Goal: Task Accomplishment & Management: Manage account settings

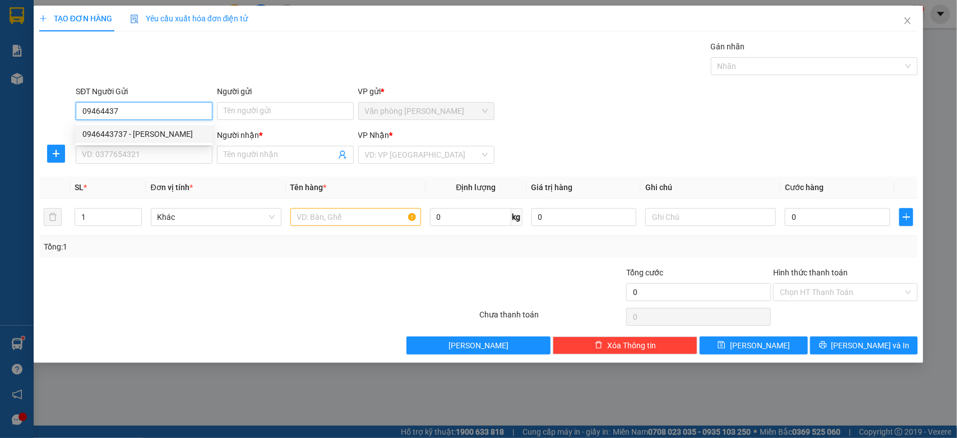
click at [145, 131] on div "0946443737 - Nguyễn Vĩnh Nghi" at bounding box center [143, 134] width 123 height 12
type input "0946443737"
type input "Nguyễn Vĩnh Nghi"
type input "0917394401"
type input "Nguyễn Minh Đức"
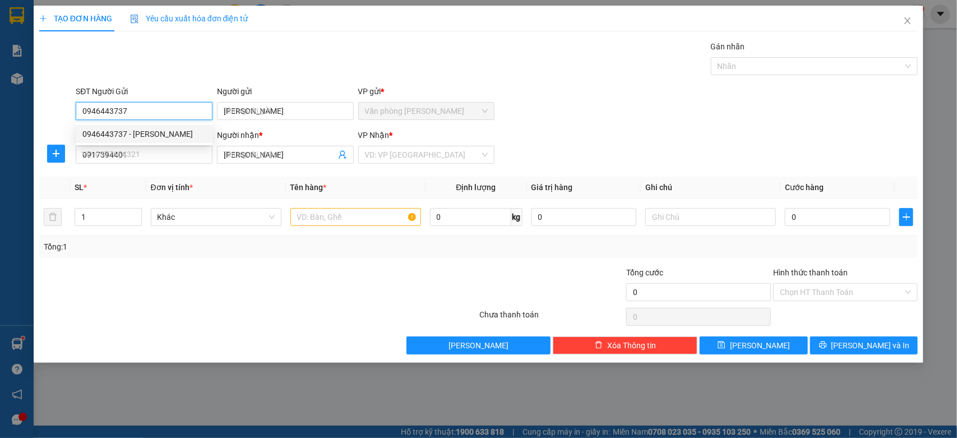
type input "50.000"
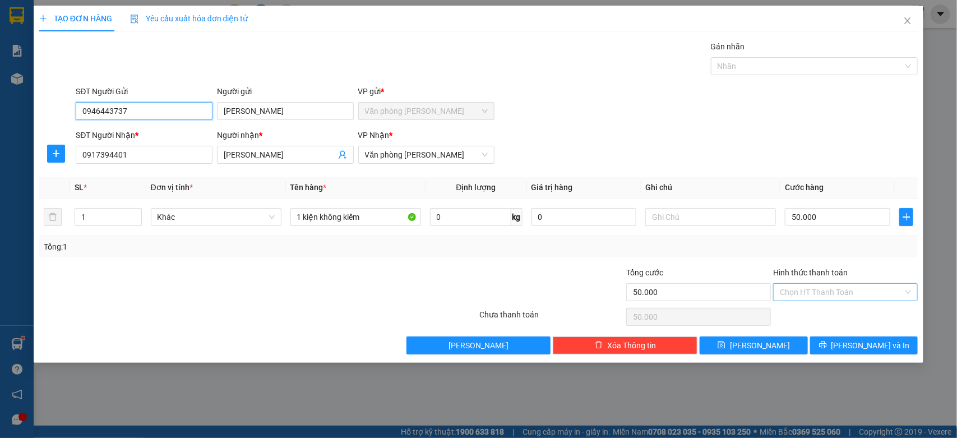
type input "0946443737"
click at [803, 295] on input "Hình thức thanh toán" at bounding box center [841, 292] width 123 height 17
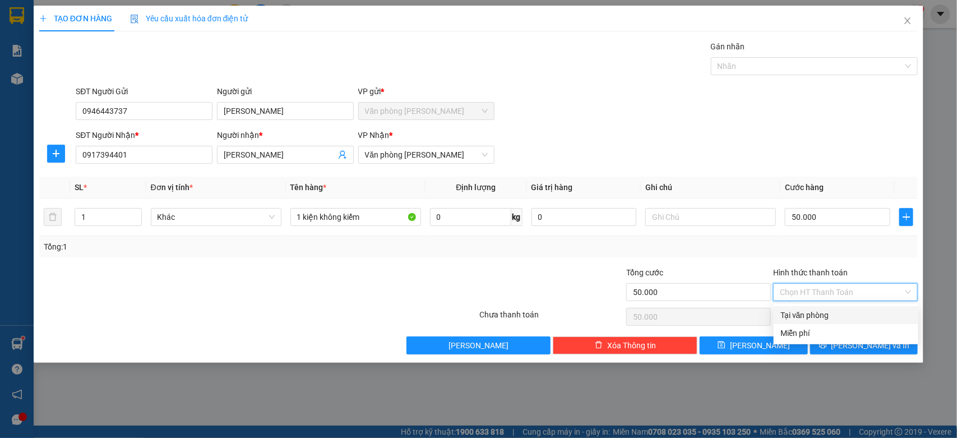
click at [806, 313] on div "Tại văn phòng" at bounding box center [845, 315] width 131 height 12
type input "0"
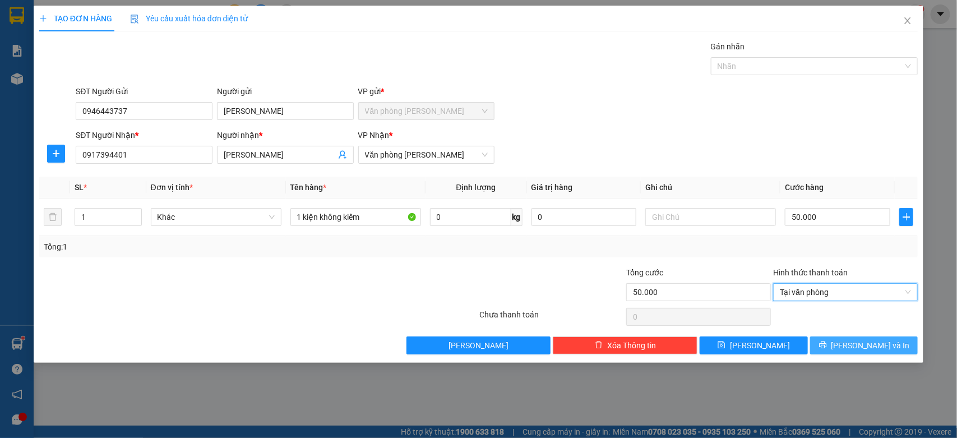
click at [856, 343] on span "[PERSON_NAME] và In" at bounding box center [870, 345] width 78 height 12
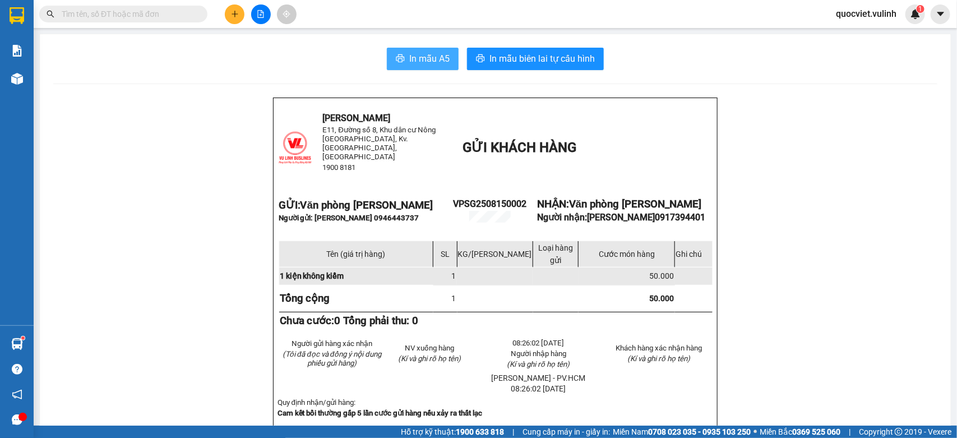
click at [396, 64] on span "printer" at bounding box center [400, 59] width 9 height 11
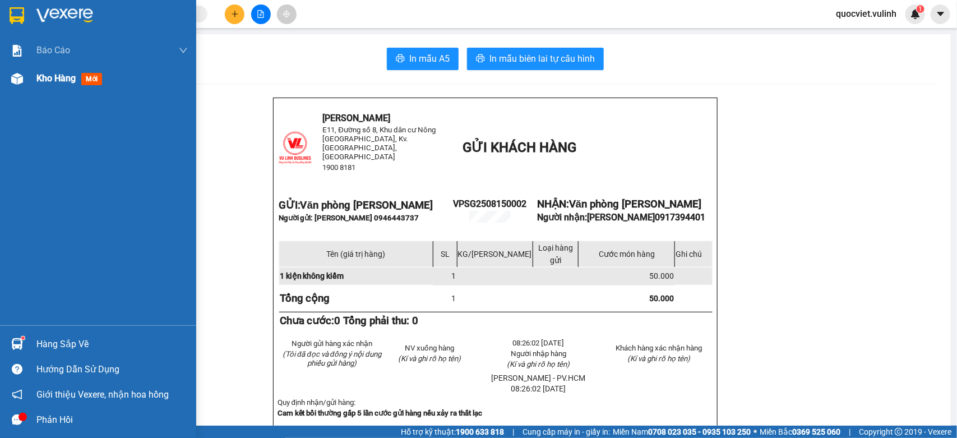
click at [27, 85] on div "Kho hàng mới" at bounding box center [98, 78] width 196 height 28
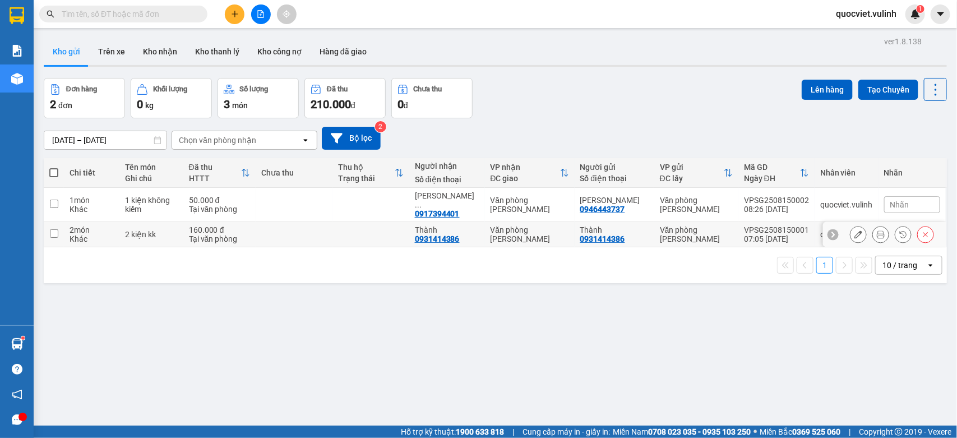
click at [270, 242] on td at bounding box center [294, 234] width 77 height 25
checkbox input "true"
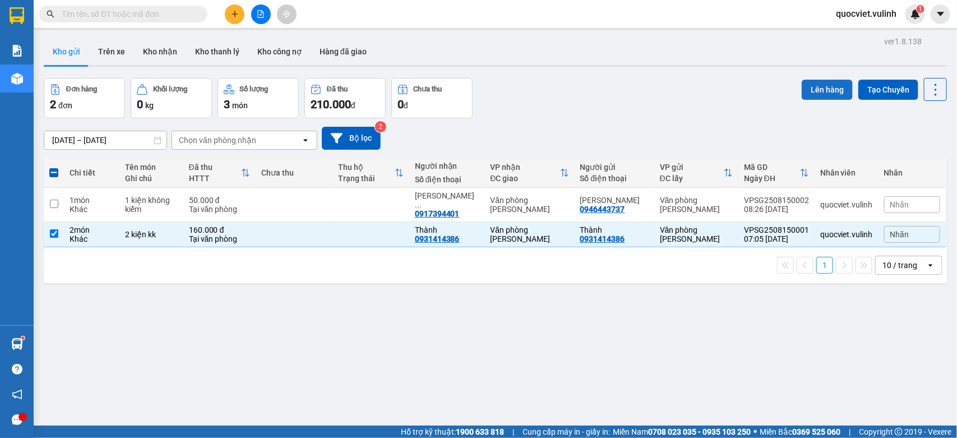
click at [813, 90] on button "Lên hàng" at bounding box center [827, 90] width 51 height 20
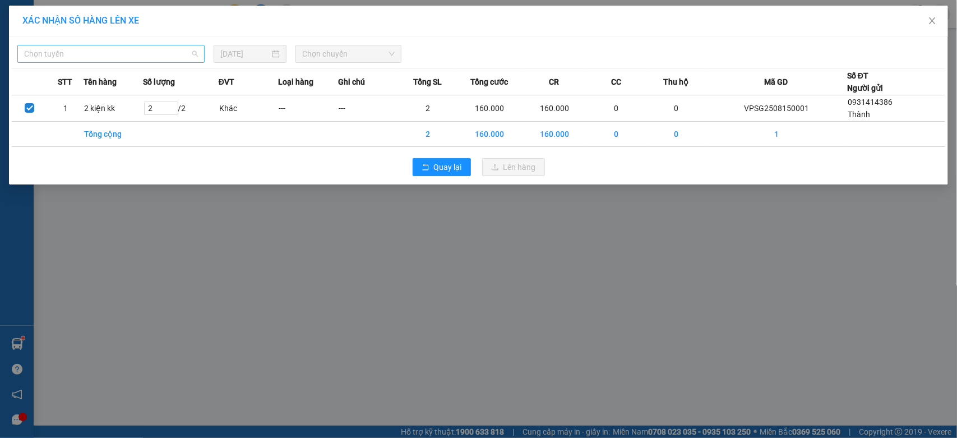
click at [43, 54] on span "Chọn tuyến" at bounding box center [111, 53] width 174 height 17
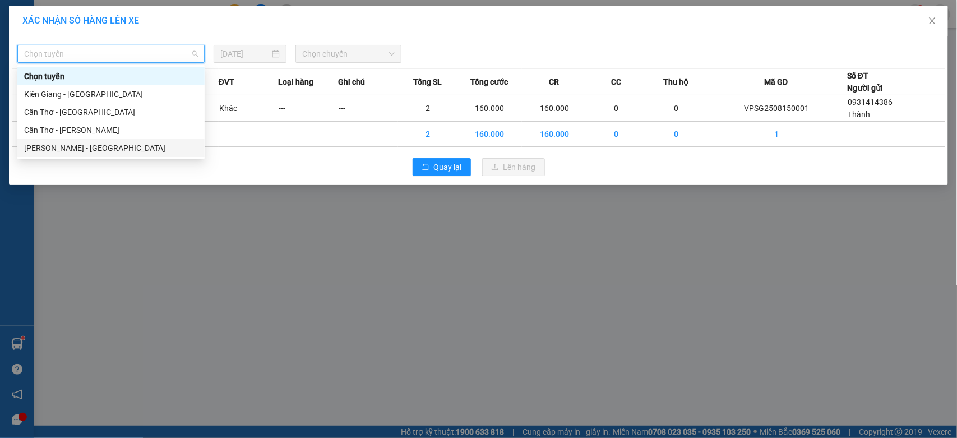
click at [68, 144] on div "[PERSON_NAME] - [GEOGRAPHIC_DATA]" at bounding box center [111, 148] width 174 height 12
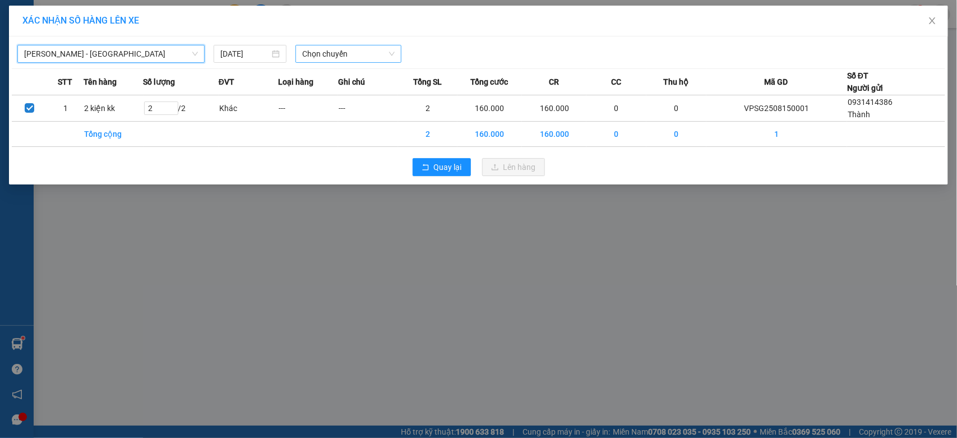
click at [316, 62] on input "search" at bounding box center [344, 53] width 84 height 17
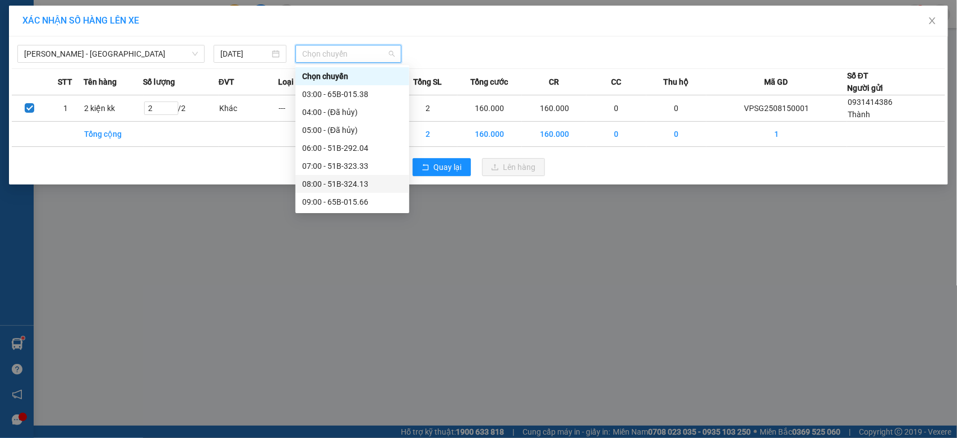
click at [308, 184] on div "08:00 - 51B-324.13" at bounding box center [352, 184] width 100 height 12
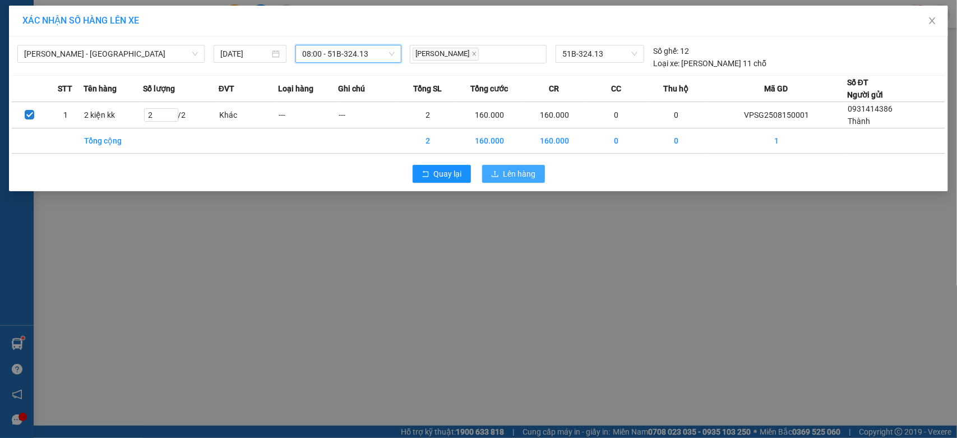
click at [530, 180] on span "Lên hàng" at bounding box center [519, 174] width 33 height 12
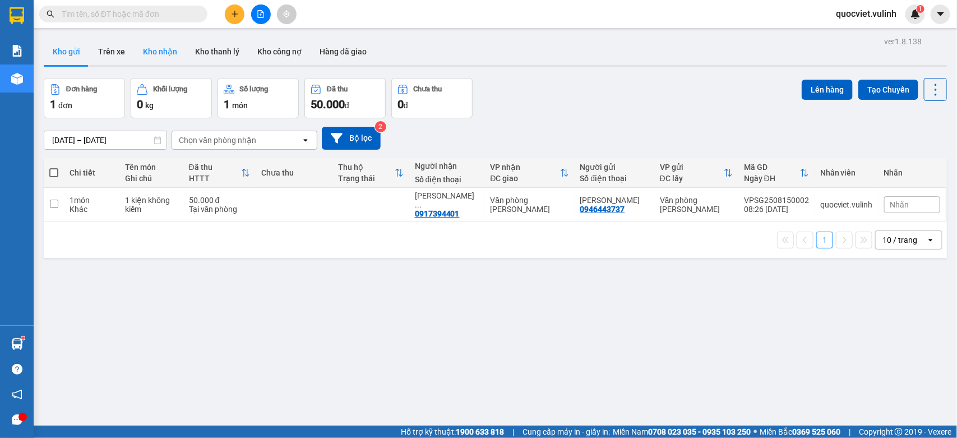
click at [163, 49] on button "Kho nhận" at bounding box center [160, 51] width 52 height 27
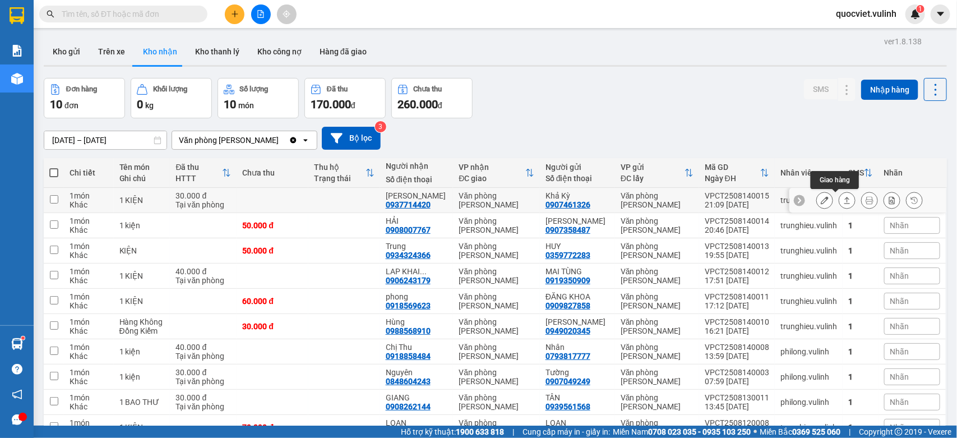
click at [843, 201] on icon at bounding box center [847, 200] width 8 height 8
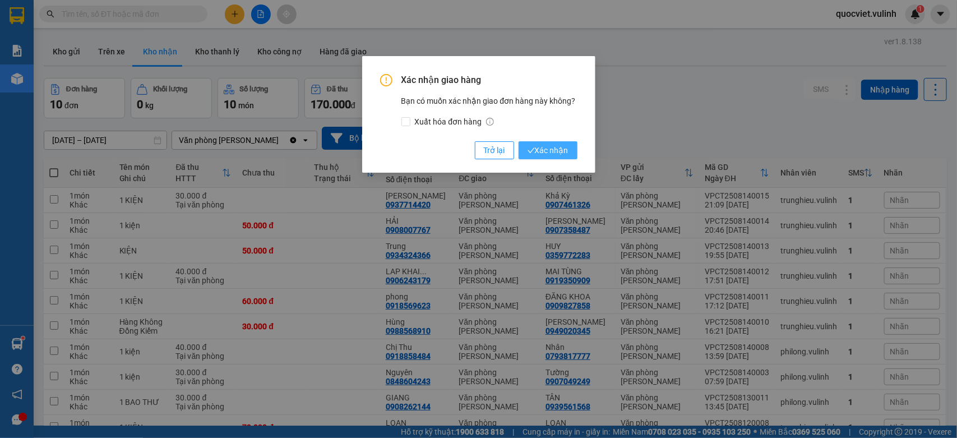
click at [564, 149] on span "Xác nhận" at bounding box center [548, 150] width 41 height 12
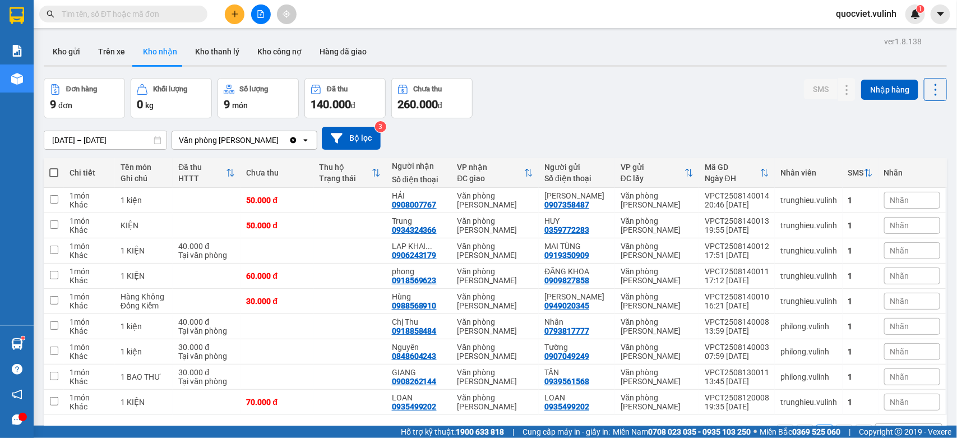
click at [88, 9] on input "text" at bounding box center [128, 14] width 132 height 12
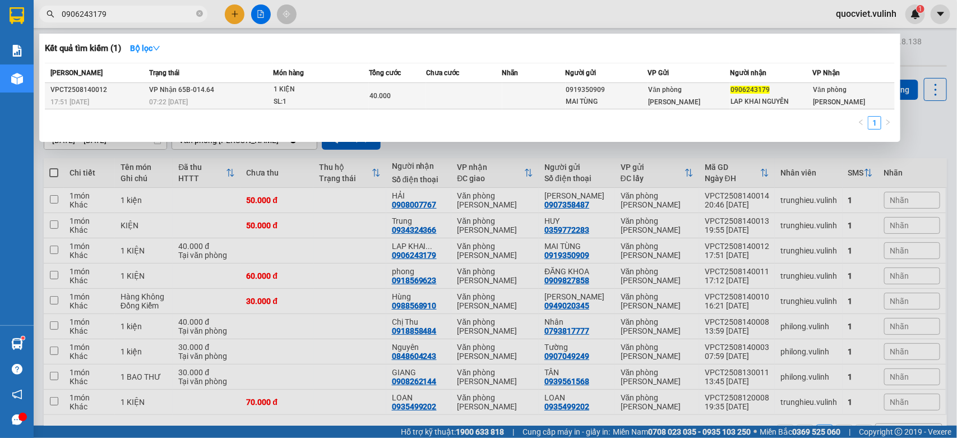
type input "0906243179"
click at [710, 93] on div "Văn phòng [PERSON_NAME]" at bounding box center [689, 96] width 81 height 25
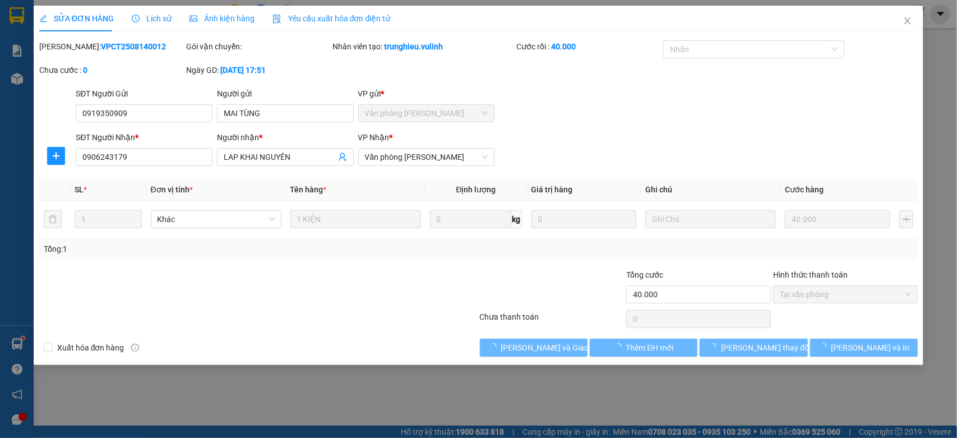
type input "0919350909"
type input "MAI TÙNG"
type input "0906243179"
type input "LAP KHAI NGUYÊN"
type input "40.000"
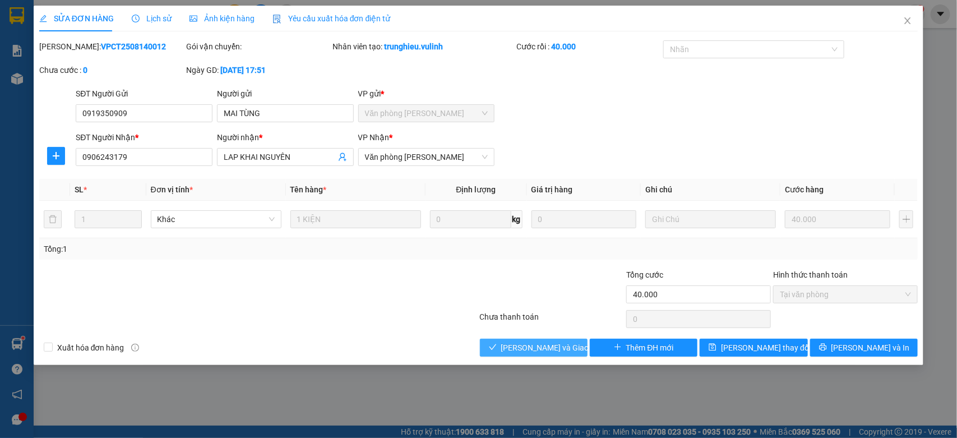
click at [547, 340] on button "[PERSON_NAME] và Giao hàng" at bounding box center [534, 348] width 108 height 18
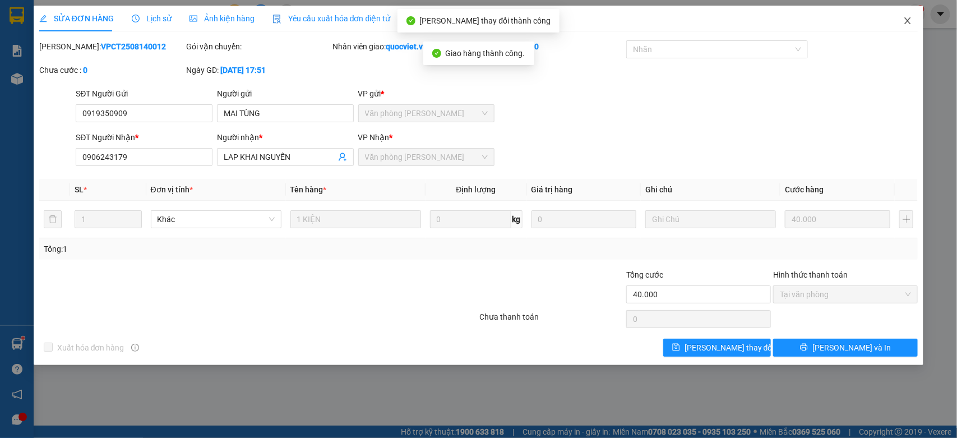
click at [912, 22] on icon "close" at bounding box center [907, 20] width 9 height 9
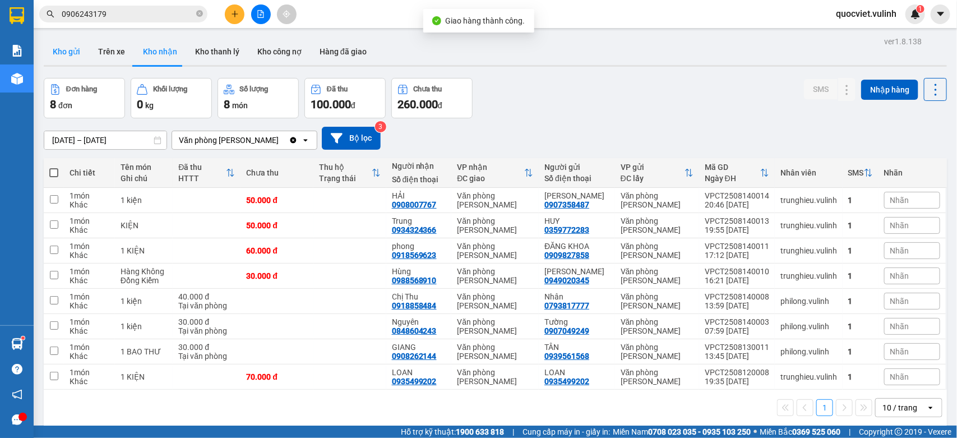
click at [59, 50] on button "Kho gửi" at bounding box center [66, 51] width 45 height 27
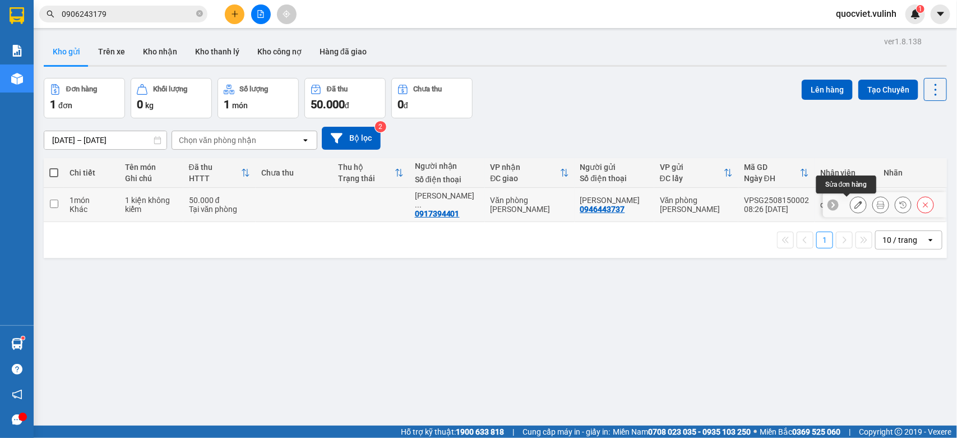
click at [854, 207] on icon at bounding box center [858, 205] width 8 height 8
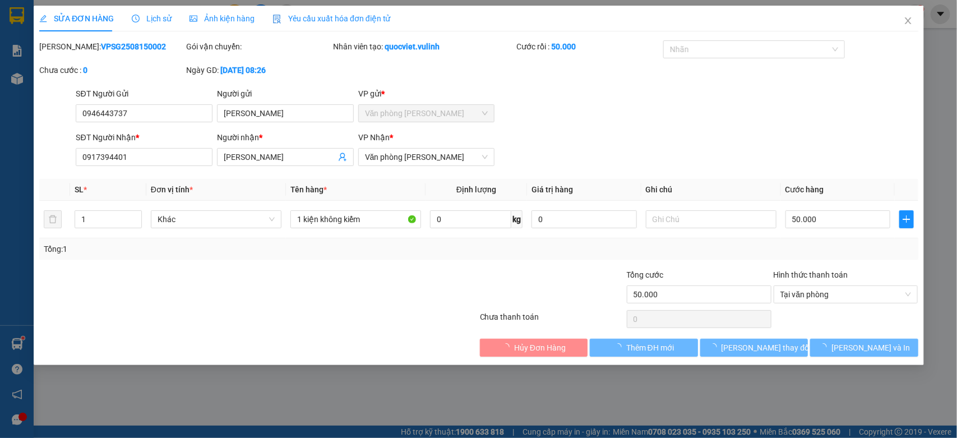
type input "0946443737"
type input "Nguyễn Vĩnh Nghi"
type input "0917394401"
type input "Nguyễn Minh Đức"
type input "50.000"
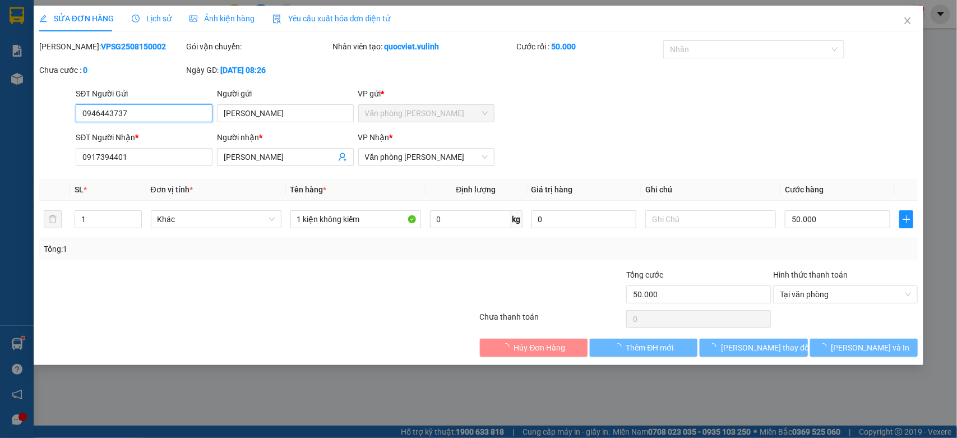
click at [104, 105] on input "0946443737" at bounding box center [144, 113] width 137 height 18
click at [107, 118] on input "0946443737" at bounding box center [144, 113] width 137 height 18
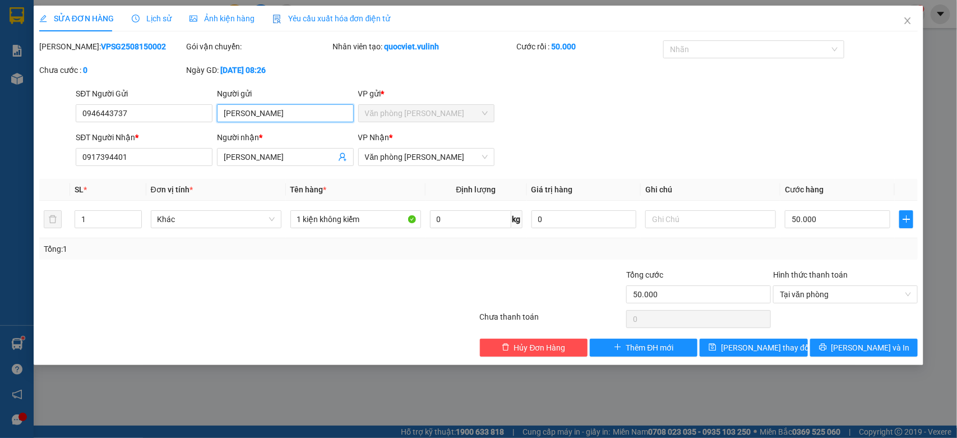
click at [231, 108] on input "Nguyễn Vĩnh Nghi" at bounding box center [285, 113] width 137 height 18
click at [301, 160] on input "Nguyễn Minh Đức" at bounding box center [280, 157] width 112 height 12
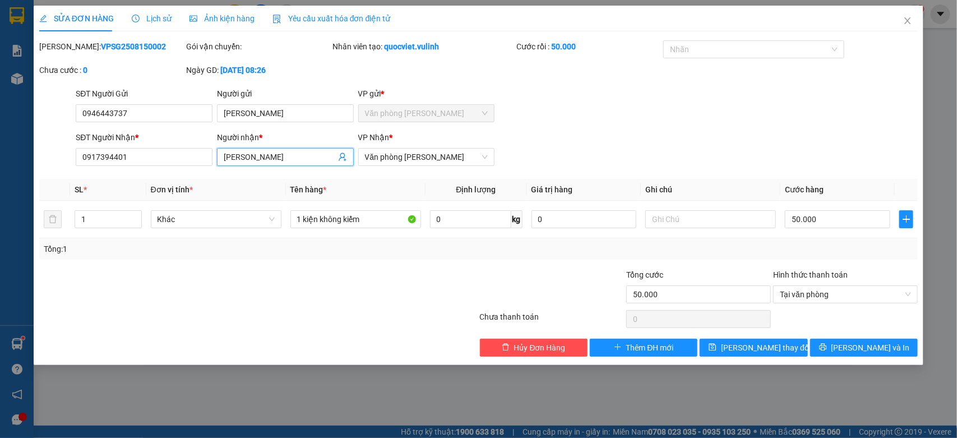
click at [301, 160] on input "Nguyễn Minh Đức" at bounding box center [280, 157] width 112 height 12
click at [175, 153] on input "0917394401" at bounding box center [144, 157] width 137 height 18
click at [901, 20] on span "Close" at bounding box center [907, 21] width 31 height 31
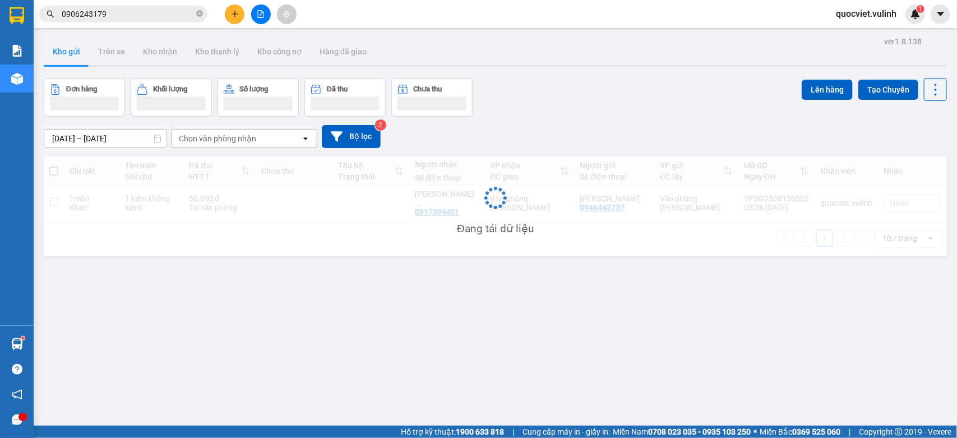
click at [233, 15] on icon "plus" at bounding box center [235, 14] width 8 height 8
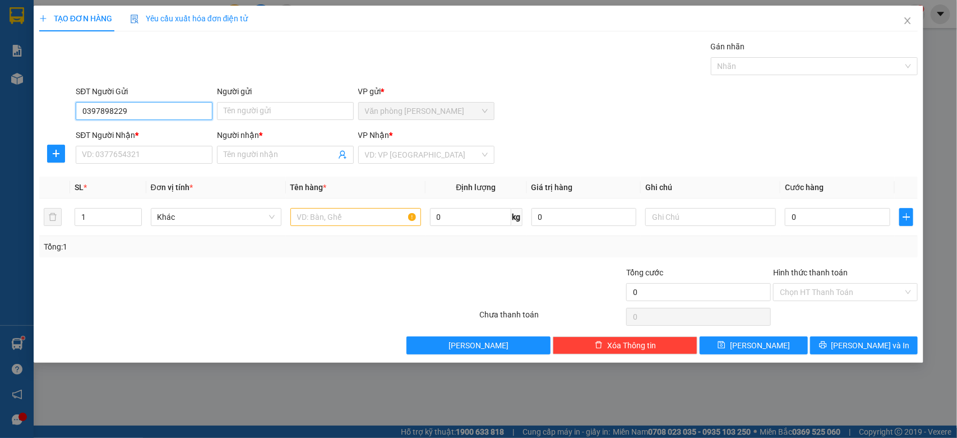
click at [183, 105] on input "0397898229" at bounding box center [144, 111] width 137 height 18
type input "0397898229"
click at [266, 109] on input "Người gửi" at bounding box center [285, 111] width 137 height 18
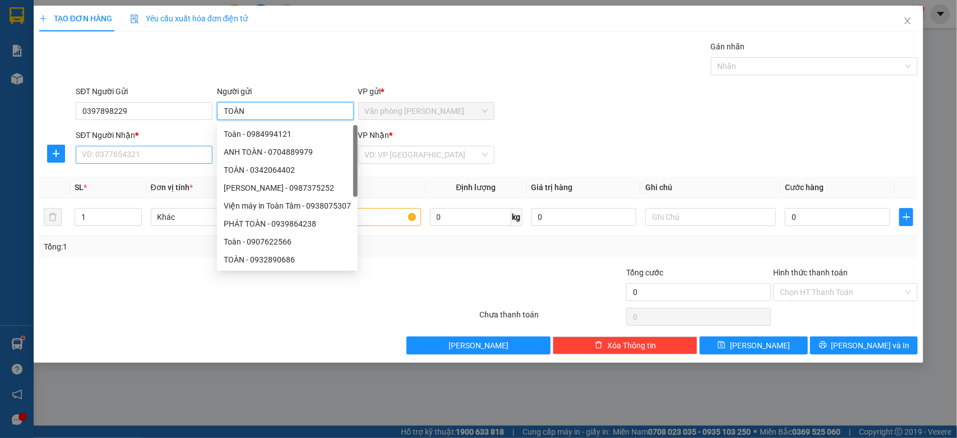
type input "TOÀN"
click at [135, 160] on input "SĐT Người Nhận *" at bounding box center [144, 155] width 137 height 18
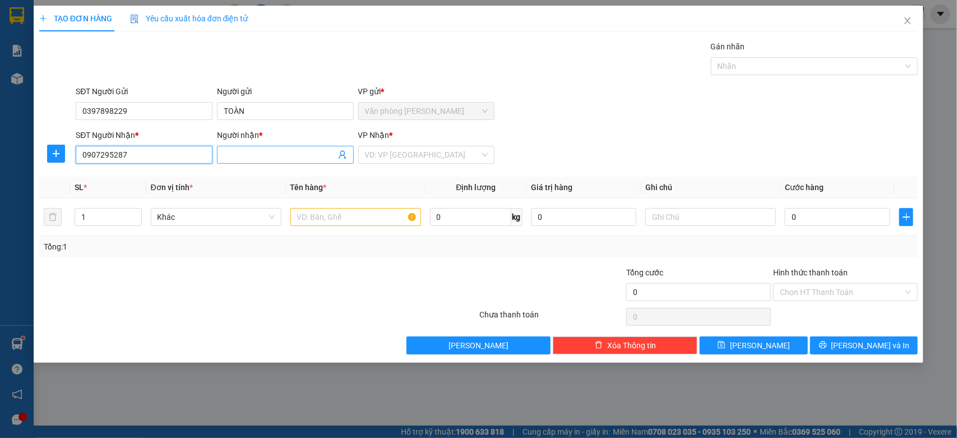
type input "0907295287"
click at [235, 160] on input "Người nhận *" at bounding box center [280, 155] width 112 height 12
type input "NGHIỆP"
click at [191, 158] on input "0907295287" at bounding box center [144, 155] width 137 height 18
click at [827, 223] on input "0" at bounding box center [837, 217] width 105 height 18
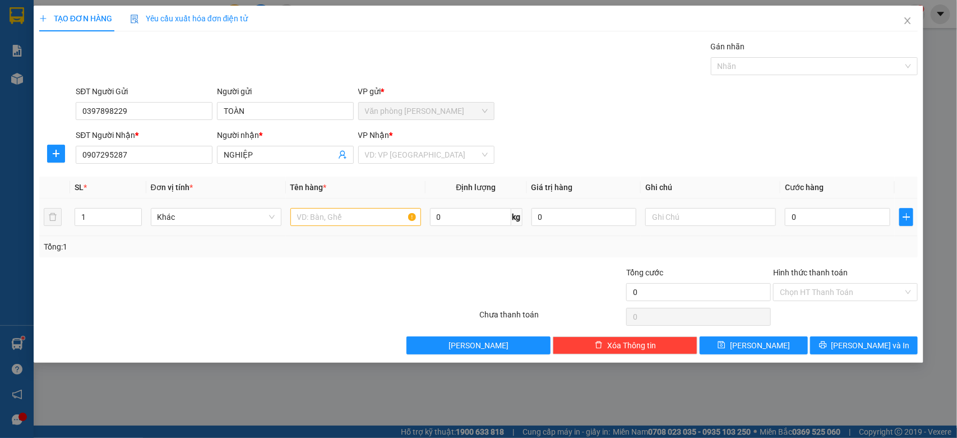
click at [322, 228] on div at bounding box center [355, 217] width 131 height 22
click at [321, 223] on input "text" at bounding box center [355, 217] width 131 height 18
type input "1 KIỆN KK"
click at [791, 217] on input "0" at bounding box center [837, 217] width 105 height 18
type input "5"
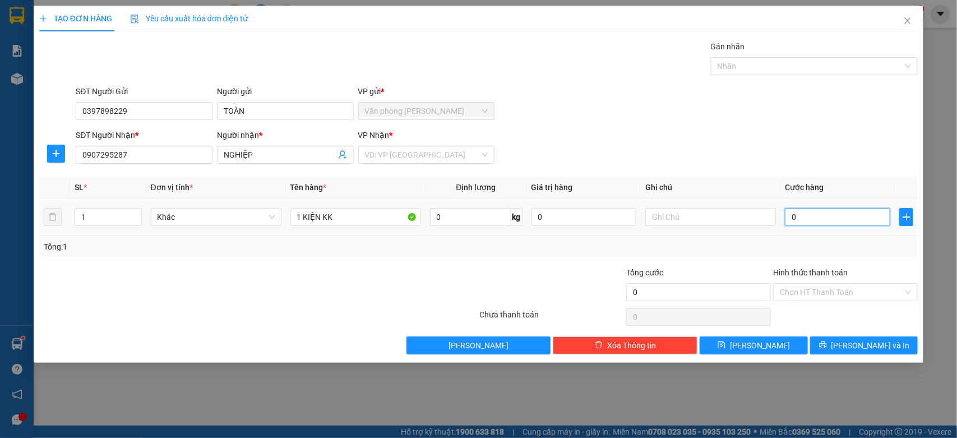
type input "5"
type input "50"
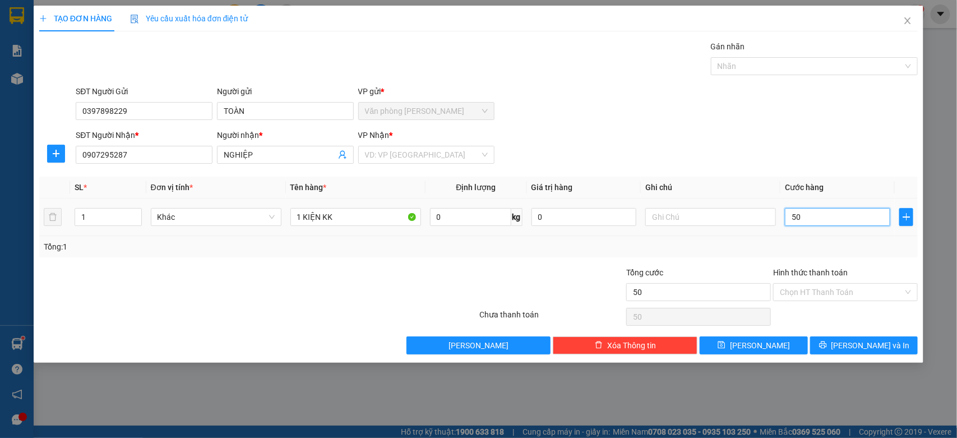
type input "500"
type input "5.000"
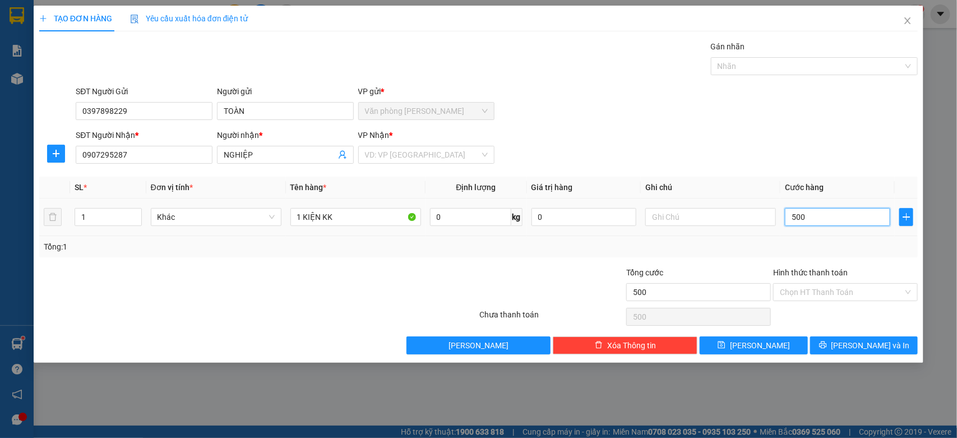
type input "5.000"
type input "50.000"
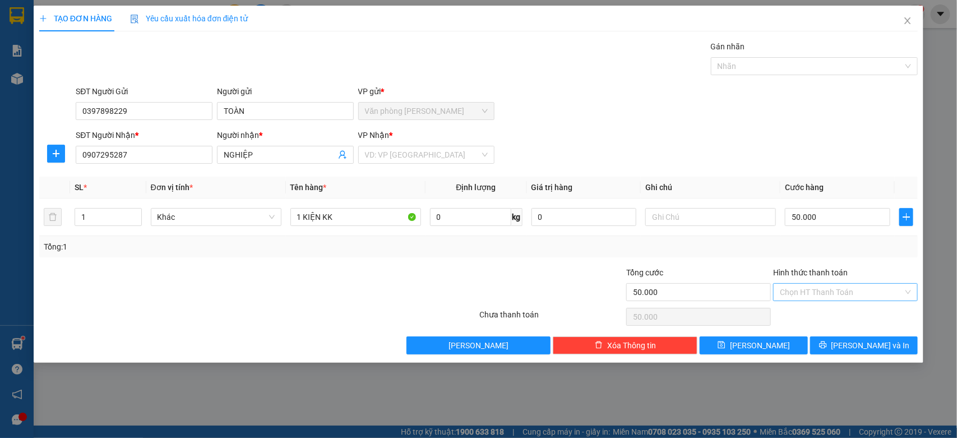
click at [836, 292] on input "Hình thức thanh toán" at bounding box center [841, 292] width 123 height 17
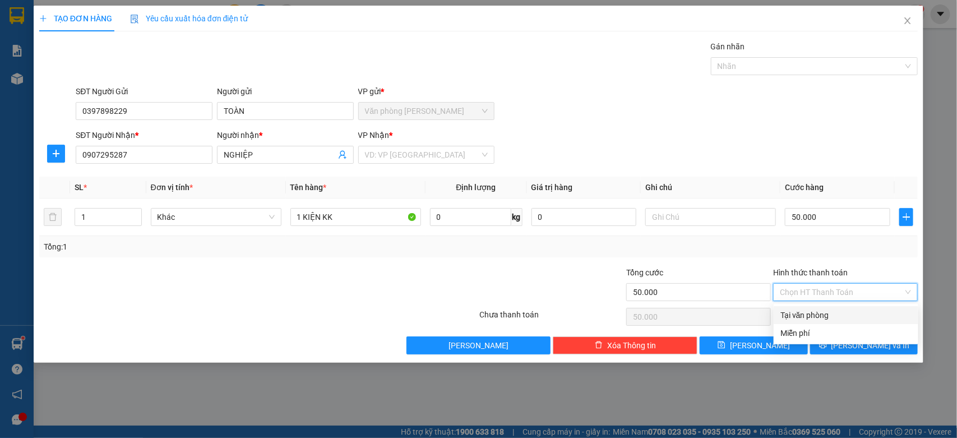
click at [829, 307] on div "Tại văn phòng" at bounding box center [846, 315] width 145 height 18
type input "0"
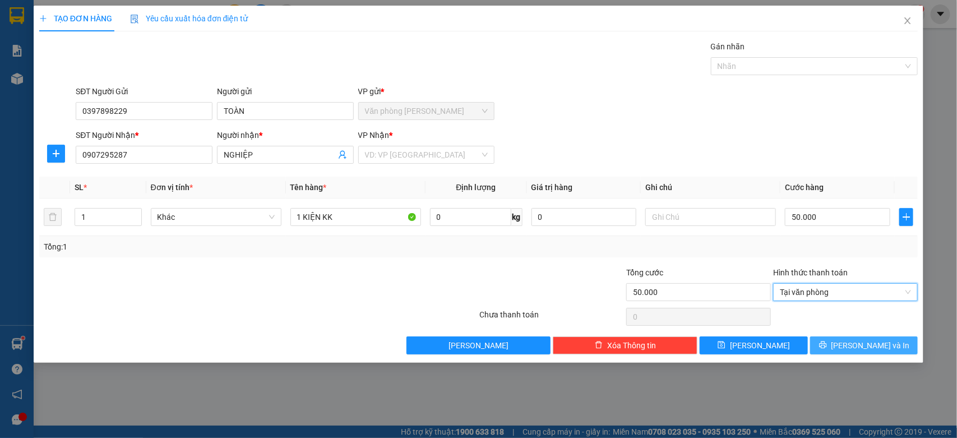
click at [861, 345] on span "[PERSON_NAME] và In" at bounding box center [870, 345] width 78 height 12
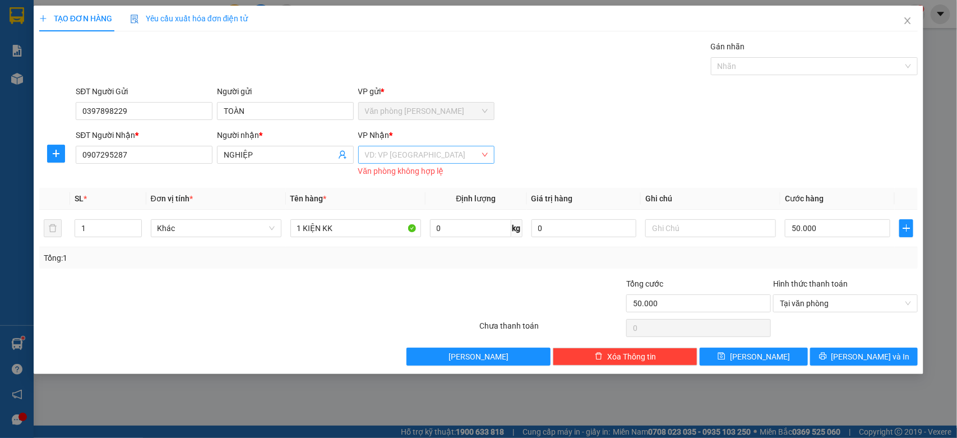
click at [433, 161] on input "search" at bounding box center [422, 154] width 115 height 17
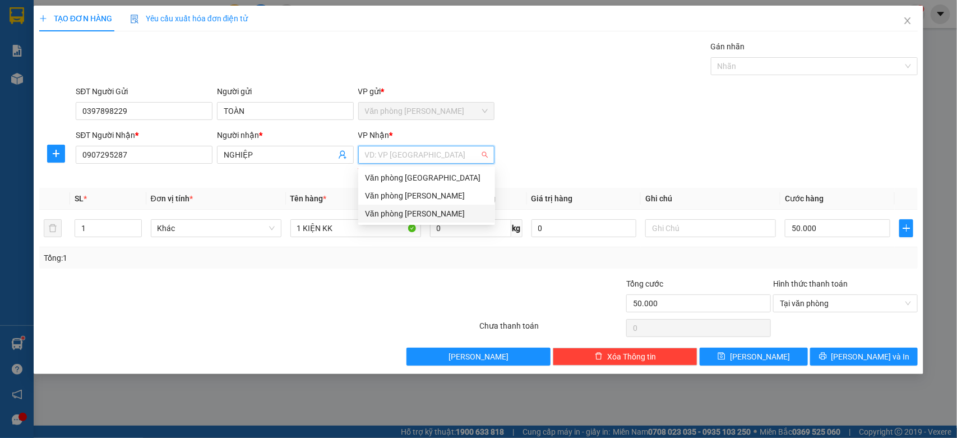
click at [418, 214] on div "Văn phòng [PERSON_NAME]" at bounding box center [426, 213] width 123 height 12
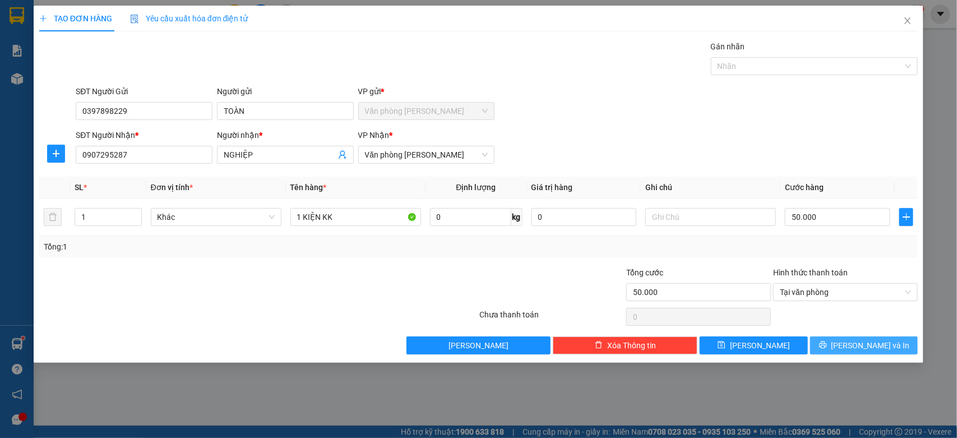
click at [867, 340] on span "[PERSON_NAME] và In" at bounding box center [870, 345] width 78 height 12
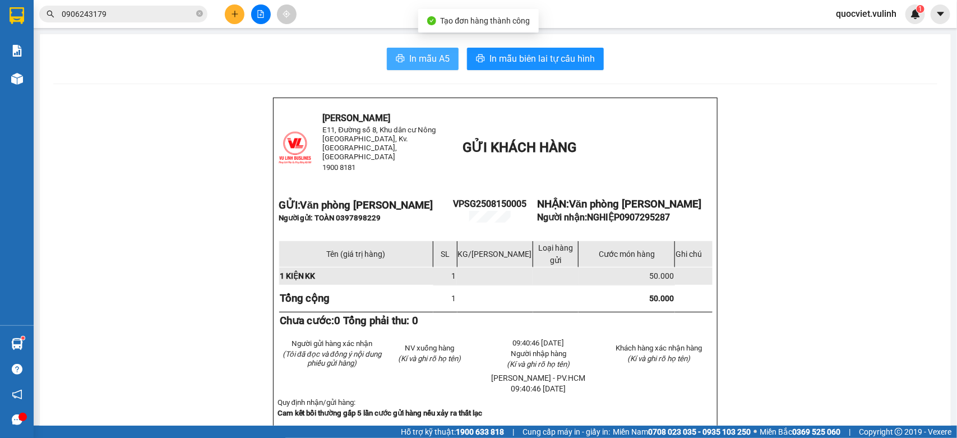
click at [412, 54] on span "In mẫu A5" at bounding box center [429, 59] width 40 height 14
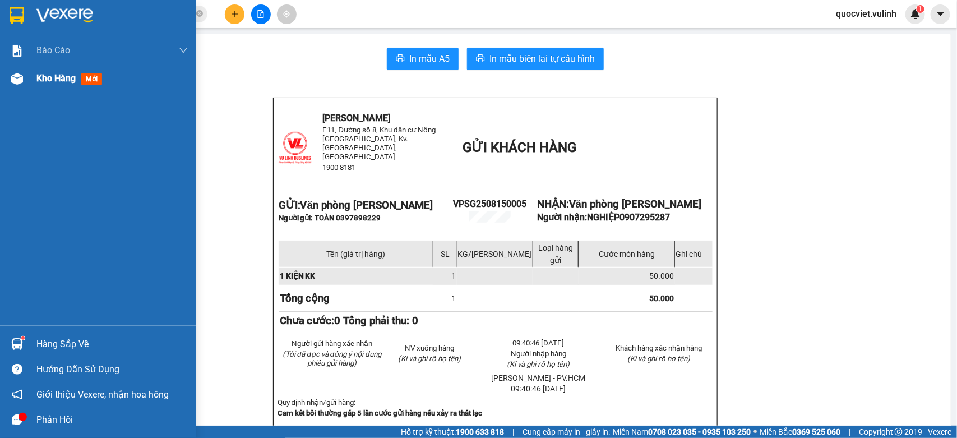
click at [22, 90] on div "Kho hàng mới" at bounding box center [98, 78] width 196 height 28
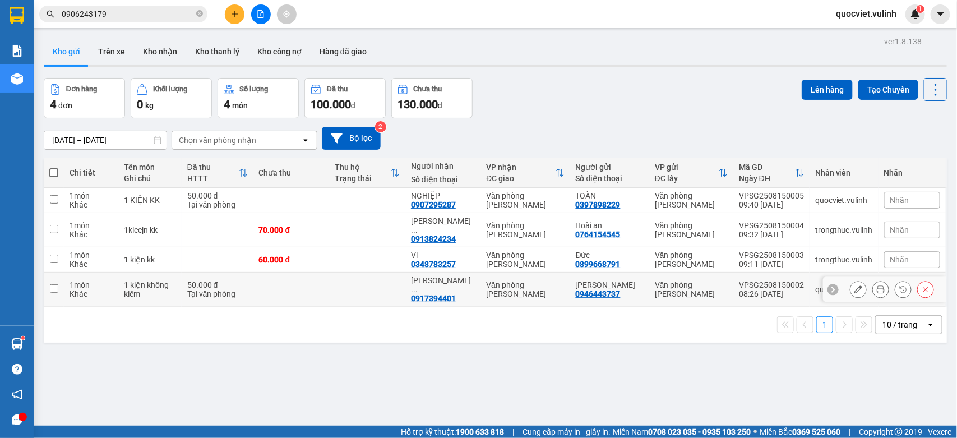
click at [193, 307] on div "1 10 / trang open" at bounding box center [495, 325] width 903 height 36
click at [195, 276] on td "50.000 đ Tại văn phòng" at bounding box center [218, 289] width 72 height 34
checkbox input "true"
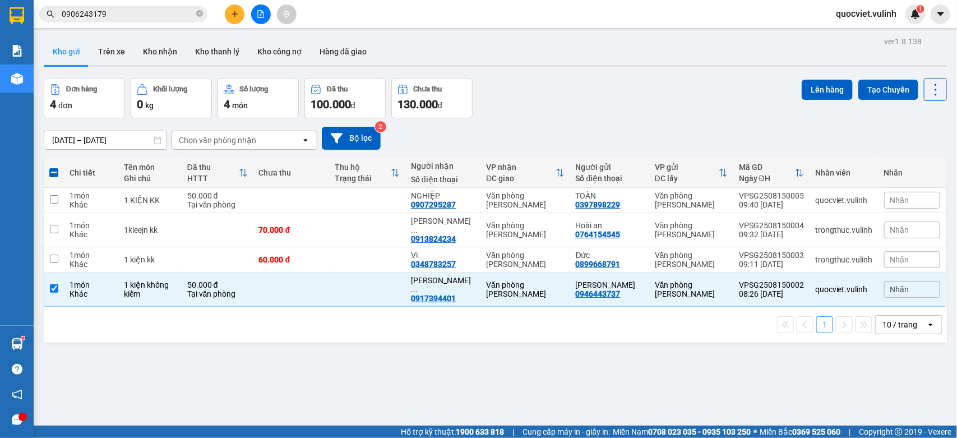
click at [790, 105] on div "Đơn hàng 4 đơn Khối lượng 0 kg Số lượng 4 món Đã thu 100.000 đ Chưa thu 130.000…" at bounding box center [495, 98] width 903 height 40
click at [816, 85] on button "Lên hàng" at bounding box center [827, 90] width 51 height 20
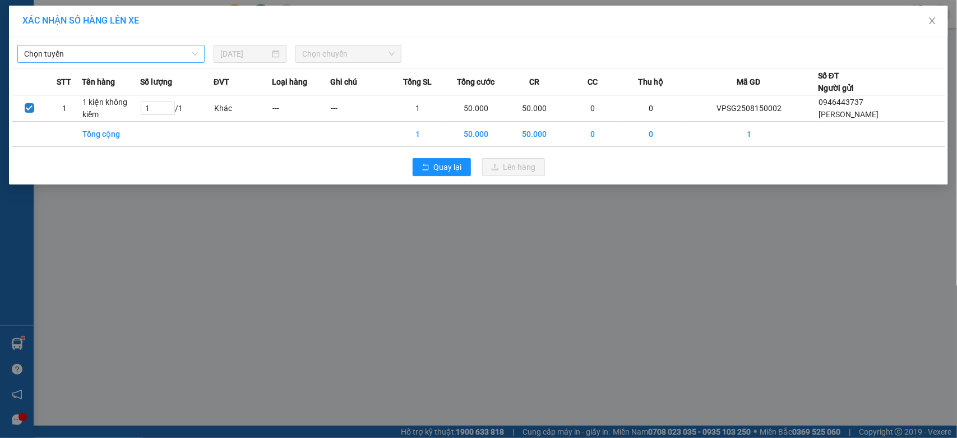
click at [124, 57] on span "Chọn tuyến" at bounding box center [111, 53] width 174 height 17
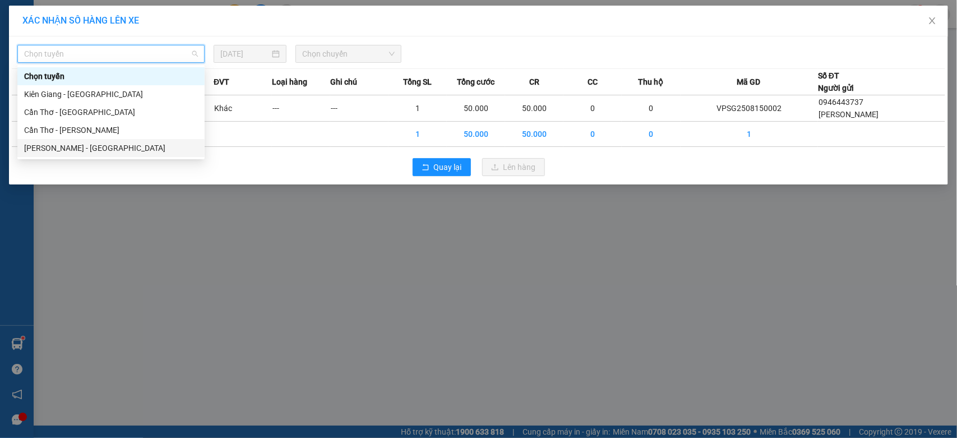
click at [80, 144] on div "[PERSON_NAME] - [GEOGRAPHIC_DATA]" at bounding box center [111, 148] width 174 height 12
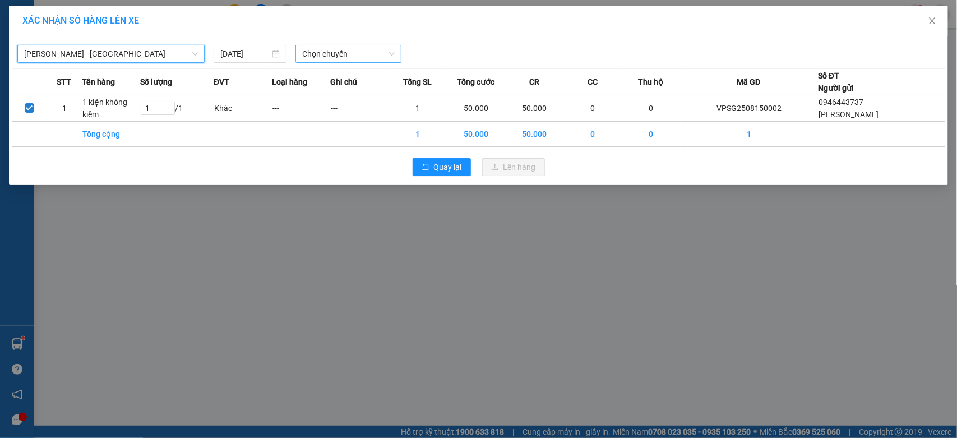
click at [331, 50] on span "Chọn chuyến" at bounding box center [348, 53] width 92 height 17
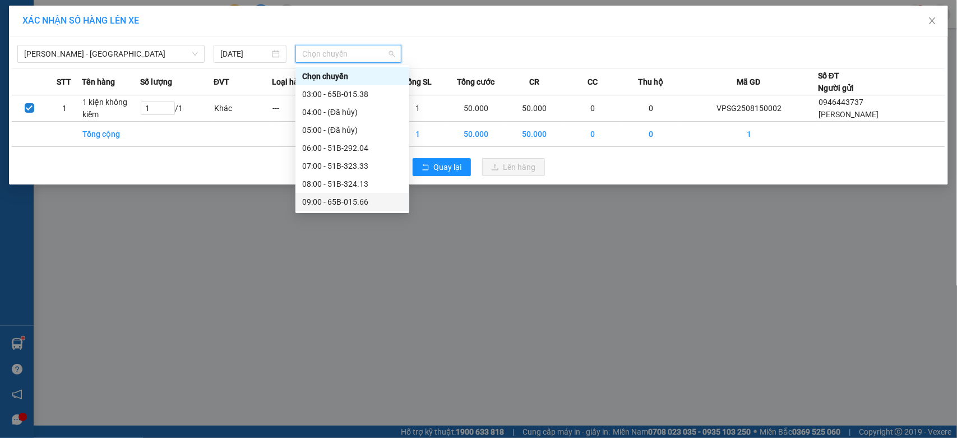
click at [340, 196] on div "09:00 - 65B-015.66" at bounding box center [352, 202] width 100 height 12
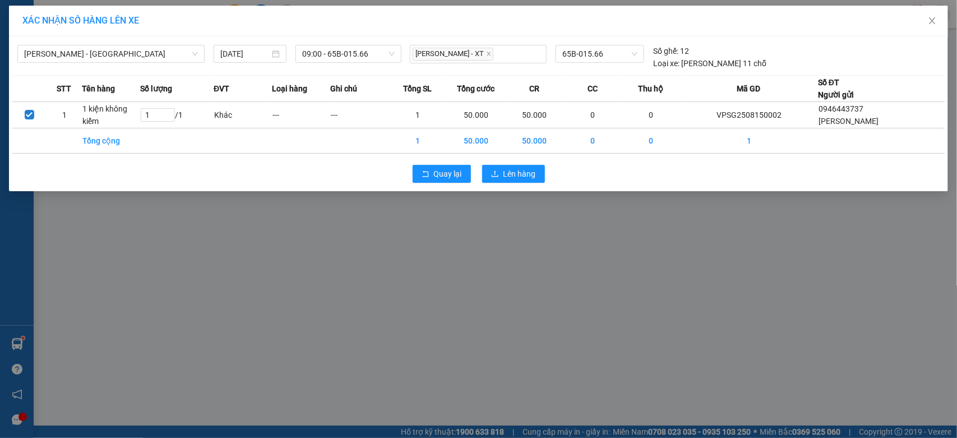
click at [510, 163] on div "Quay lại Lên hàng" at bounding box center [478, 173] width 933 height 29
click at [525, 174] on span "Lên hàng" at bounding box center [519, 174] width 33 height 12
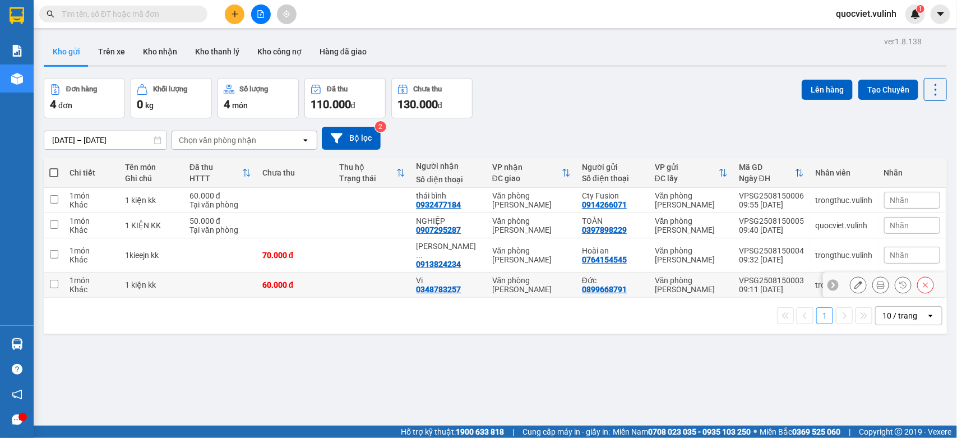
click at [315, 280] on div "60.000 đ" at bounding box center [295, 284] width 66 height 9
checkbox input "true"
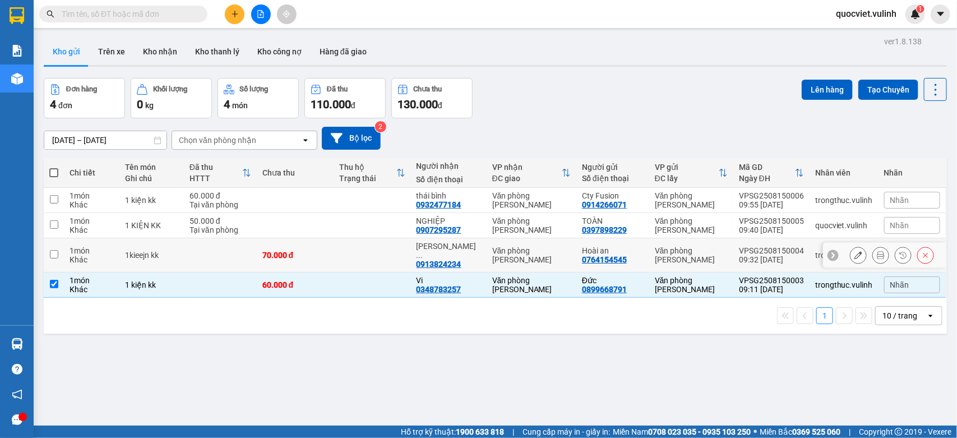
click at [295, 259] on td "70.000 đ" at bounding box center [295, 255] width 77 height 34
checkbox input "true"
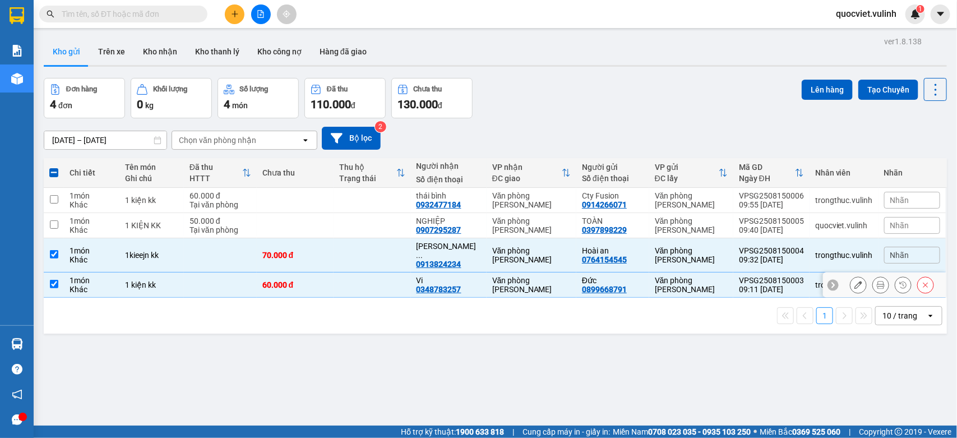
click at [854, 281] on icon at bounding box center [858, 285] width 8 height 8
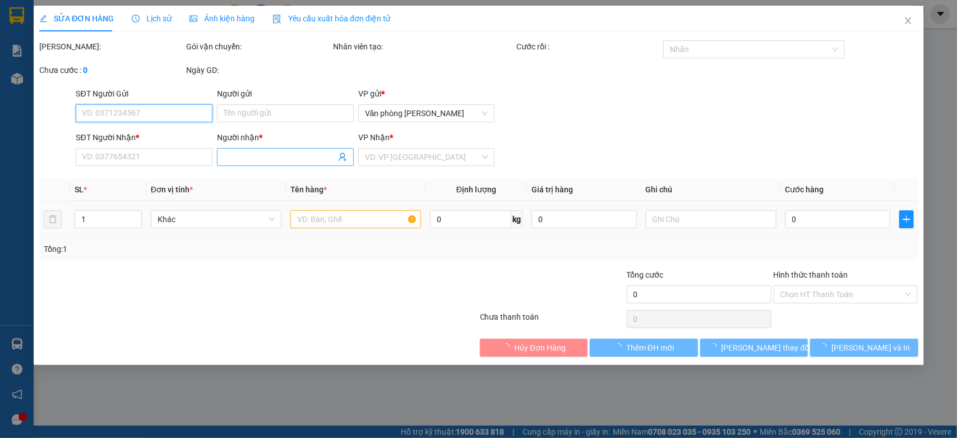
type input "0899668791"
type input "Đức"
type input "0348783257"
type input "Vi"
type input "60.000"
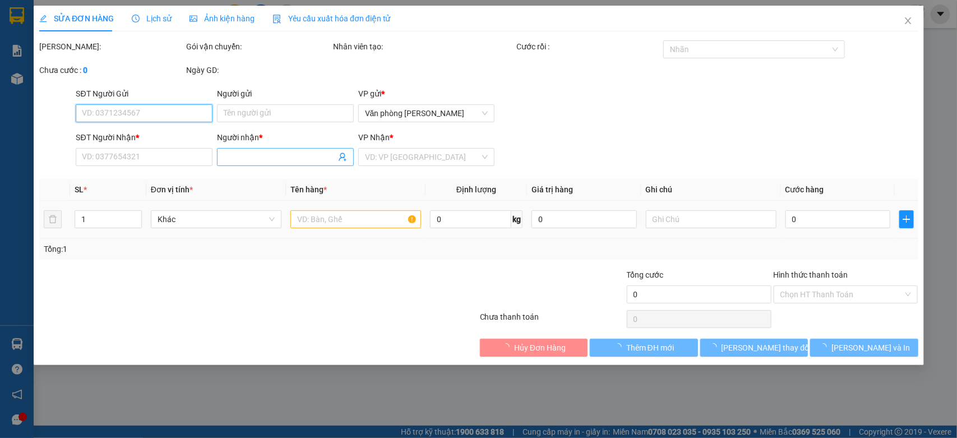
type input "60.000"
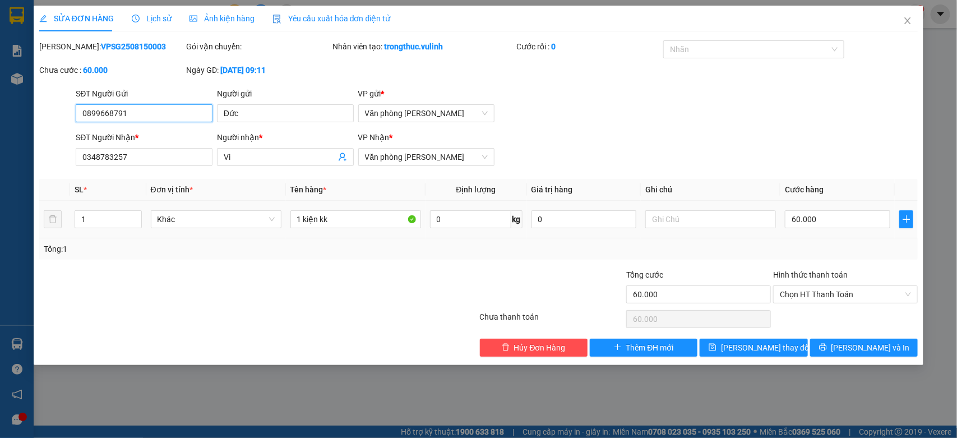
click at [177, 118] on input "0899668791" at bounding box center [144, 113] width 137 height 18
click at [290, 110] on input "Đức" at bounding box center [285, 113] width 137 height 18
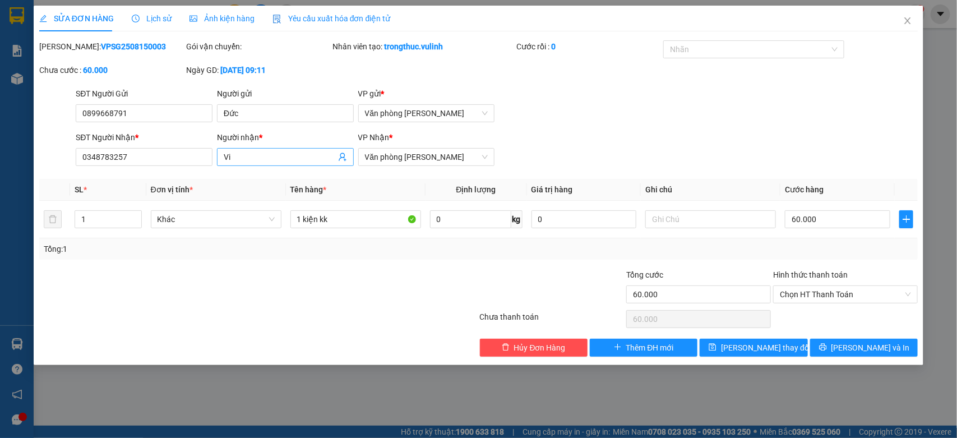
click at [304, 149] on span "Vi" at bounding box center [285, 157] width 137 height 18
click at [289, 157] on input "Vi" at bounding box center [280, 157] width 112 height 12
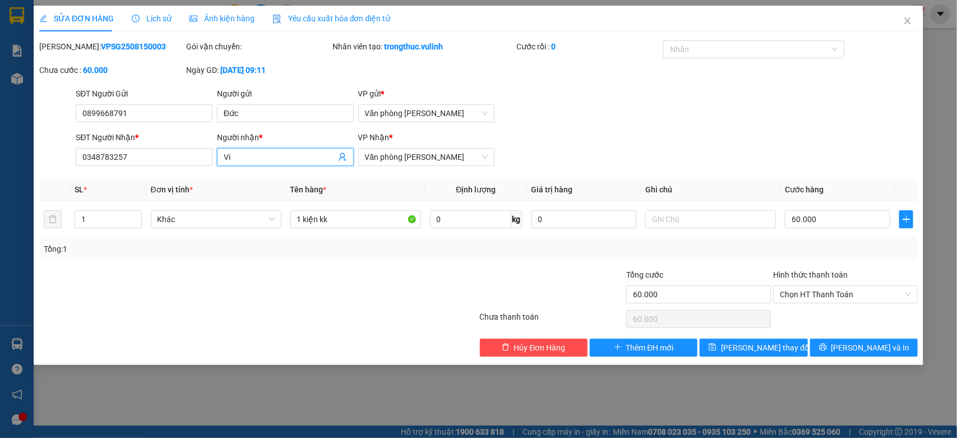
click at [289, 157] on input "Vi" at bounding box center [280, 157] width 112 height 12
click at [149, 160] on input "0348783257" at bounding box center [144, 157] width 137 height 18
click at [901, 24] on span "Close" at bounding box center [907, 21] width 31 height 31
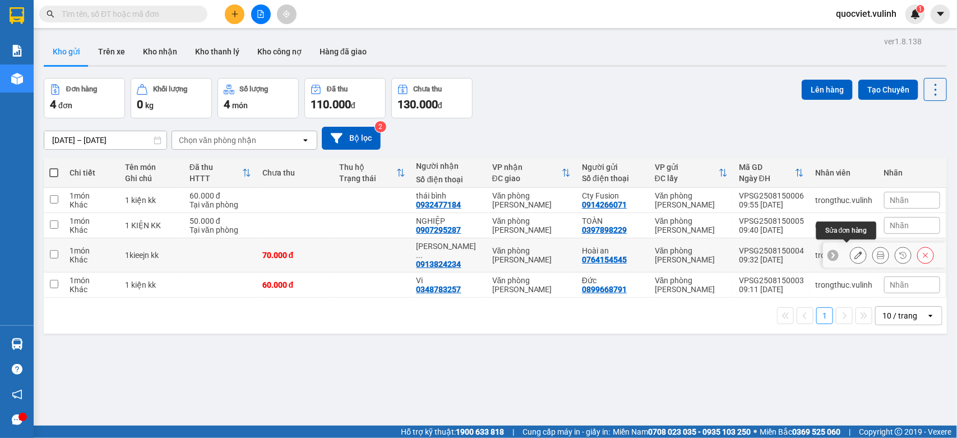
click at [850, 246] on button at bounding box center [858, 256] width 16 height 20
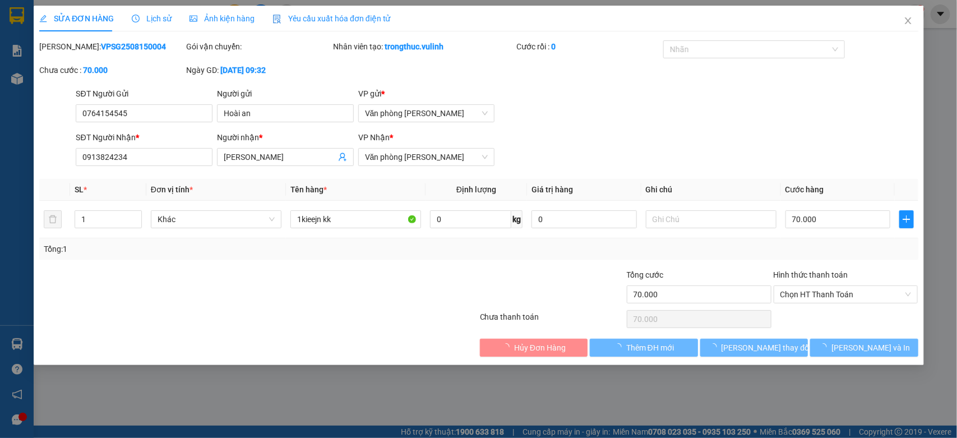
type input "0764154545"
type input "Hoài an"
type input "0913824234"
type input "[PERSON_NAME]"
type input "70.000"
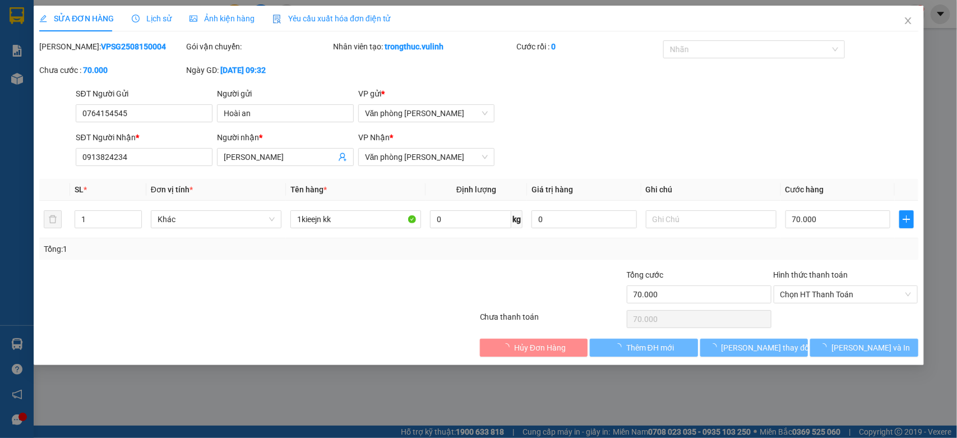
type input "70.000"
click at [169, 113] on input "0764154545" at bounding box center [144, 113] width 137 height 18
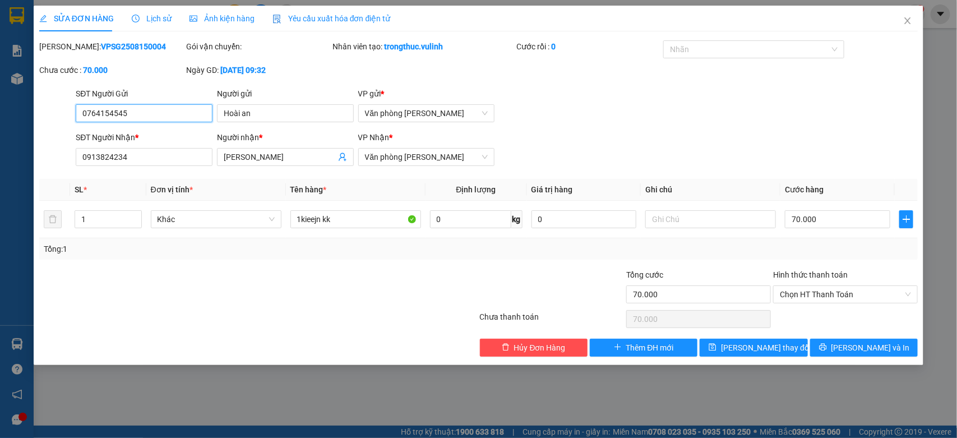
click at [169, 113] on input "0764154545" at bounding box center [144, 113] width 137 height 18
click at [263, 116] on input "Hoài an" at bounding box center [285, 113] width 137 height 18
click at [318, 159] on input "[PERSON_NAME]" at bounding box center [280, 157] width 112 height 12
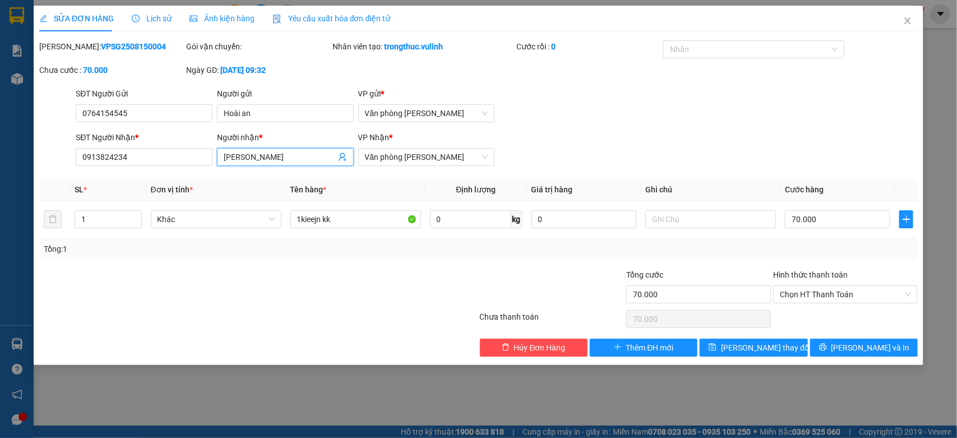
click at [318, 159] on input "[PERSON_NAME]" at bounding box center [280, 157] width 112 height 12
click at [189, 164] on input "0913824234" at bounding box center [144, 157] width 137 height 18
click at [189, 163] on input "0913824234" at bounding box center [144, 157] width 137 height 18
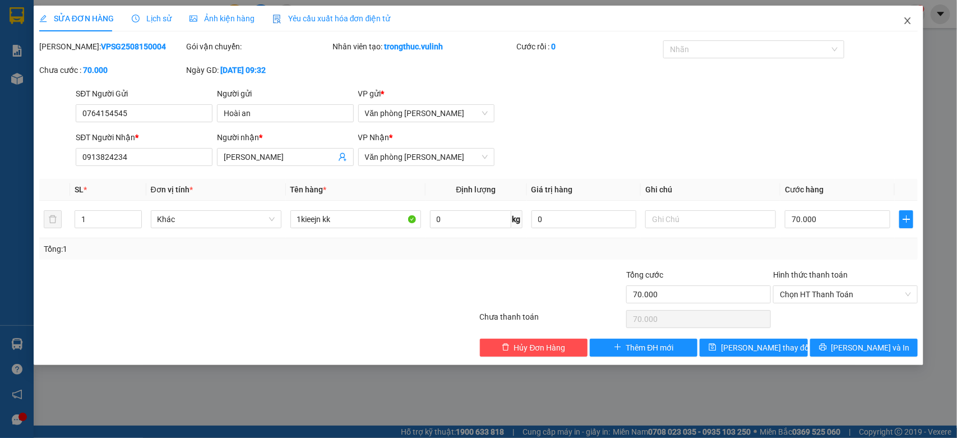
click at [897, 29] on span "Close" at bounding box center [907, 21] width 31 height 31
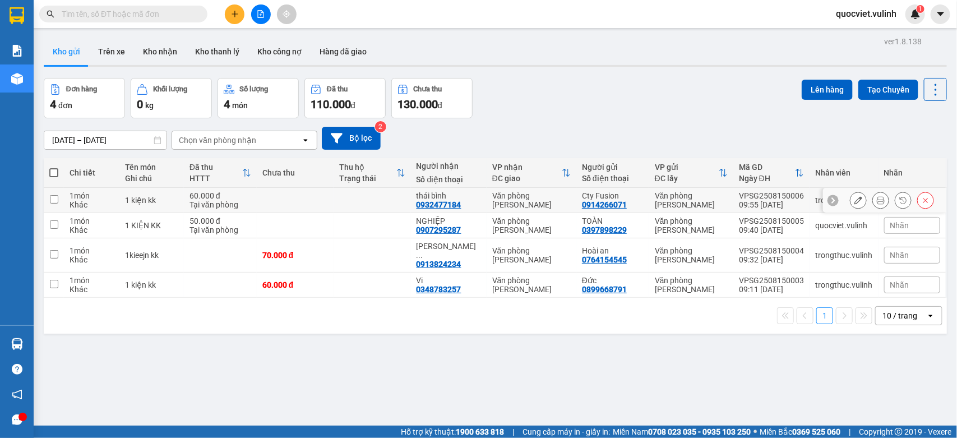
click at [854, 200] on icon at bounding box center [858, 200] width 8 height 8
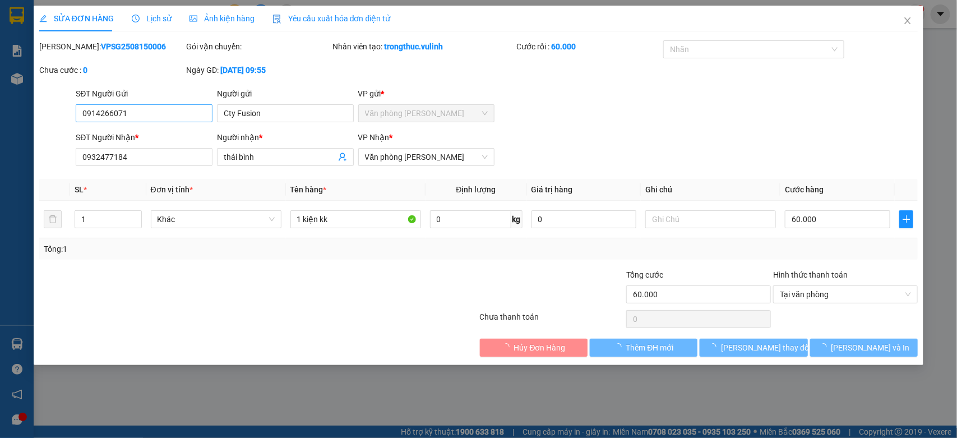
type input "0914266071"
type input "Cty Fusion"
type input "0932477184"
type input "thái bình"
type input "60.000"
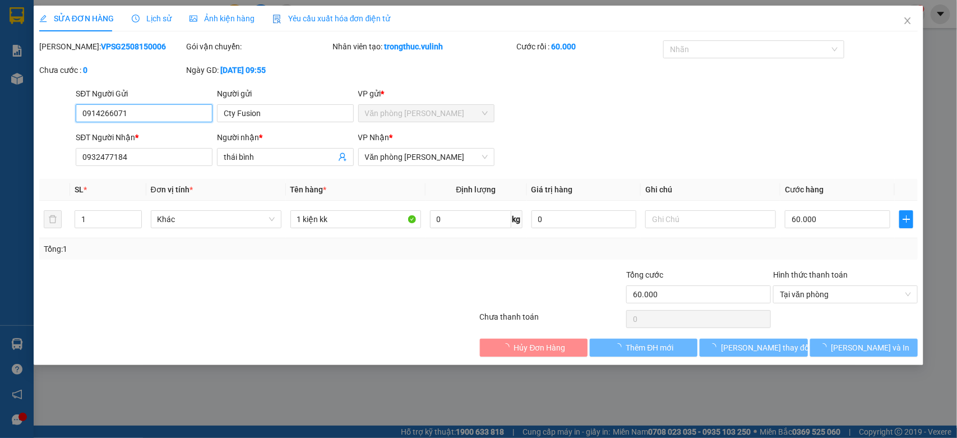
click at [113, 115] on input "0914266071" at bounding box center [144, 113] width 137 height 18
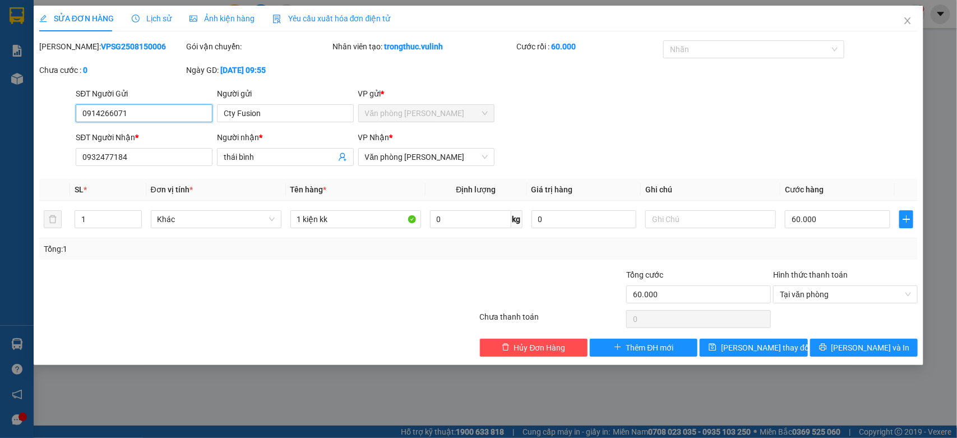
click at [113, 115] on input "0914266071" at bounding box center [144, 113] width 137 height 18
click at [889, 29] on div "SỬA ĐƠN HÀNG Lịch sử Ảnh kiện hàng Yêu cầu xuất hóa đơn điện tử" at bounding box center [478, 19] width 879 height 26
click at [901, 24] on span "Close" at bounding box center [907, 21] width 31 height 31
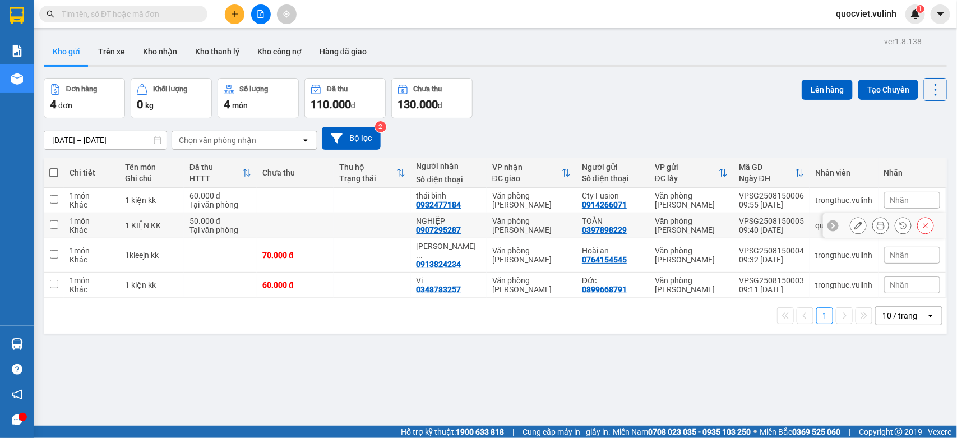
click at [834, 230] on div at bounding box center [884, 225] width 123 height 25
click at [850, 228] on button at bounding box center [858, 226] width 16 height 20
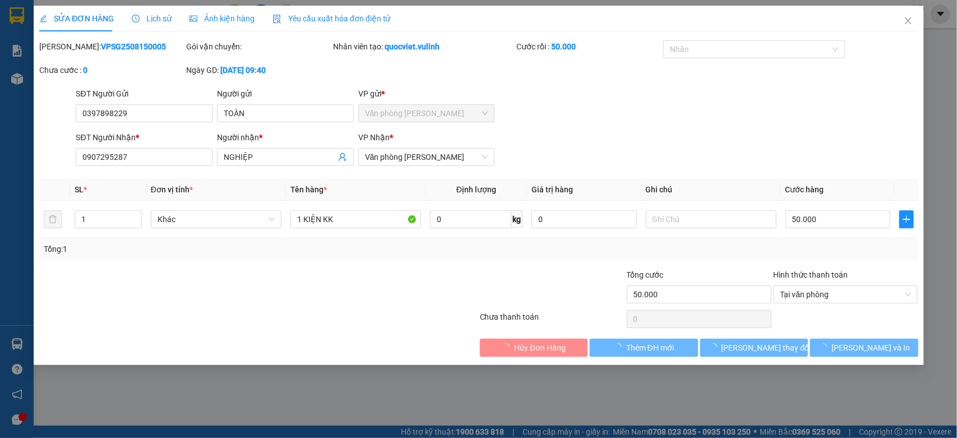
type input "0397898229"
type input "TOÀN"
type input "0907295287"
type input "NGHIỆP"
type input "50.000"
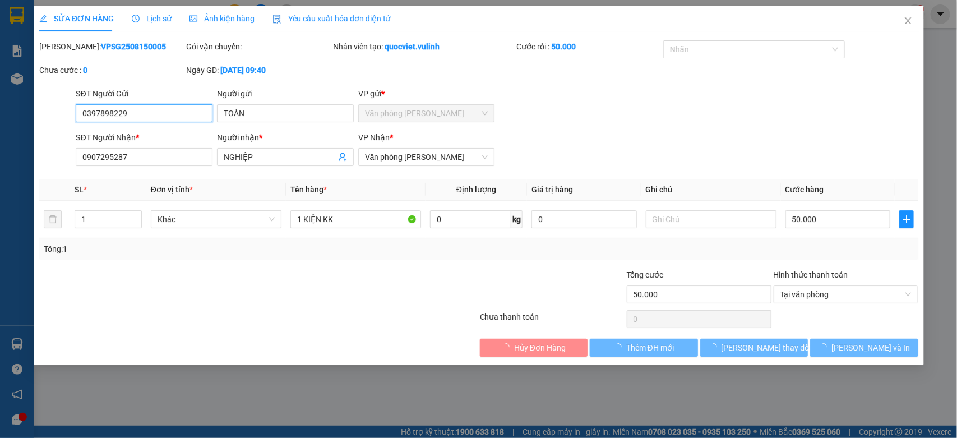
click at [130, 107] on input "0397898229" at bounding box center [144, 113] width 137 height 18
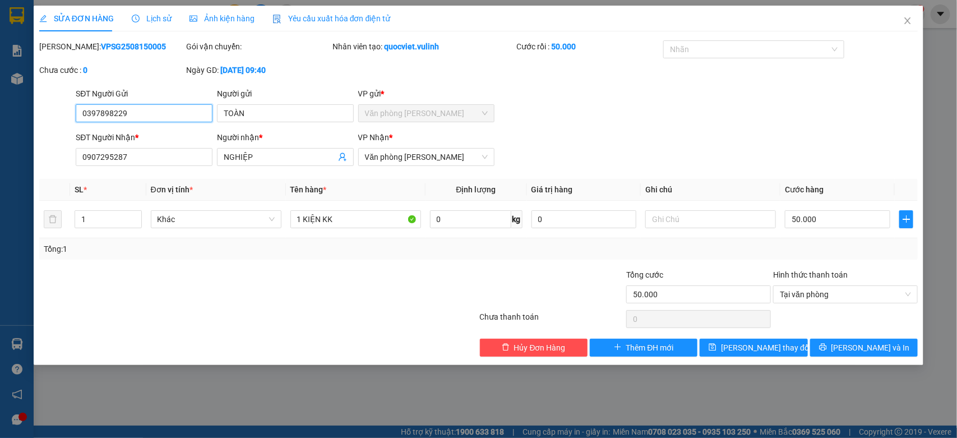
click at [130, 107] on input "0397898229" at bounding box center [144, 113] width 137 height 18
click at [332, 112] on input "TOÀN" at bounding box center [285, 113] width 137 height 18
click at [233, 155] on input "NGHIỆP" at bounding box center [280, 157] width 112 height 12
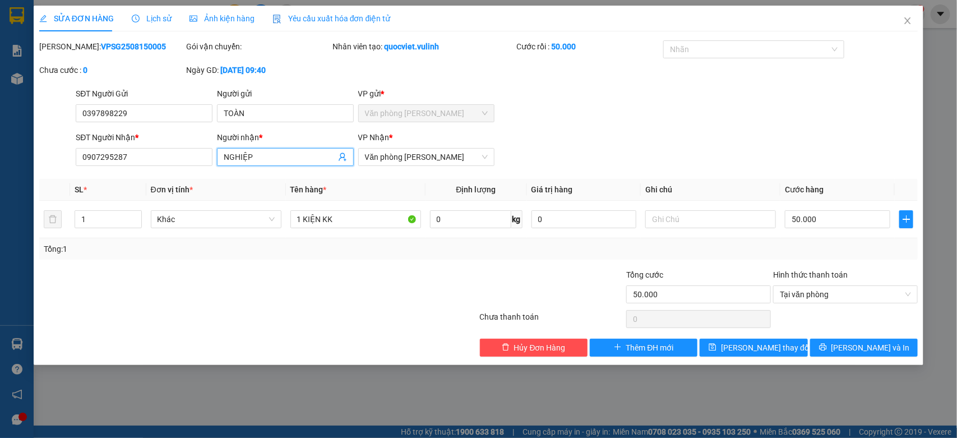
click at [233, 155] on input "NGHIỆP" at bounding box center [280, 157] width 112 height 12
click at [168, 155] on input "0907295287" at bounding box center [144, 157] width 137 height 18
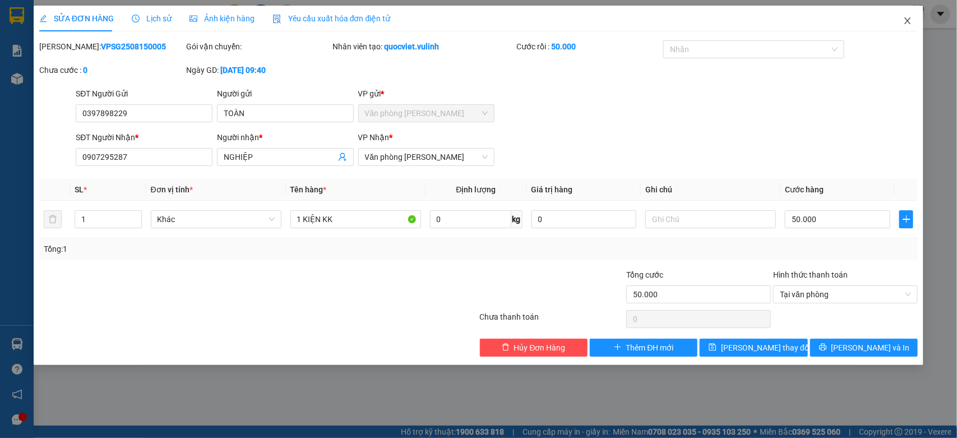
click at [908, 17] on icon "close" at bounding box center [907, 20] width 9 height 9
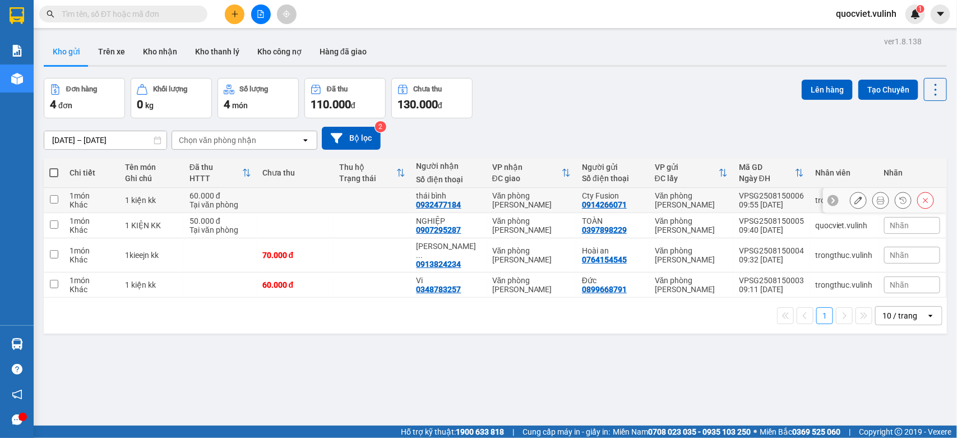
click at [854, 200] on icon at bounding box center [858, 200] width 8 height 8
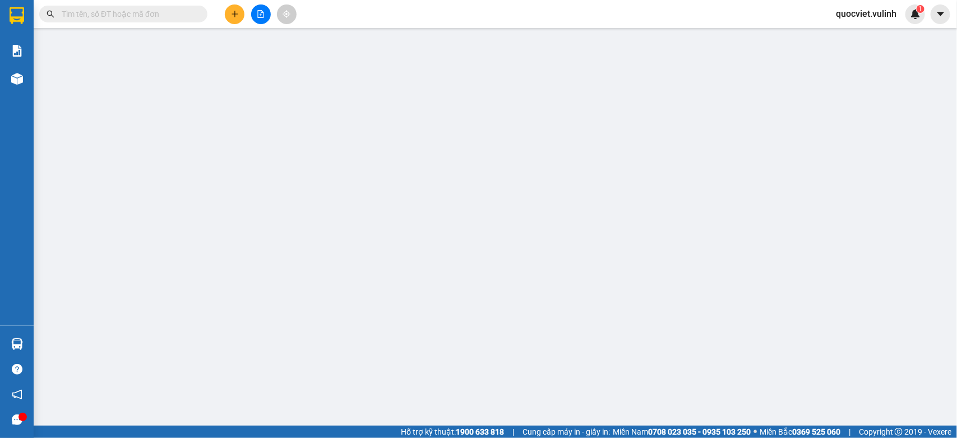
type input "0914266071"
type input "Cty Fusion"
type input "0932477184"
type input "thái bình"
type input "60.000"
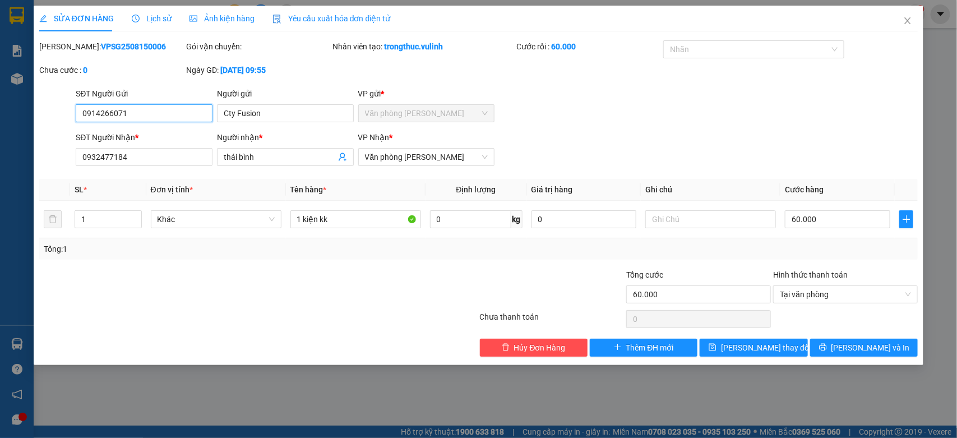
click at [111, 105] on input "0914266071" at bounding box center [144, 113] width 137 height 18
click at [323, 104] on input "Cty Fusion" at bounding box center [285, 113] width 137 height 18
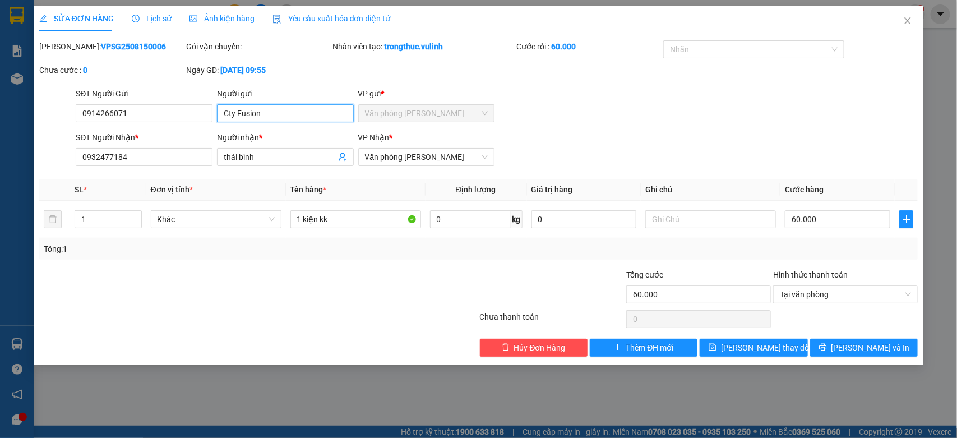
click at [323, 104] on input "Cty Fusion" at bounding box center [285, 113] width 137 height 18
click at [293, 151] on input "thái bình" at bounding box center [280, 157] width 112 height 12
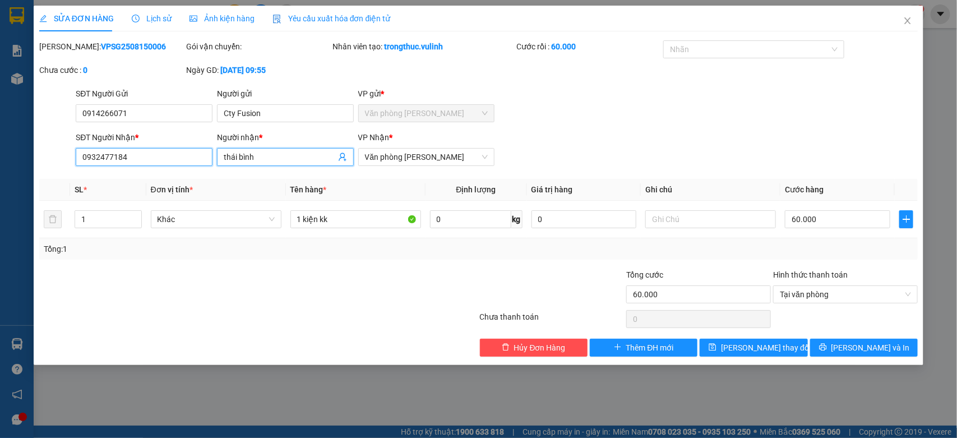
click at [177, 155] on input "0932477184" at bounding box center [144, 157] width 137 height 18
click at [903, 19] on span "Close" at bounding box center [907, 21] width 31 height 31
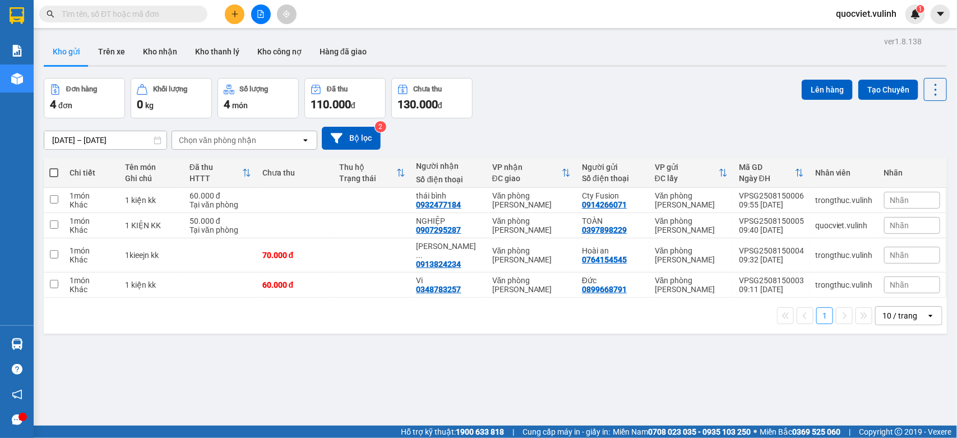
click at [57, 172] on span at bounding box center [53, 172] width 9 height 9
click at [54, 167] on input "checkbox" at bounding box center [54, 167] width 0 height 0
checkbox input "true"
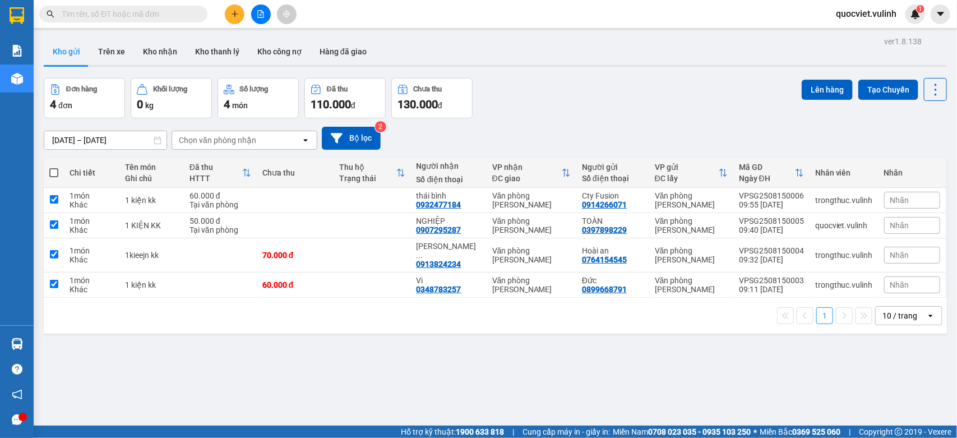
checkbox input "true"
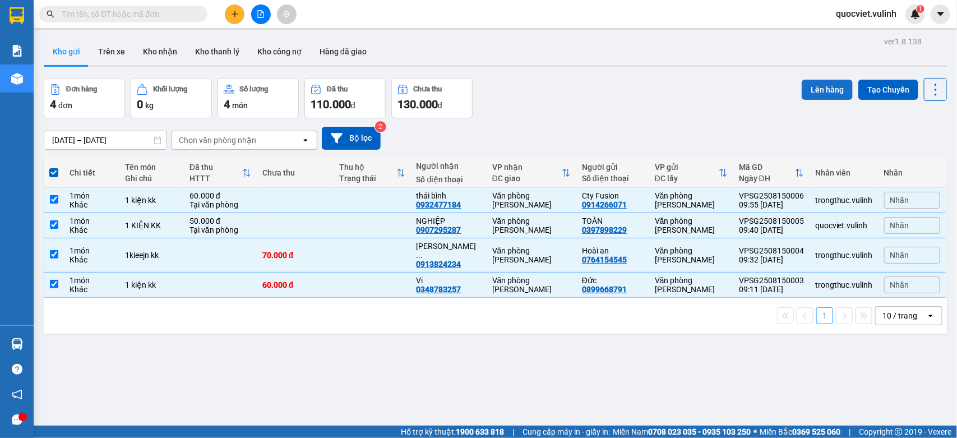
click at [802, 88] on button "Lên hàng" at bounding box center [827, 90] width 51 height 20
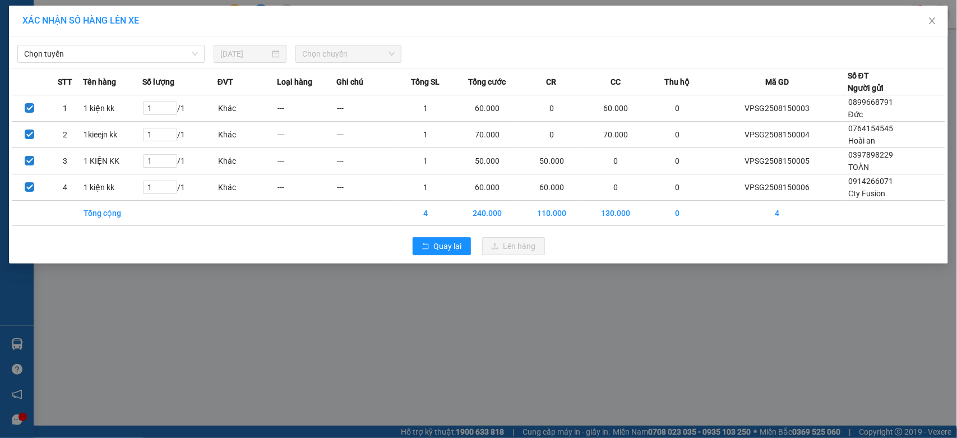
click at [94, 43] on div "Chọn tuyến [DATE] Chọn chuyến" at bounding box center [478, 51] width 933 height 24
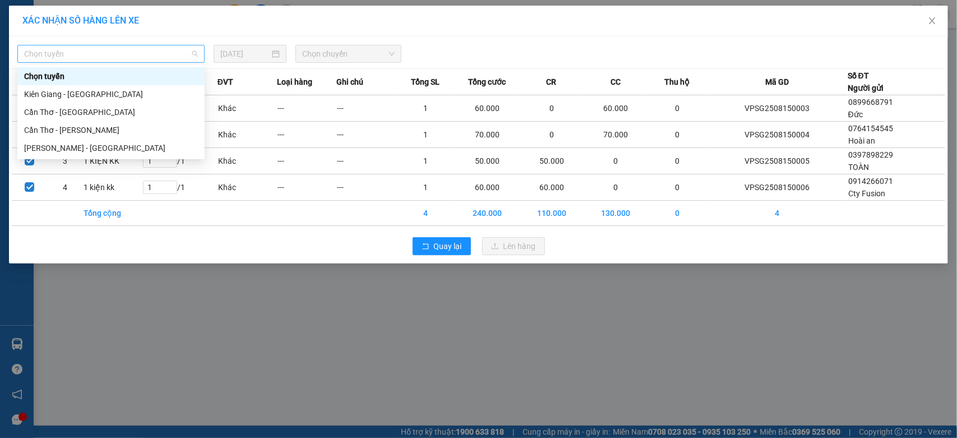
click at [121, 48] on span "Chọn tuyến" at bounding box center [111, 53] width 174 height 17
click at [76, 139] on div "[PERSON_NAME] - [GEOGRAPHIC_DATA]" at bounding box center [110, 148] width 187 height 18
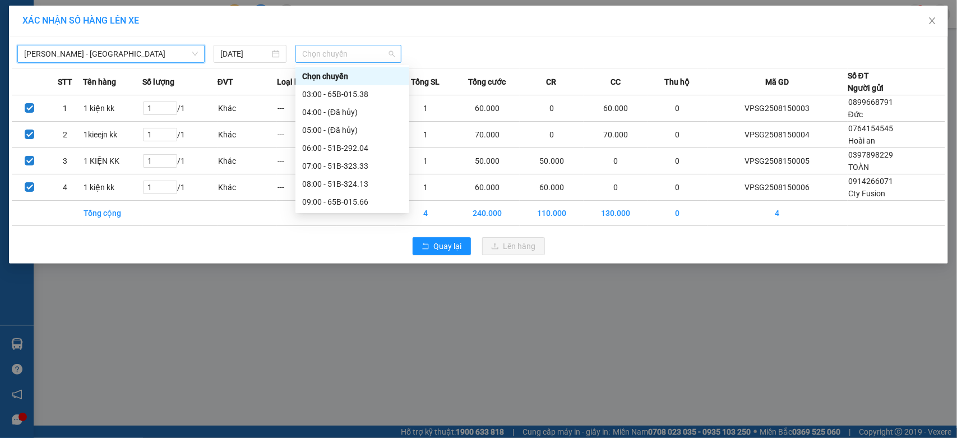
click at [338, 49] on span "Chọn chuyến" at bounding box center [348, 53] width 92 height 17
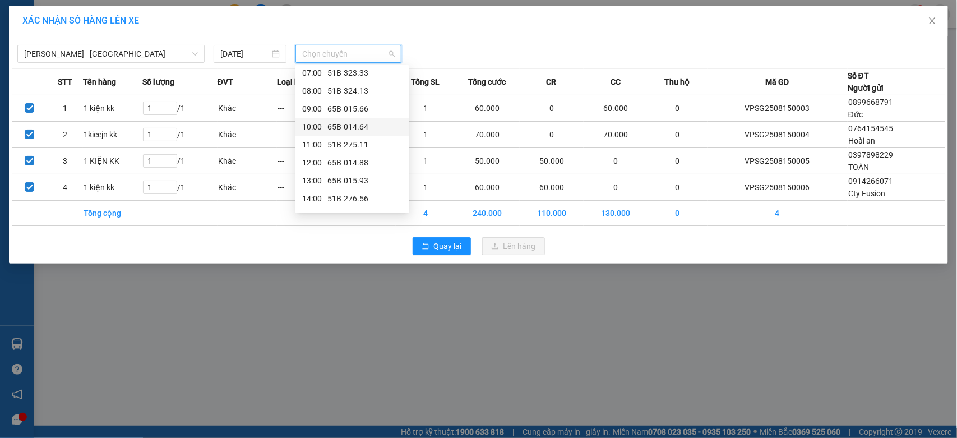
click at [363, 130] on div "10:00 - 65B-014.64" at bounding box center [352, 127] width 100 height 12
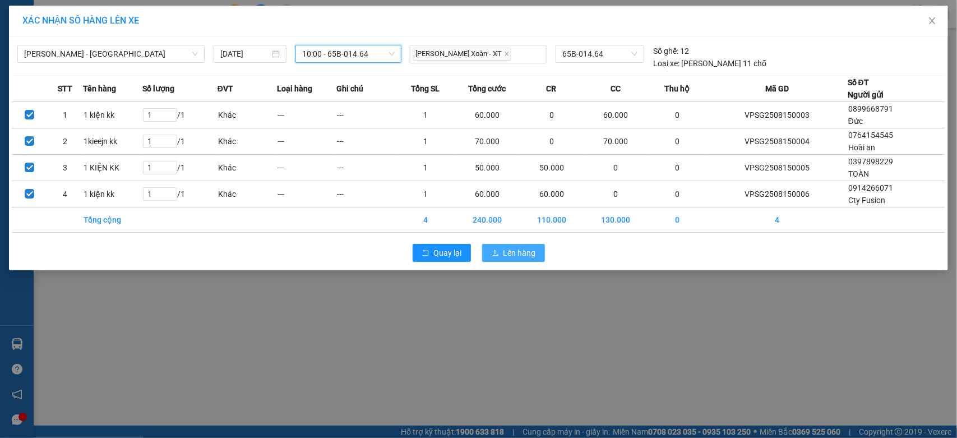
click at [498, 254] on icon "upload" at bounding box center [495, 253] width 8 height 8
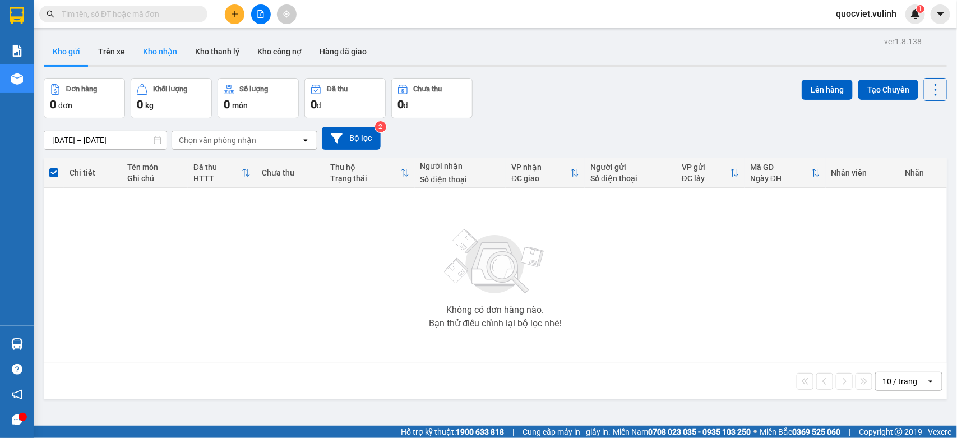
click at [168, 59] on button "Kho nhận" at bounding box center [160, 51] width 52 height 27
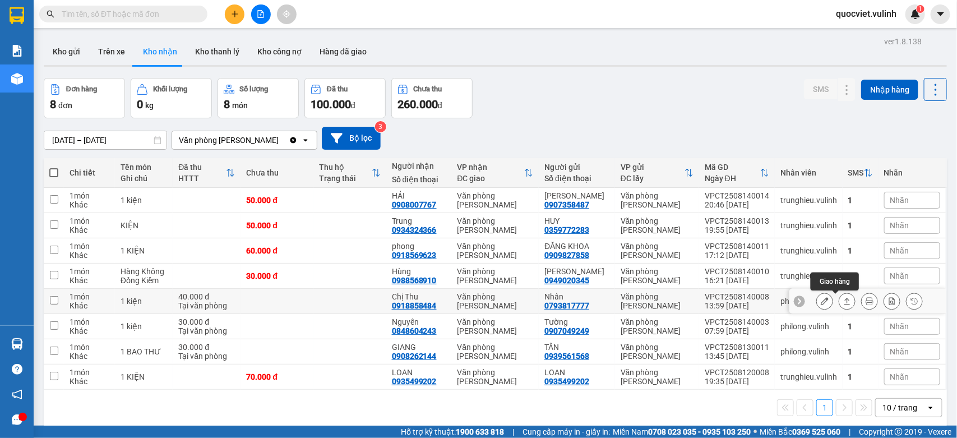
click at [843, 303] on icon at bounding box center [847, 301] width 8 height 8
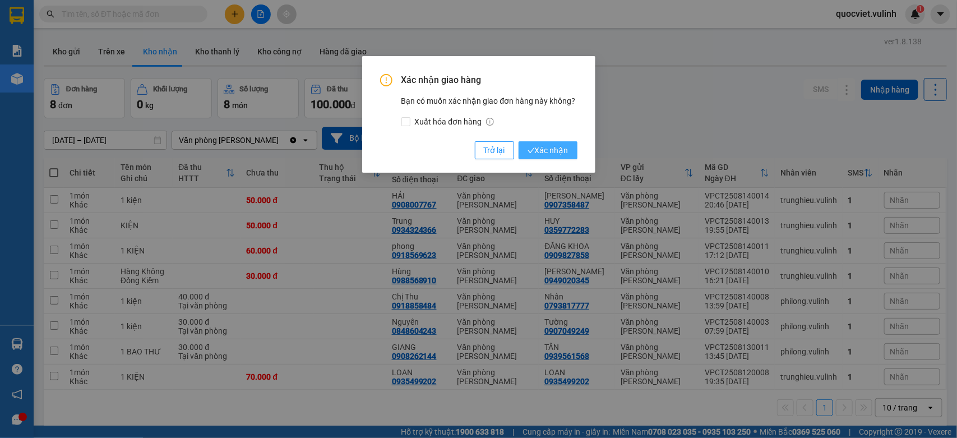
click at [553, 150] on span "Xác nhận" at bounding box center [548, 150] width 41 height 12
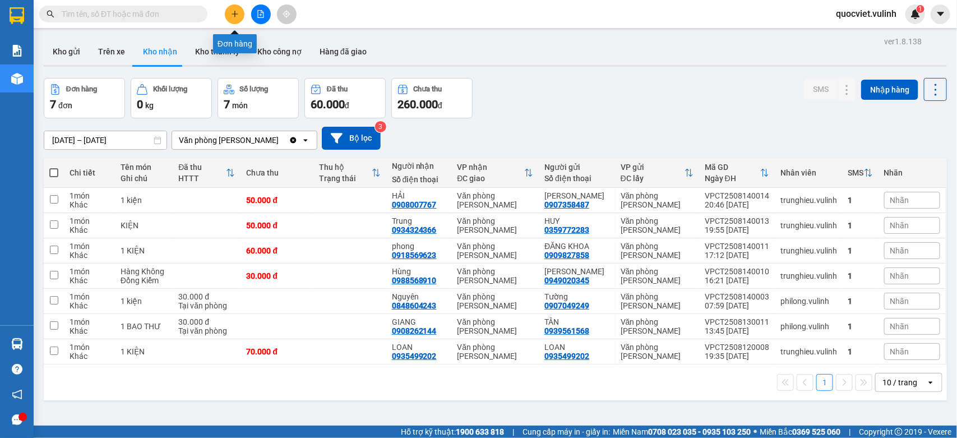
click at [233, 7] on button at bounding box center [235, 14] width 20 height 20
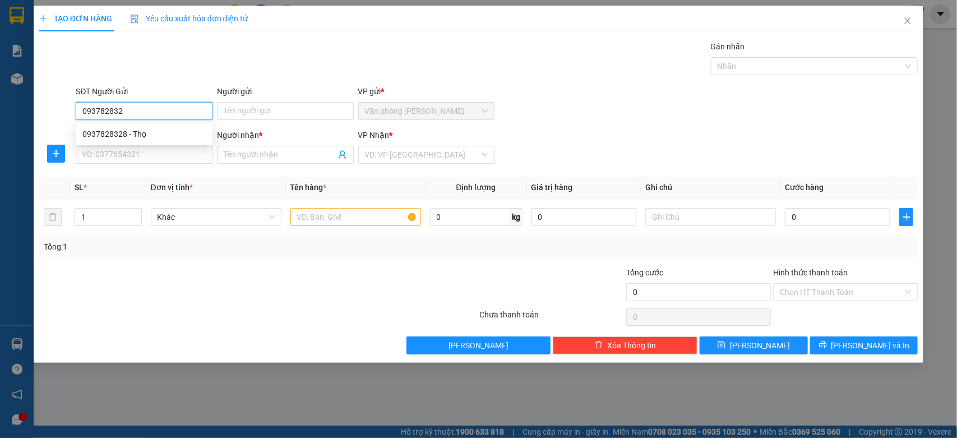
type input "0937828328"
click at [130, 129] on div "0937828328 - Thọ" at bounding box center [143, 134] width 123 height 12
type input "Thọ"
type input "0903993497"
type input "Giàu"
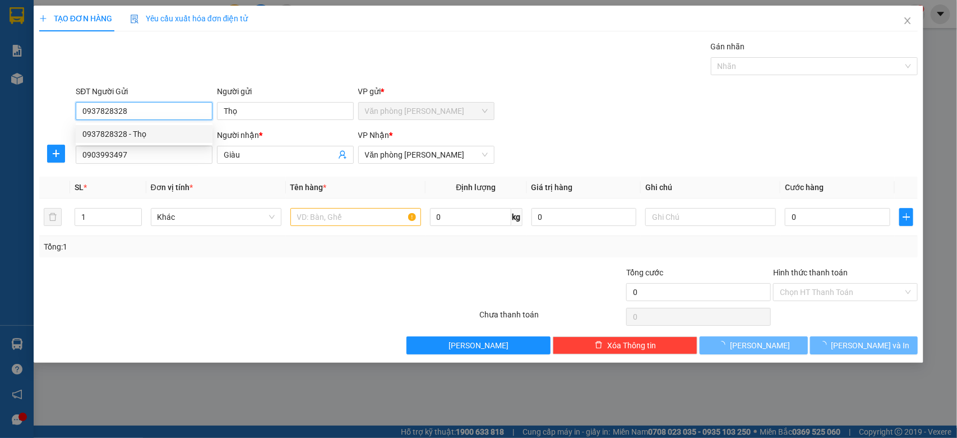
type input "60.000"
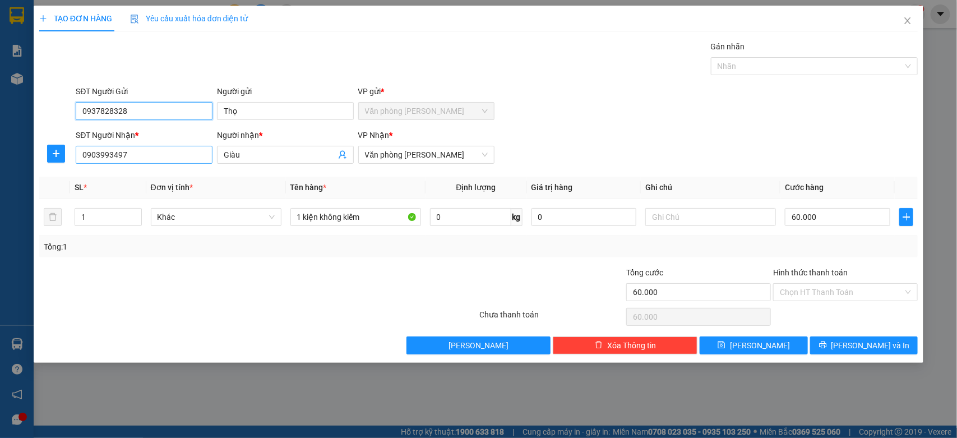
type input "0937828328"
click at [146, 152] on input "0903993497" at bounding box center [144, 155] width 137 height 18
click at [145, 152] on input "090399349" at bounding box center [144, 155] width 137 height 18
type input "0"
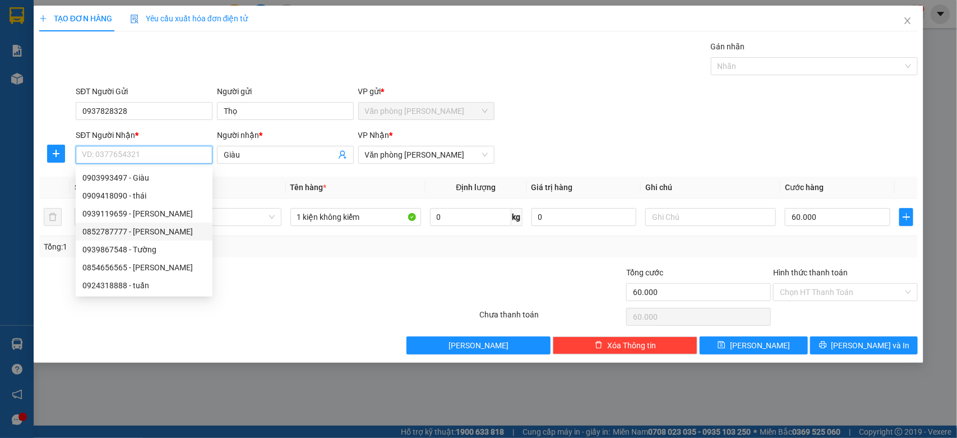
click at [153, 233] on div "0852787777 - [PERSON_NAME]" at bounding box center [143, 231] width 123 height 12
type input "0852787777"
type input "[PERSON_NAME]"
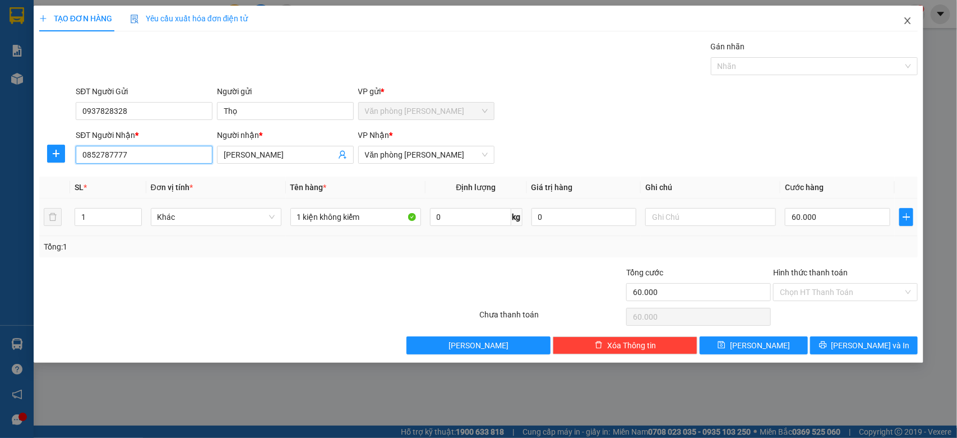
type input "0852787777"
click at [911, 21] on icon "close" at bounding box center [907, 20] width 9 height 9
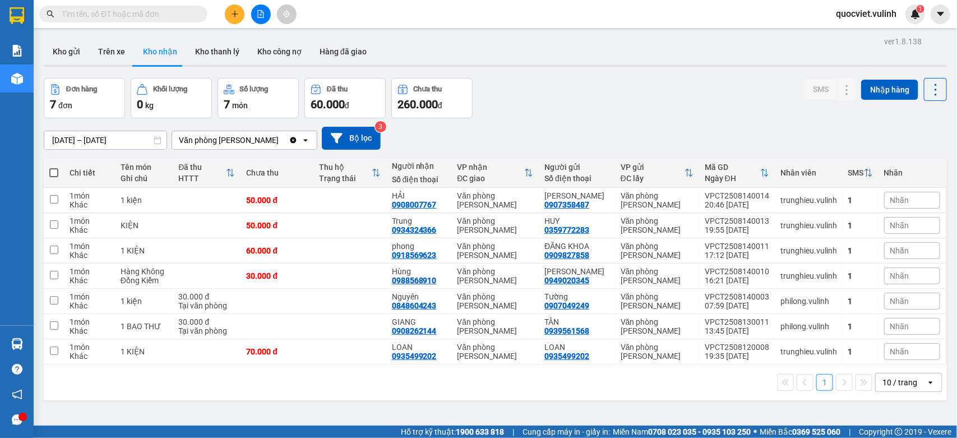
click at [229, 15] on button at bounding box center [235, 14] width 20 height 20
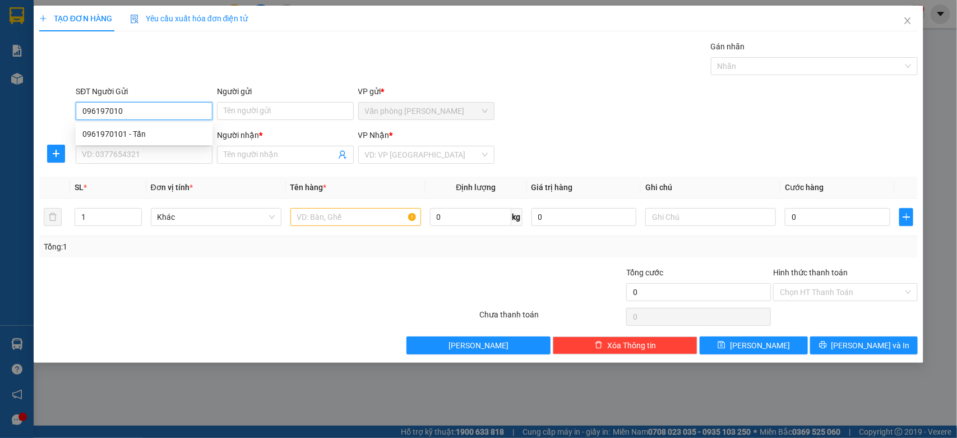
type input "0961970101"
click at [157, 133] on div "0961970101 - Tấn" at bounding box center [143, 134] width 123 height 12
type input "Tấn"
type input "0918863344"
type input "qUANG"
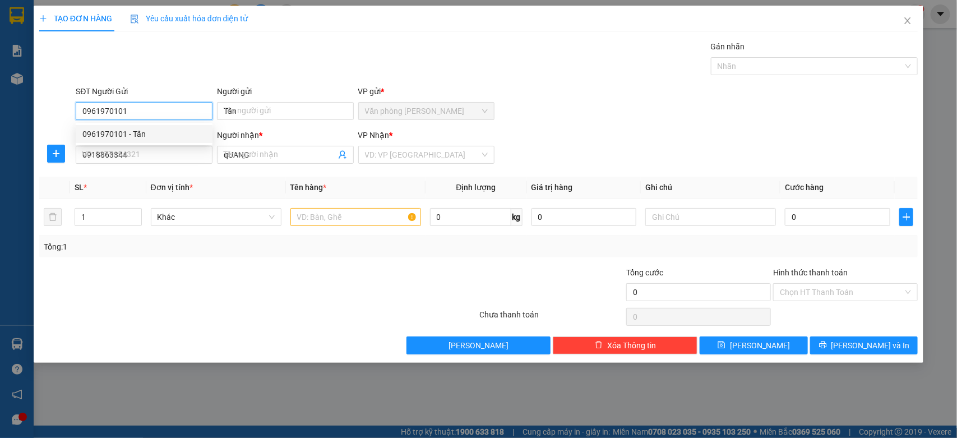
type input "30.000"
type input "0961970101"
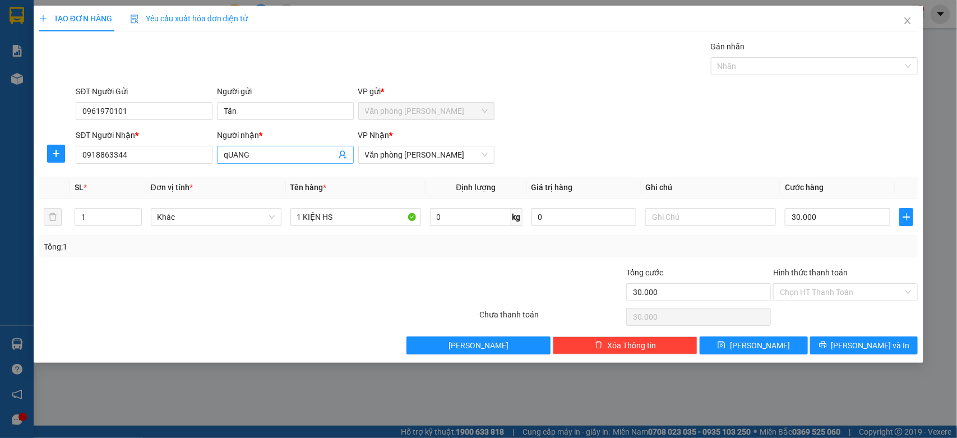
click at [231, 152] on input "qUANG" at bounding box center [280, 155] width 112 height 12
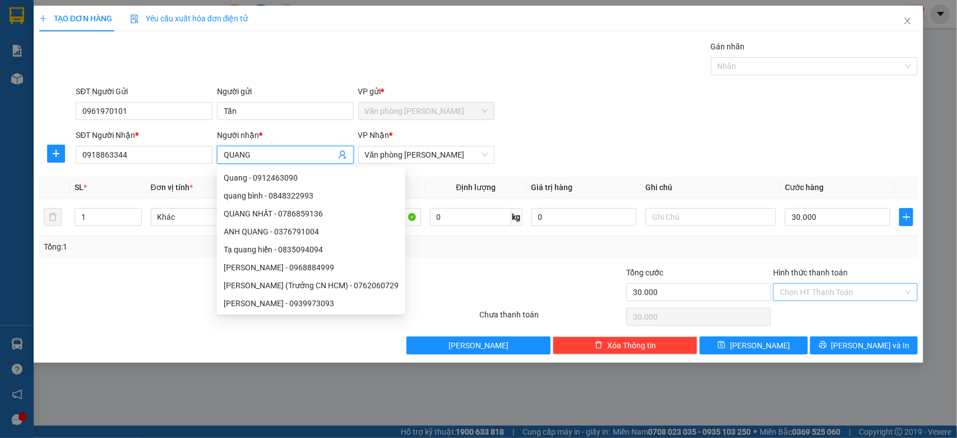
type input "QUANG"
click at [809, 289] on input "Hình thức thanh toán" at bounding box center [841, 292] width 123 height 17
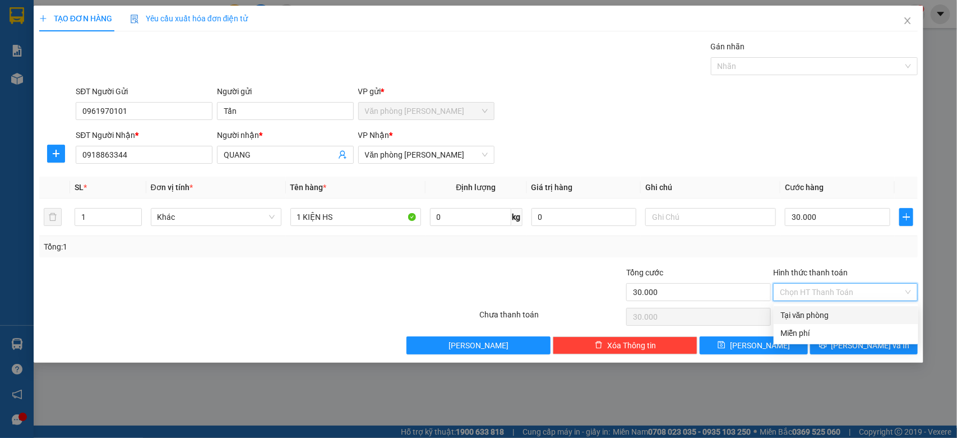
click at [803, 312] on div "Tại văn phòng" at bounding box center [845, 315] width 131 height 12
type input "0"
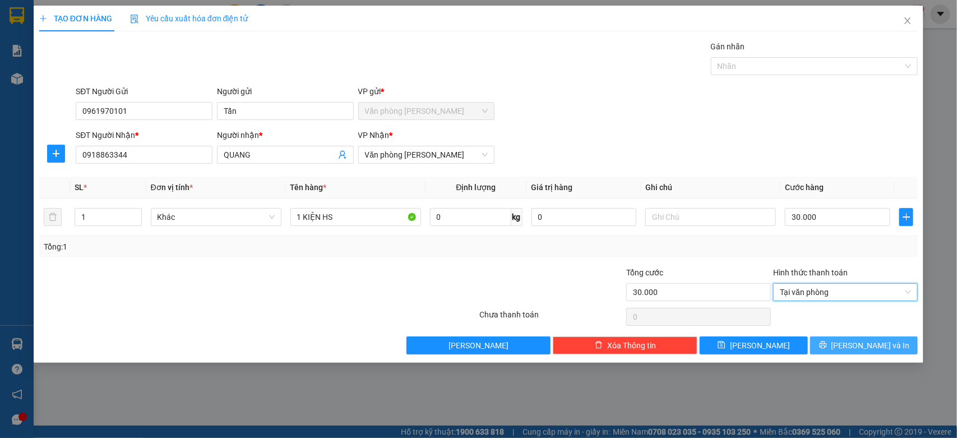
click at [857, 353] on button "[PERSON_NAME] và In" at bounding box center [864, 345] width 108 height 18
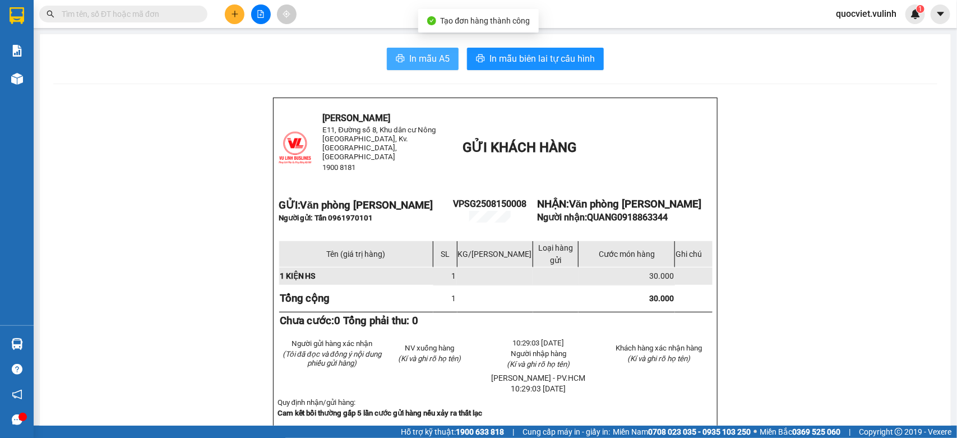
click at [410, 56] on span "In mẫu A5" at bounding box center [429, 59] width 40 height 14
drag, startPoint x: 44, startPoint y: 84, endPoint x: 34, endPoint y: 76, distance: 13.1
click at [34, 76] on main "In mẫu A5 In mẫu biên lai tự cấu hình [GEOGRAPHIC_DATA] E11, [STREET_ADDRESS], …" at bounding box center [478, 213] width 957 height 426
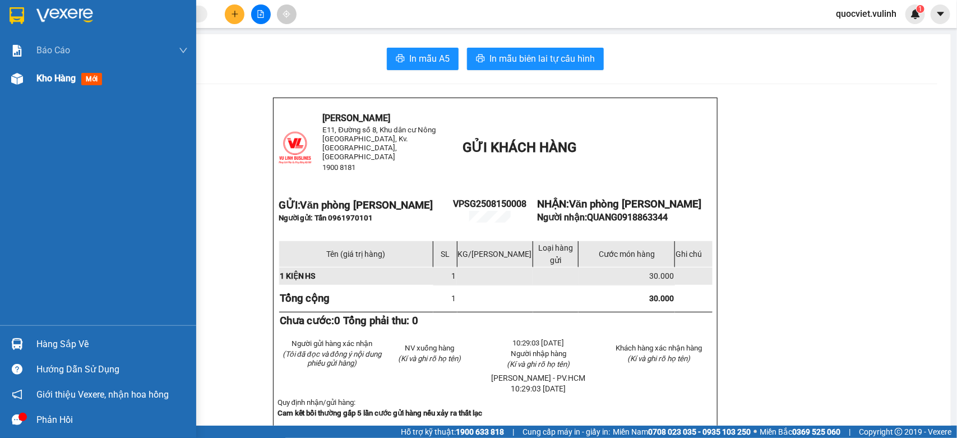
click at [28, 79] on div "Kho hàng mới" at bounding box center [98, 78] width 196 height 28
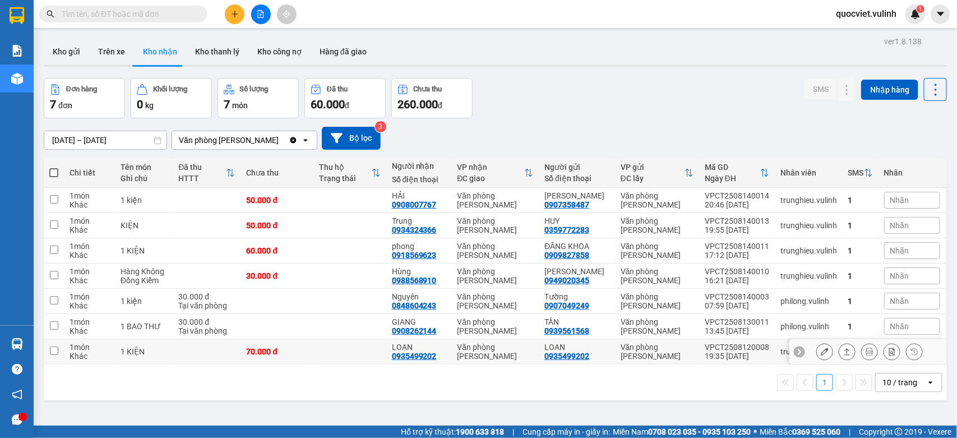
click at [274, 348] on td "70.000 đ" at bounding box center [277, 351] width 73 height 25
checkbox input "true"
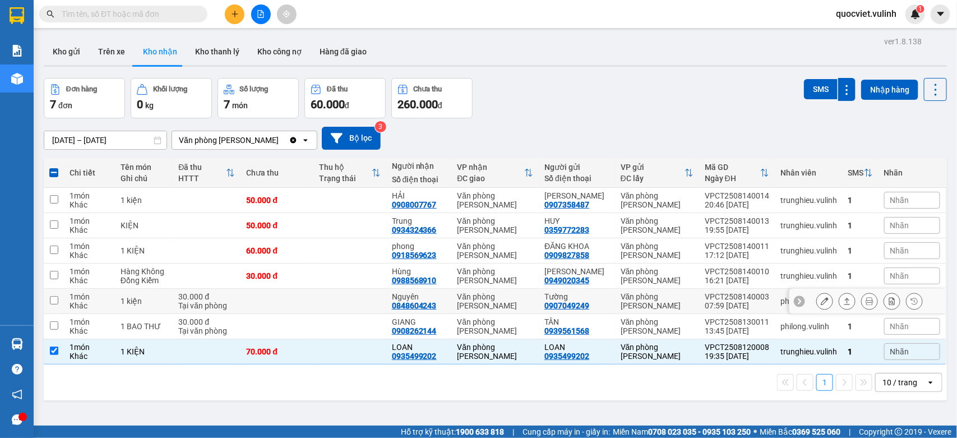
click at [266, 307] on td at bounding box center [277, 301] width 73 height 25
checkbox input "true"
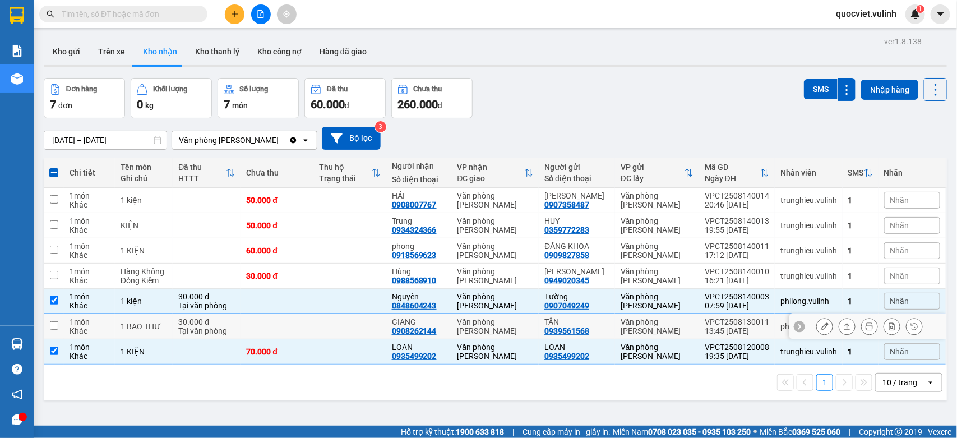
click at [251, 323] on td at bounding box center [277, 326] width 73 height 25
checkbox input "true"
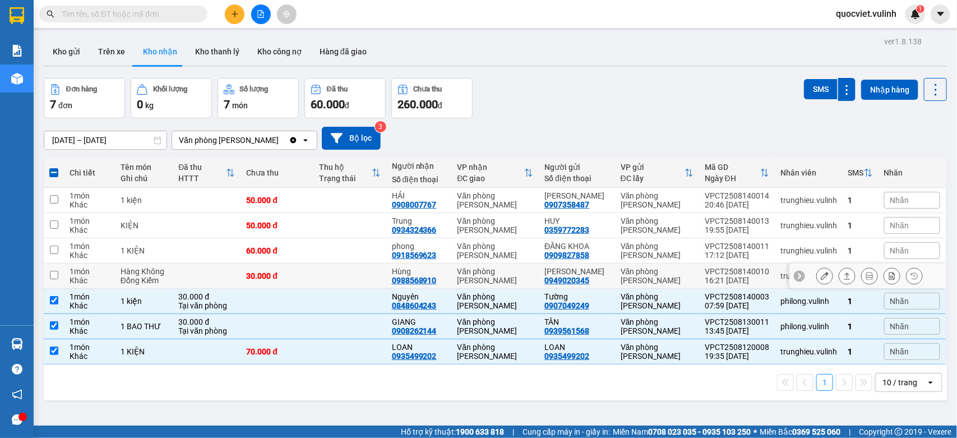
click at [267, 262] on td "60.000 đ" at bounding box center [277, 250] width 73 height 25
checkbox input "true"
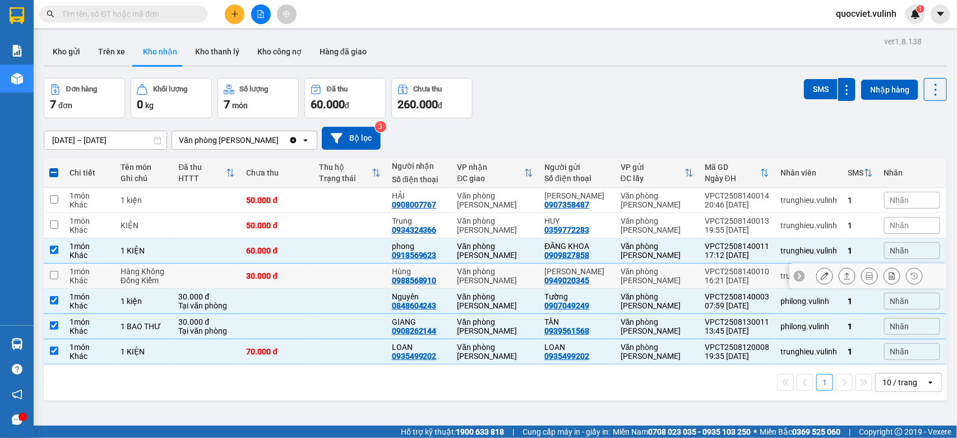
click at [264, 276] on div "30.000 đ" at bounding box center [277, 275] width 62 height 9
checkbox input "true"
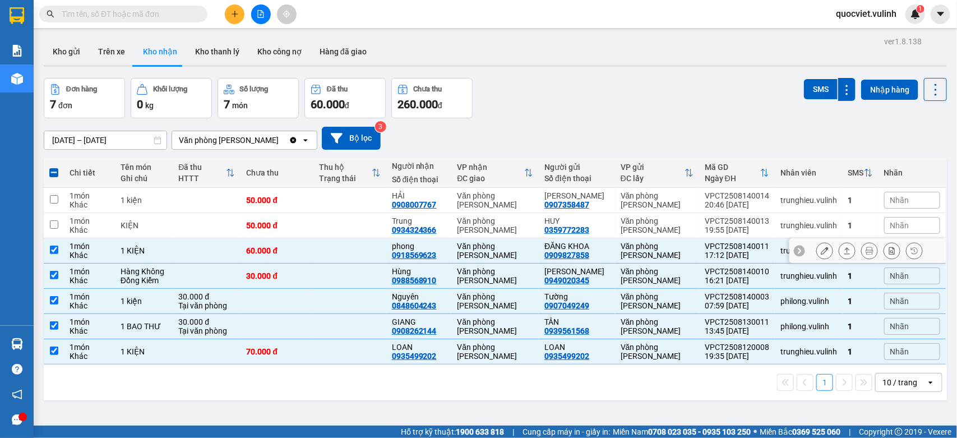
click at [268, 251] on div "60.000 đ" at bounding box center [277, 250] width 62 height 9
checkbox input "false"
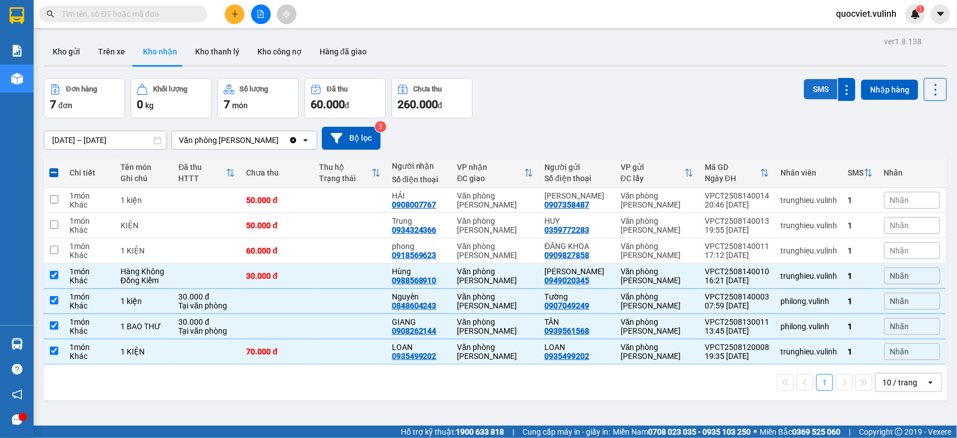
click at [824, 89] on button "SMS" at bounding box center [821, 89] width 34 height 20
click at [62, 57] on button "Kho gửi" at bounding box center [66, 51] width 45 height 27
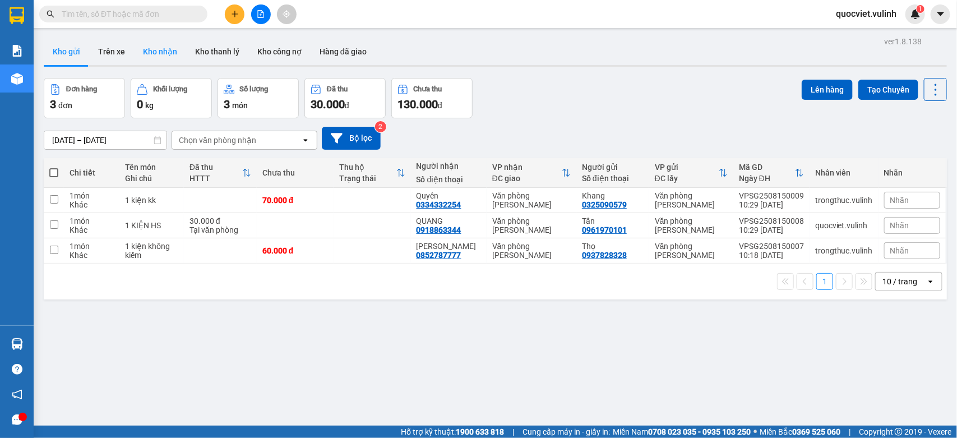
click at [151, 53] on button "Kho nhận" at bounding box center [160, 51] width 52 height 27
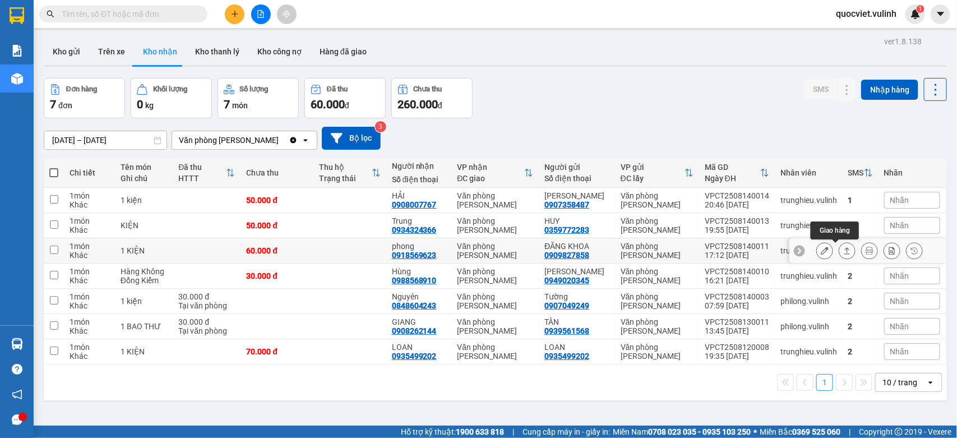
click at [839, 244] on button at bounding box center [847, 251] width 16 height 20
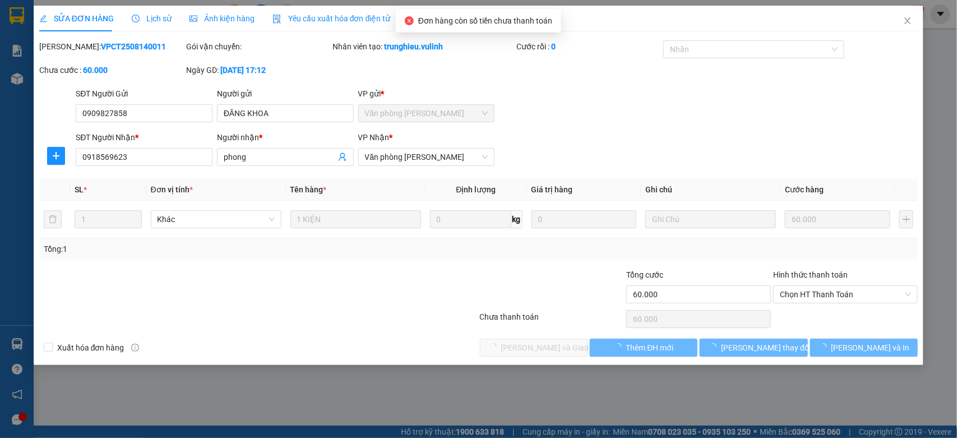
type input "0909827858"
type input "ĐĂNG KHOA"
type input "0918569623"
type input "phong"
type input "60.000"
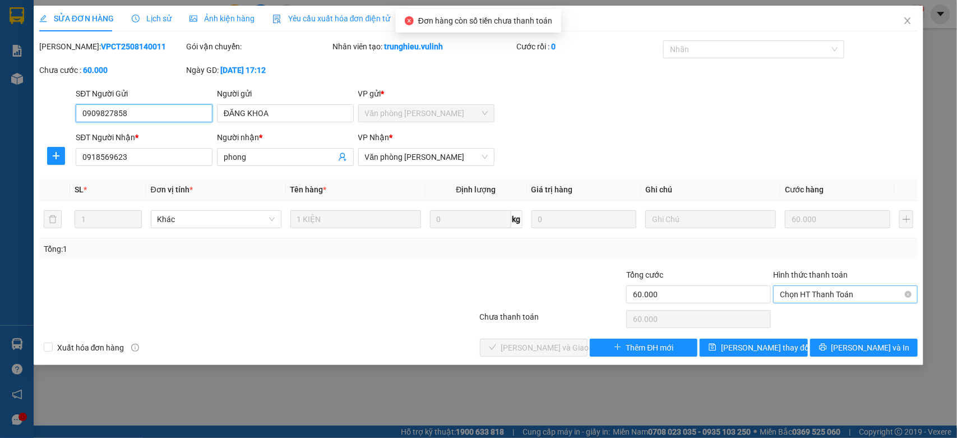
click at [857, 289] on span "Chọn HT Thanh Toán" at bounding box center [845, 294] width 131 height 17
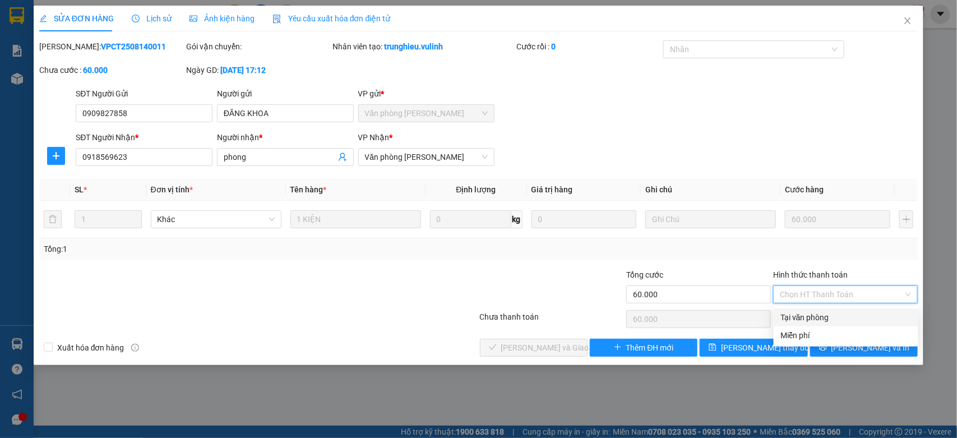
click at [824, 317] on div "Tại văn phòng" at bounding box center [845, 317] width 131 height 12
type input "0"
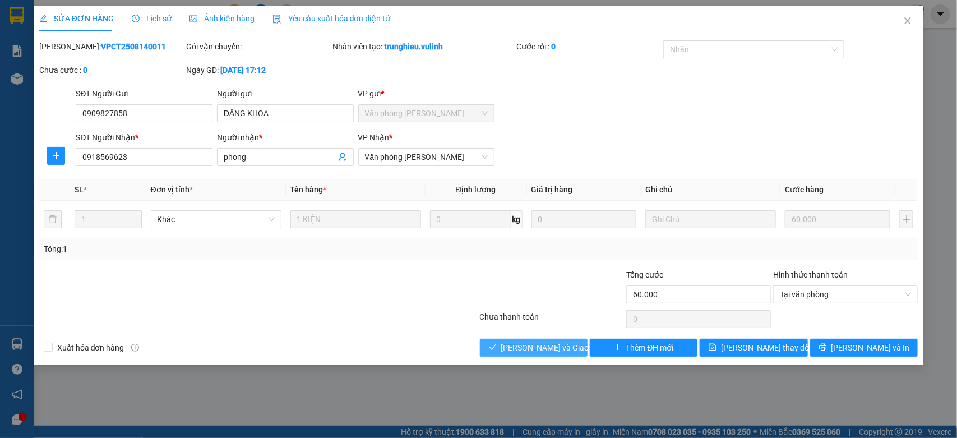
click at [551, 343] on span "[PERSON_NAME] và Giao hàng" at bounding box center [555, 347] width 108 height 12
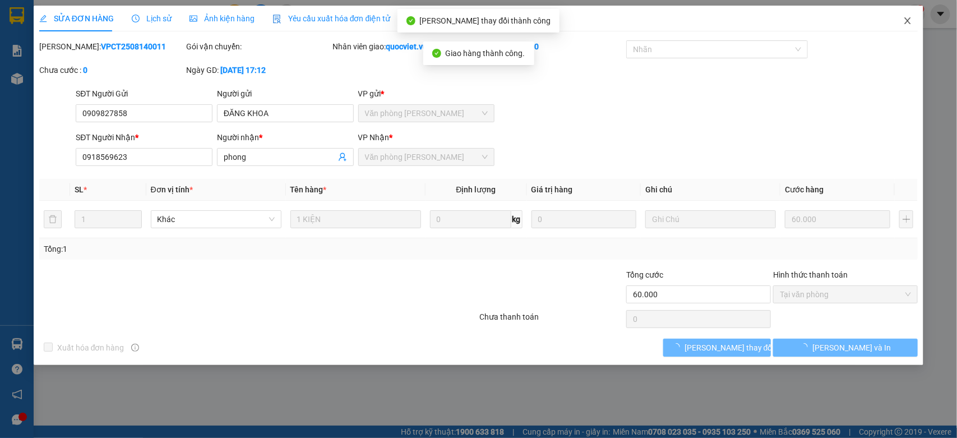
click at [898, 11] on span "Close" at bounding box center [907, 21] width 31 height 31
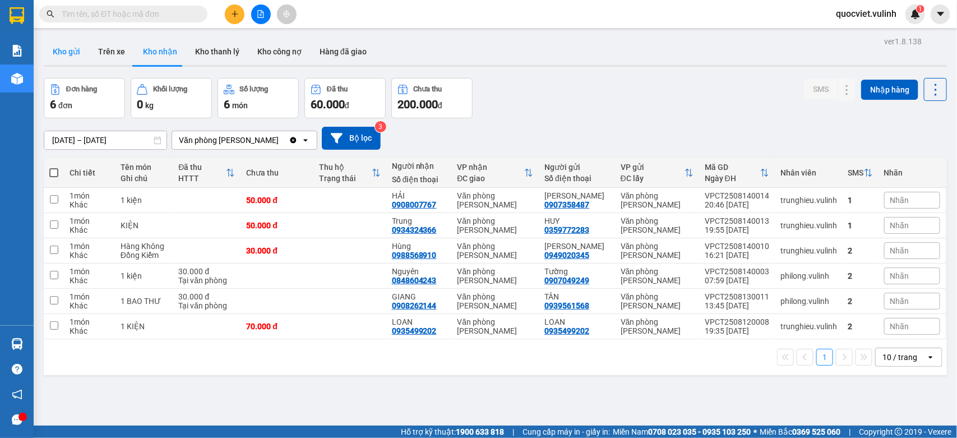
click at [66, 55] on button "Kho gửi" at bounding box center [66, 51] width 45 height 27
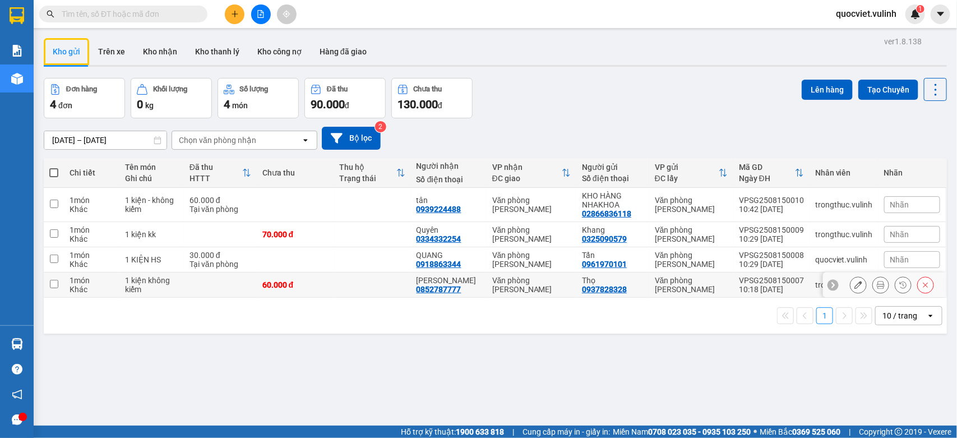
click at [854, 287] on icon at bounding box center [858, 285] width 8 height 8
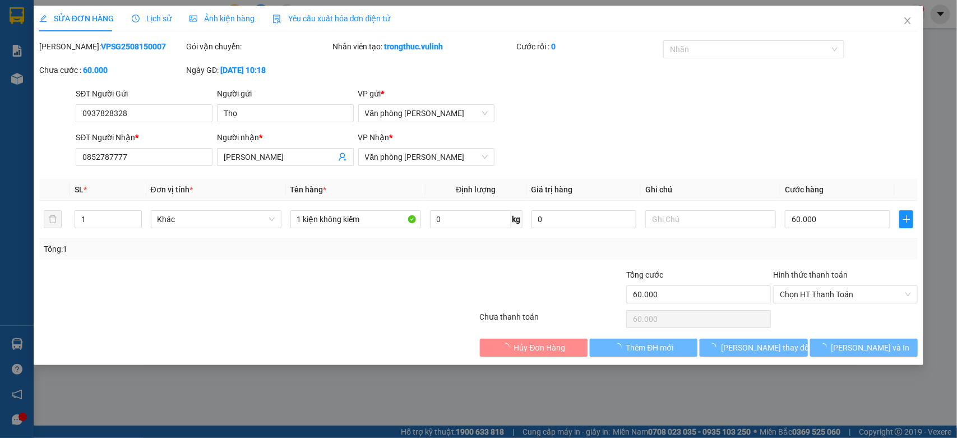
type input "0937828328"
type input "Thọ"
type input "0852787777"
type input "[PERSON_NAME]"
type input "60.000"
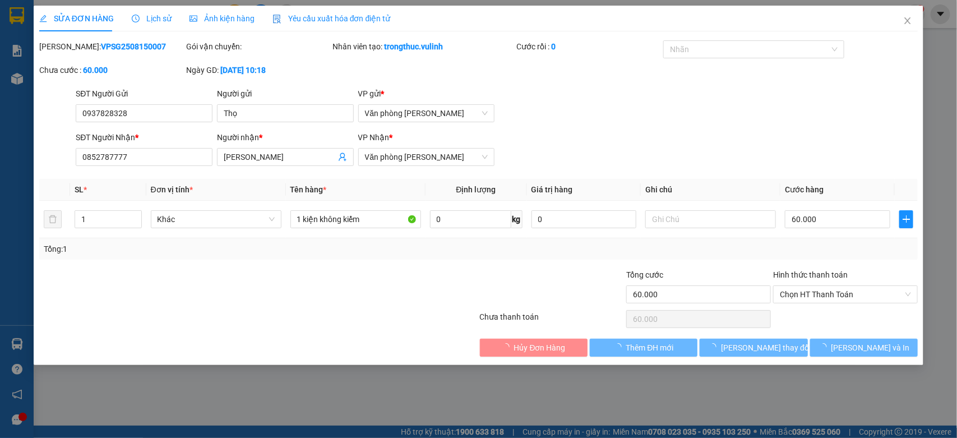
type input "60.000"
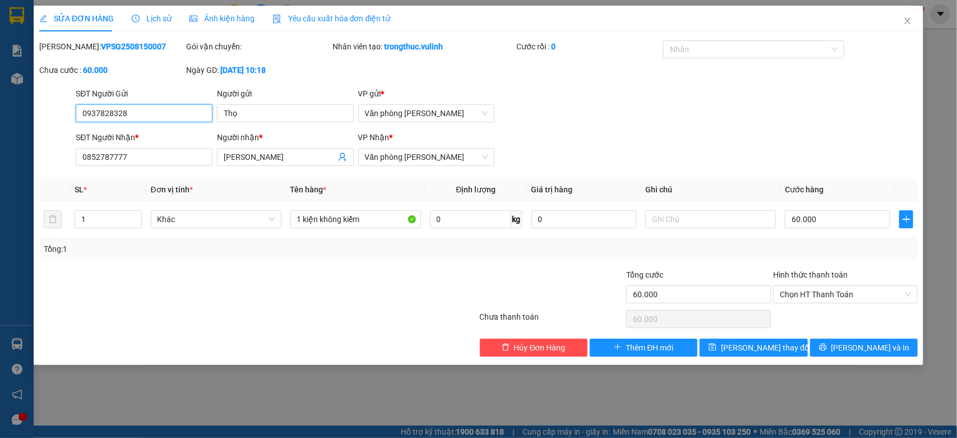
click at [113, 105] on input "0937828328" at bounding box center [144, 113] width 137 height 18
click at [273, 111] on input "Thọ" at bounding box center [285, 113] width 137 height 18
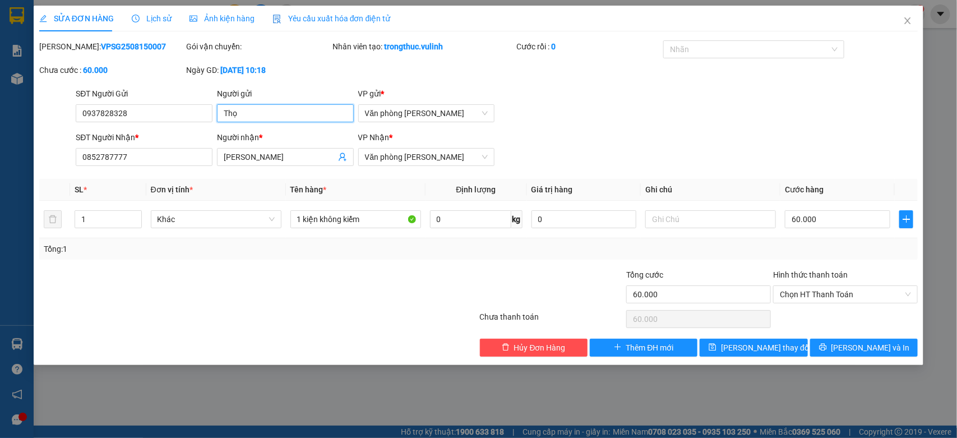
click at [273, 111] on input "Thọ" at bounding box center [285, 113] width 137 height 18
click at [269, 158] on input "[PERSON_NAME]" at bounding box center [280, 157] width 112 height 12
click at [200, 155] on input "0852787777" at bounding box center [144, 157] width 137 height 18
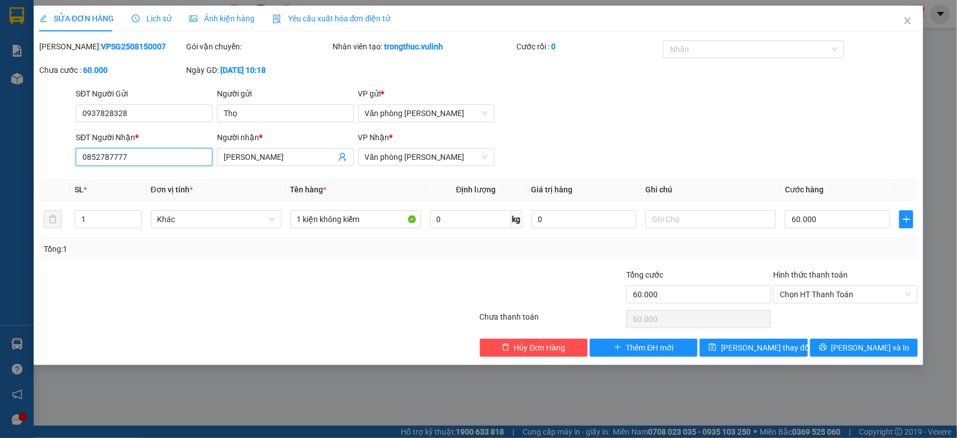
click at [200, 155] on input "0852787777" at bounding box center [144, 157] width 137 height 18
click at [909, 22] on icon "close" at bounding box center [908, 20] width 6 height 7
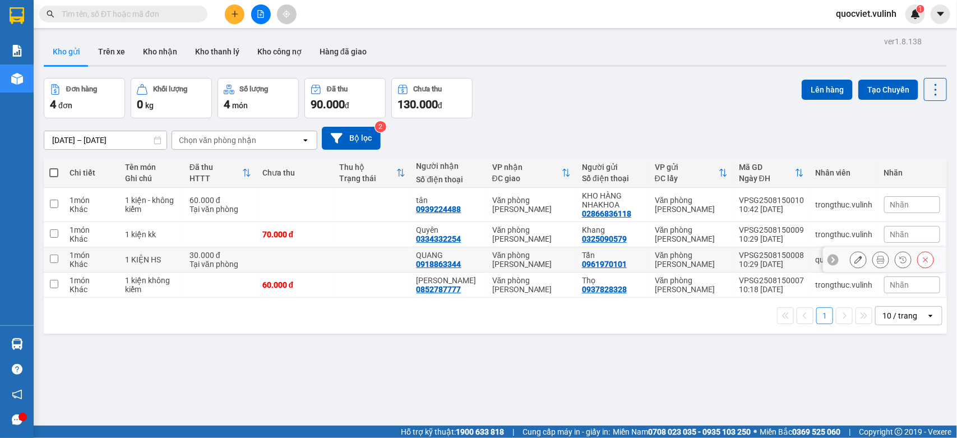
click at [854, 258] on icon at bounding box center [858, 260] width 8 height 8
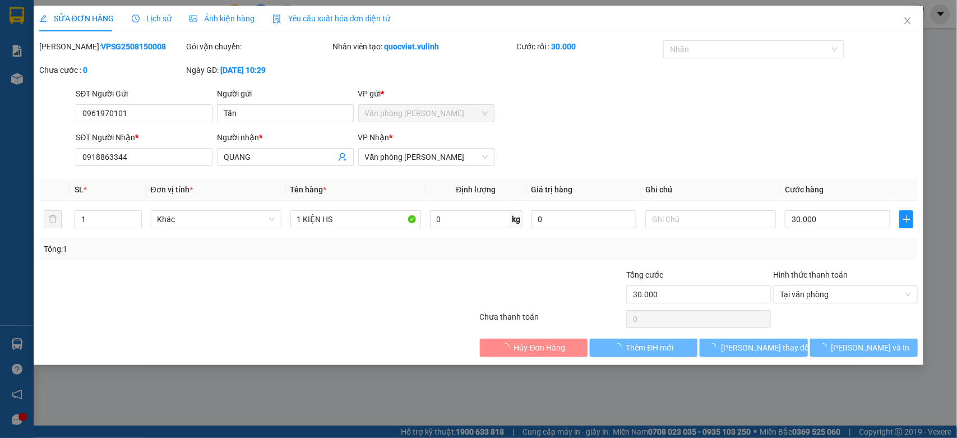
type input "0961970101"
type input "Tấn"
type input "0918863344"
type input "QUANG"
type input "30.000"
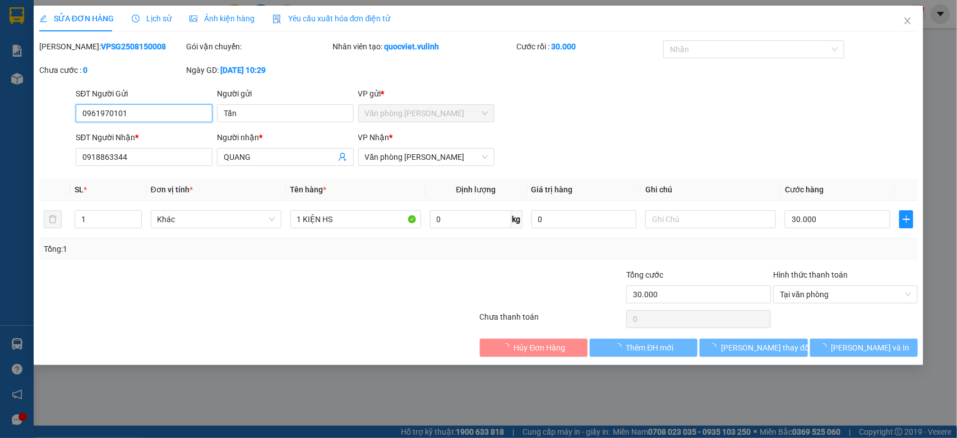
click at [186, 121] on input "0961970101" at bounding box center [144, 113] width 137 height 18
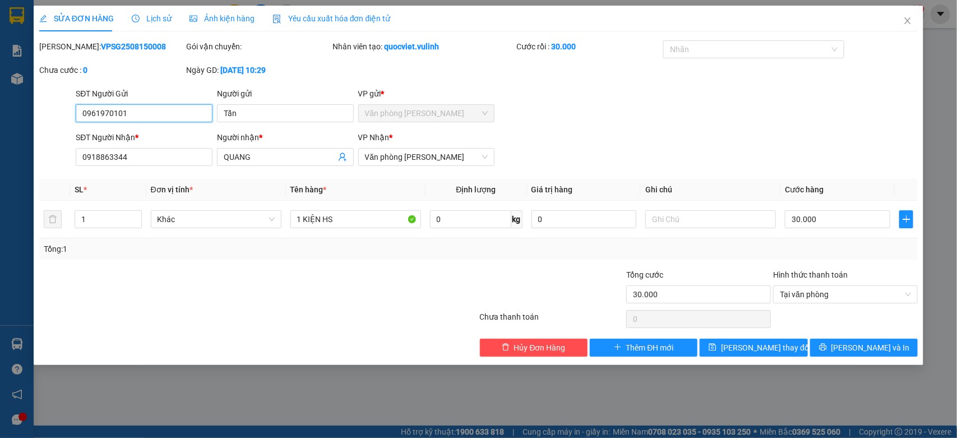
click at [188, 118] on input "0961970101" at bounding box center [144, 113] width 137 height 18
click at [182, 115] on input "0961970101" at bounding box center [144, 113] width 137 height 18
click at [272, 107] on input "Tấn" at bounding box center [285, 113] width 137 height 18
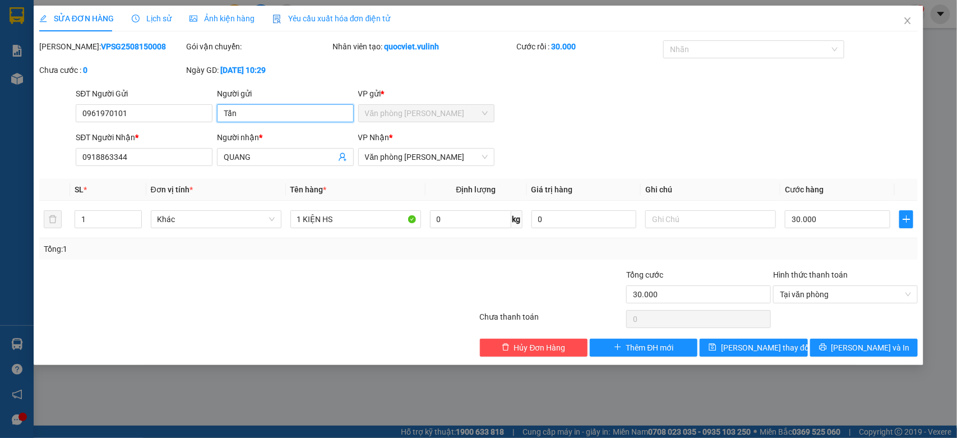
click at [272, 107] on input "Tấn" at bounding box center [285, 113] width 137 height 18
click at [276, 165] on span "QUANG" at bounding box center [285, 157] width 137 height 18
click at [274, 164] on span "QUANG" at bounding box center [285, 157] width 137 height 18
click at [272, 163] on input "QUANG" at bounding box center [280, 157] width 112 height 12
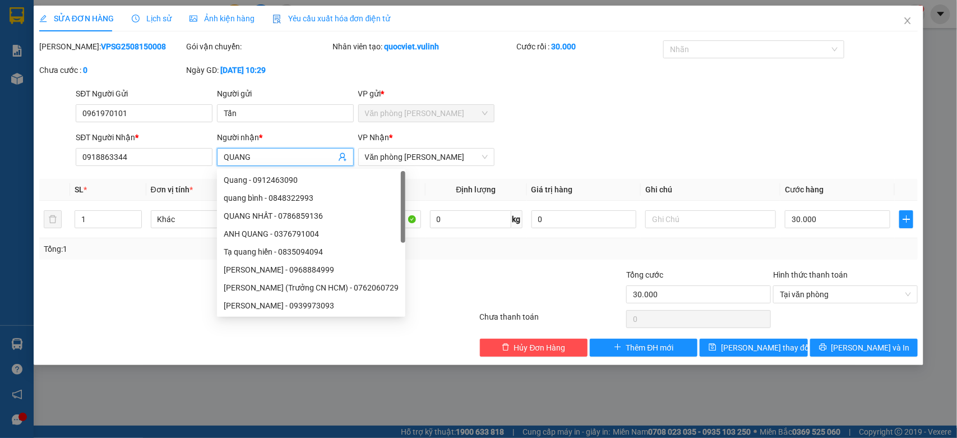
click at [272, 163] on input "QUANG" at bounding box center [280, 157] width 112 height 12
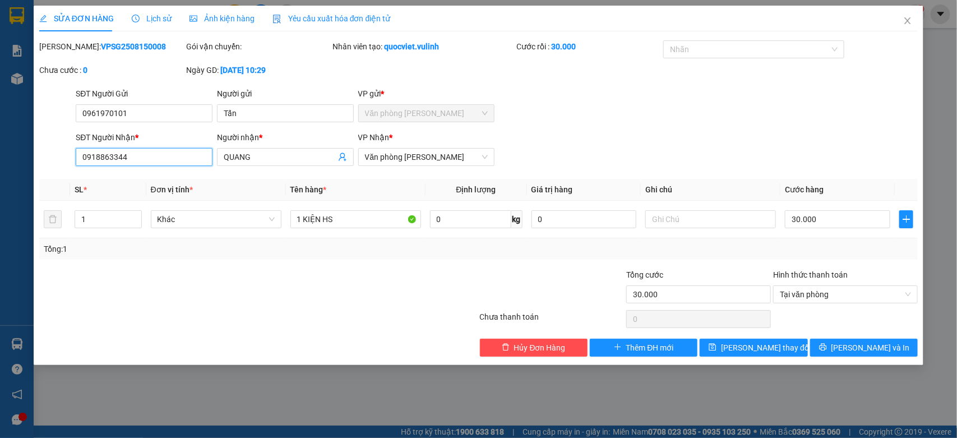
click at [99, 150] on input "0918863344" at bounding box center [144, 157] width 137 height 18
click at [99, 152] on input "0918863344" at bounding box center [144, 157] width 137 height 18
drag, startPoint x: 918, startPoint y: 24, endPoint x: 909, endPoint y: 21, distance: 8.9
click at [917, 23] on span "Close" at bounding box center [907, 21] width 31 height 31
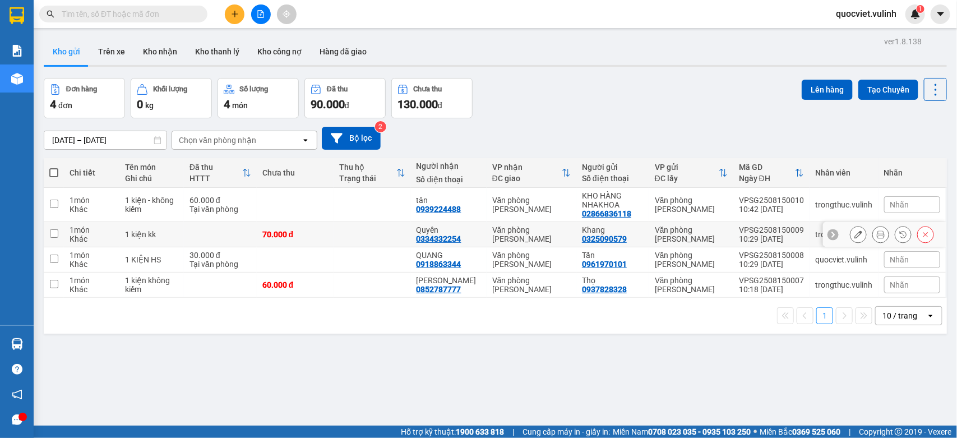
click at [850, 235] on button at bounding box center [858, 235] width 16 height 20
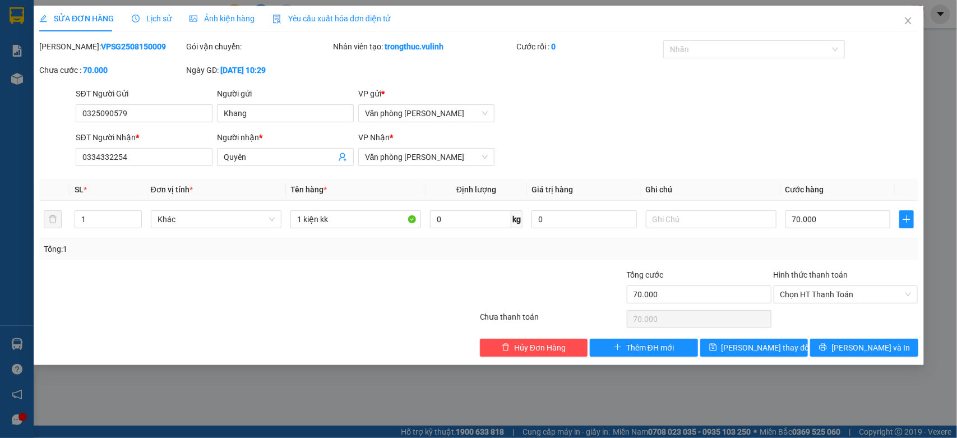
type input "0325090579"
type input "Khang"
type input "0334332254"
type input "Quyên"
type input "70.000"
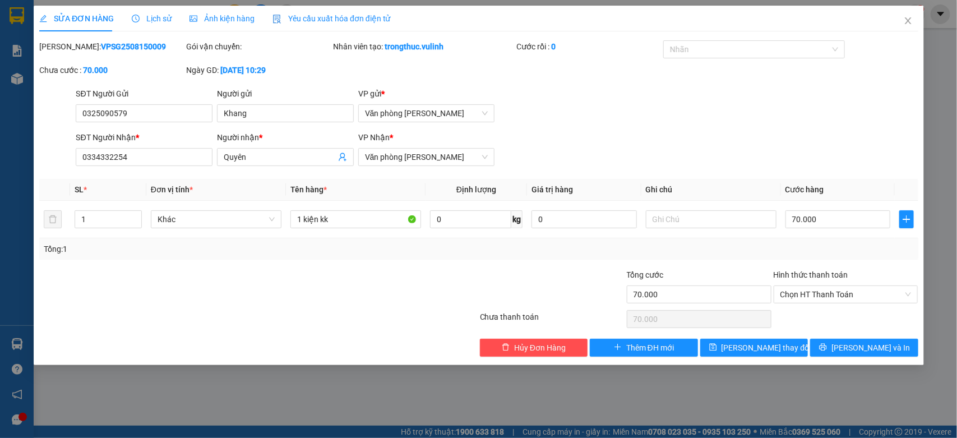
type input "70.000"
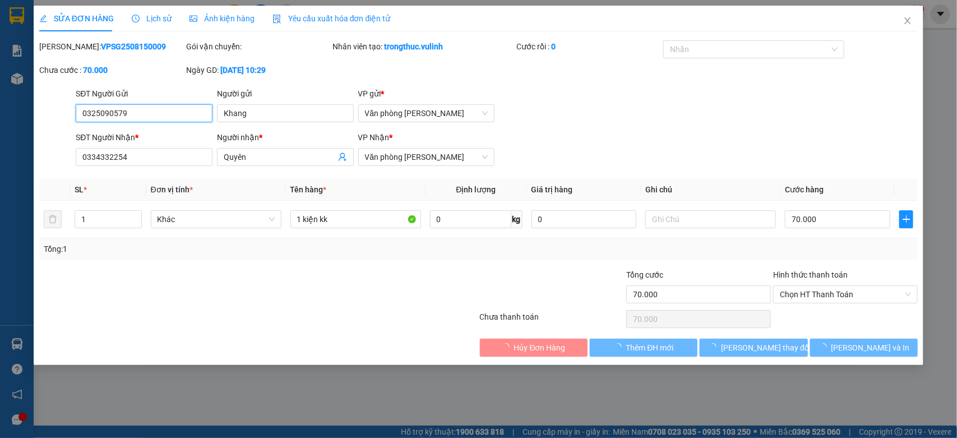
click at [135, 115] on input "0325090579" at bounding box center [144, 113] width 137 height 18
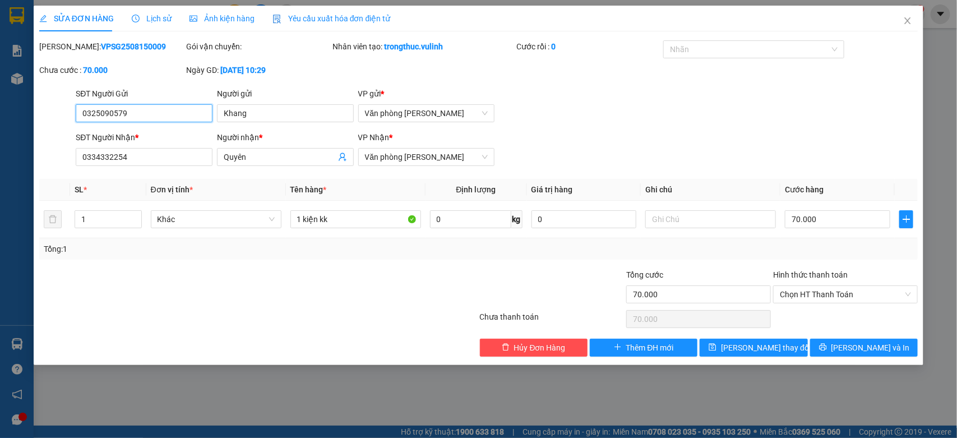
click at [135, 115] on input "0325090579" at bounding box center [144, 113] width 137 height 18
click at [256, 107] on input "Khang" at bounding box center [285, 113] width 137 height 18
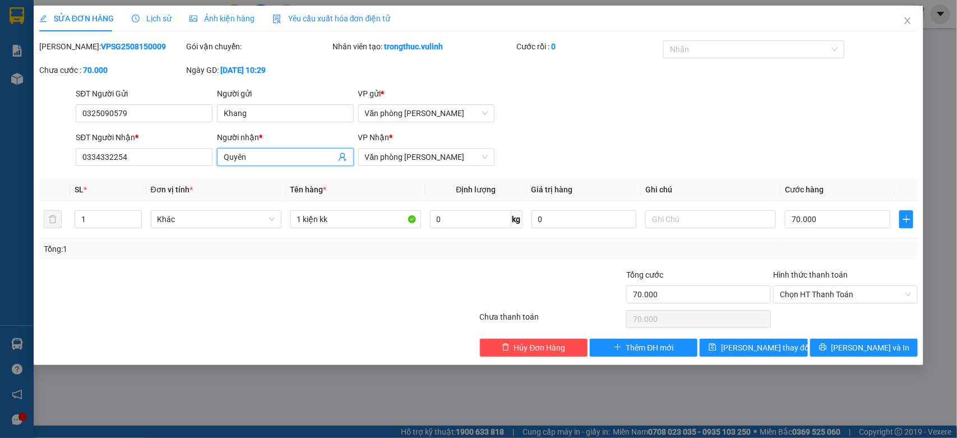
click at [262, 158] on input "Quyên" at bounding box center [280, 157] width 112 height 12
click at [160, 163] on input "0334332254" at bounding box center [144, 157] width 137 height 18
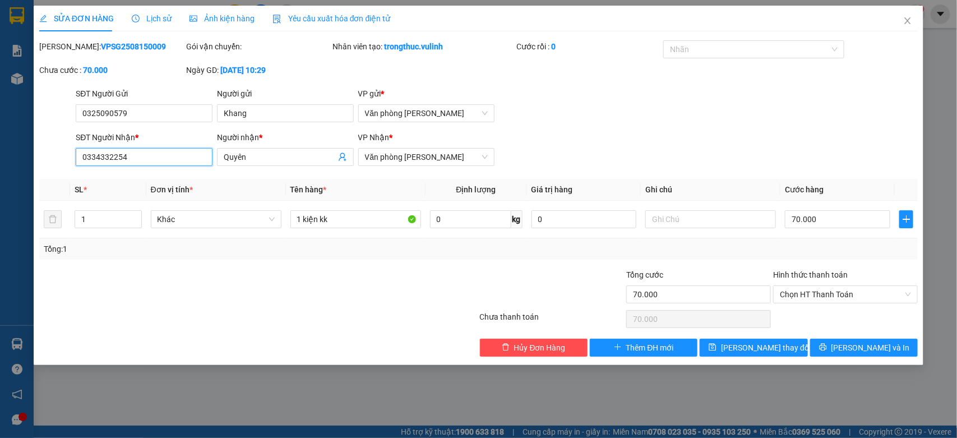
click at [160, 163] on input "0334332254" at bounding box center [144, 157] width 137 height 18
click at [910, 7] on span "Close" at bounding box center [907, 21] width 31 height 31
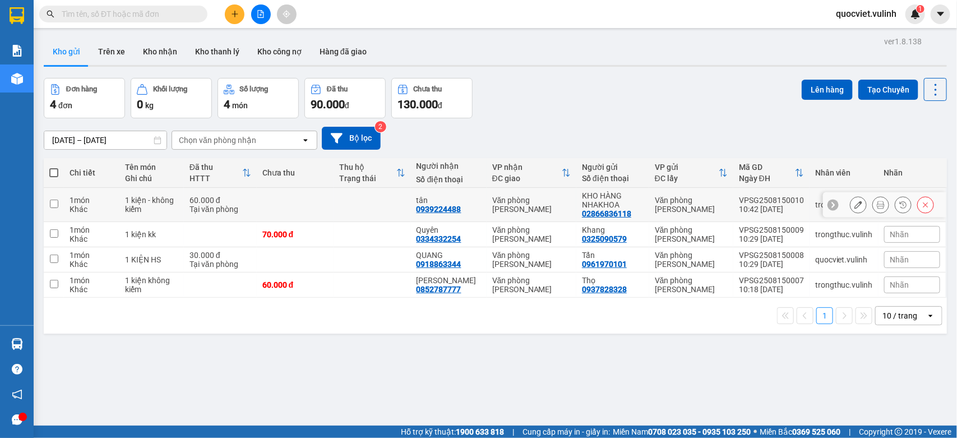
click at [854, 207] on icon at bounding box center [858, 205] width 8 height 8
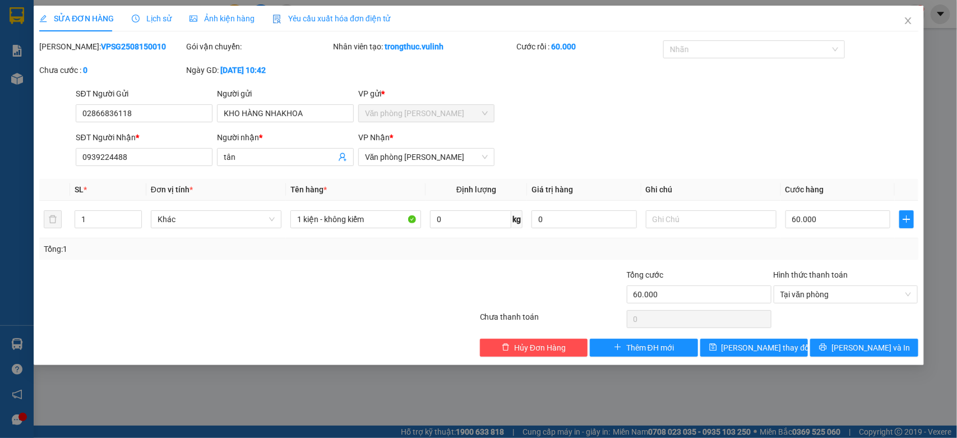
type input "02866836118"
type input "KHO HÀNG NHAKHOA"
type input "0939224488"
type input "tân"
type input "60.000"
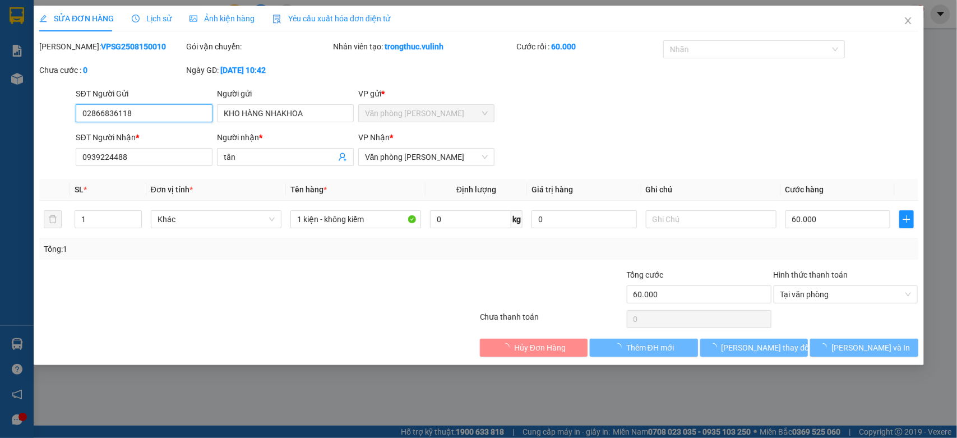
click at [149, 115] on input "02866836118" at bounding box center [144, 113] width 137 height 18
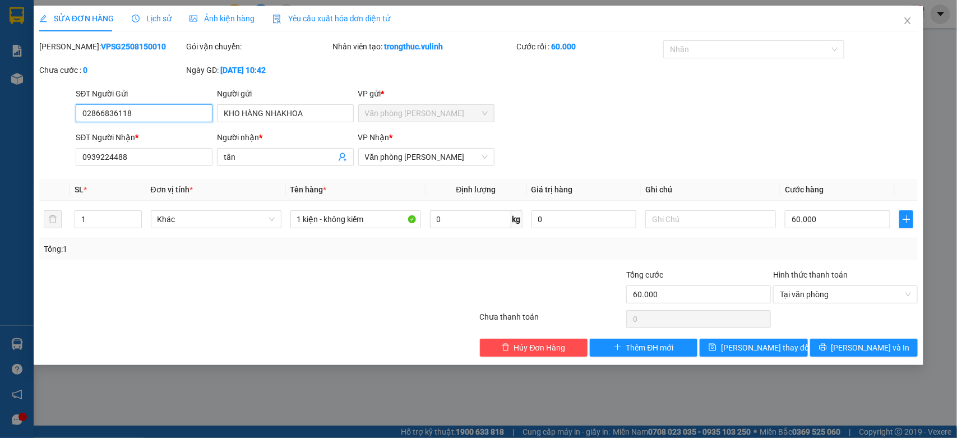
click at [149, 115] on input "02866836118" at bounding box center [144, 113] width 137 height 18
click at [269, 121] on input "KHO HÀNG NHAKHOA" at bounding box center [285, 113] width 137 height 18
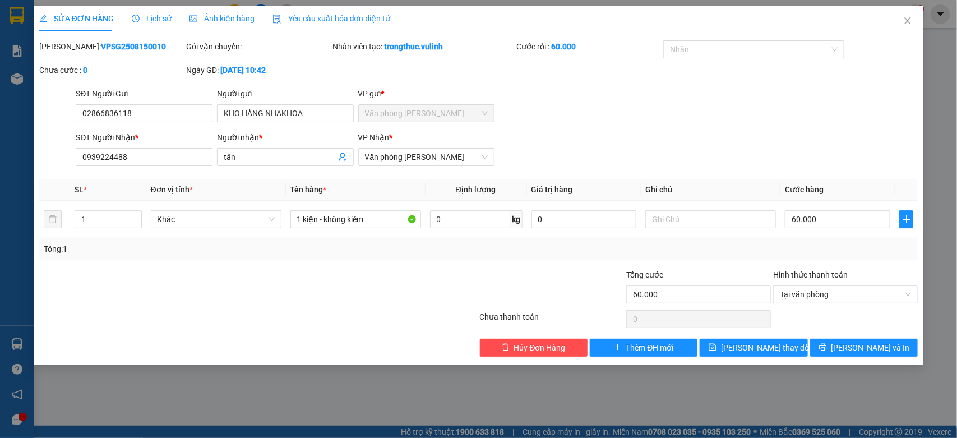
click at [200, 146] on div "SĐT Người Nhận *" at bounding box center [144, 139] width 137 height 17
copy div "SĐT Người Nhận *"
click at [200, 146] on div "SĐT Người Nhận *" at bounding box center [144, 139] width 137 height 17
click at [178, 158] on input "0939224488" at bounding box center [144, 157] width 137 height 18
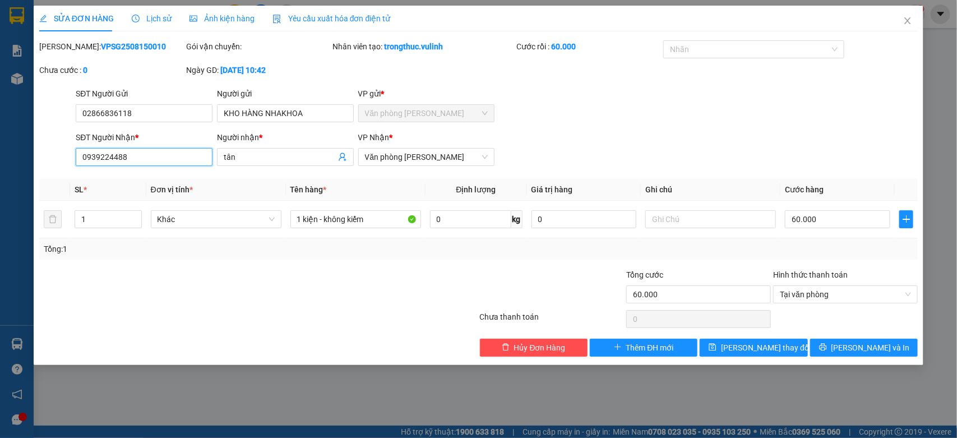
click at [178, 158] on input "0939224488" at bounding box center [144, 157] width 137 height 18
click at [258, 158] on input "tân" at bounding box center [280, 157] width 112 height 12
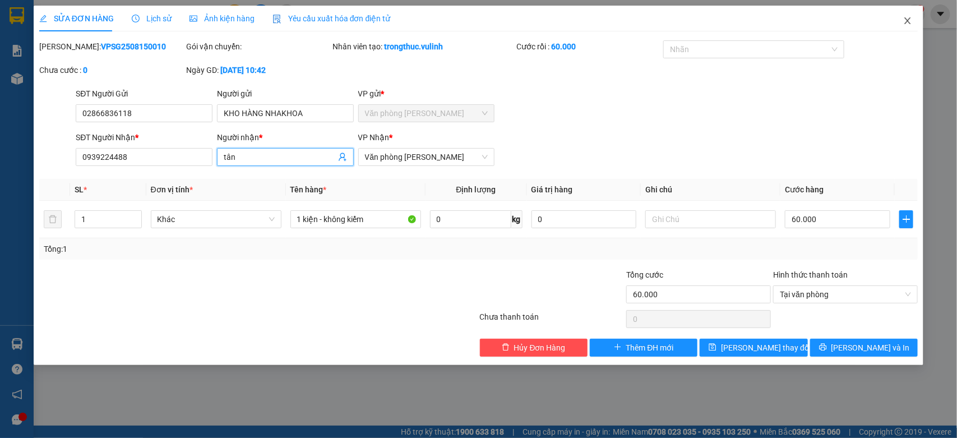
click at [905, 22] on icon "close" at bounding box center [907, 20] width 9 height 9
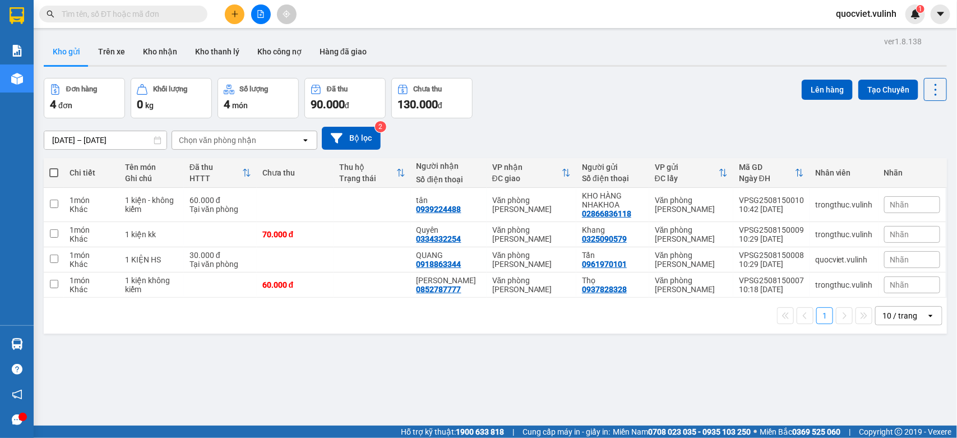
drag, startPoint x: 57, startPoint y: 172, endPoint x: 131, endPoint y: 161, distance: 74.8
click at [60, 171] on th at bounding box center [54, 173] width 20 height 30
click at [57, 172] on span at bounding box center [53, 172] width 9 height 9
click at [54, 167] on input "checkbox" at bounding box center [54, 167] width 0 height 0
checkbox input "true"
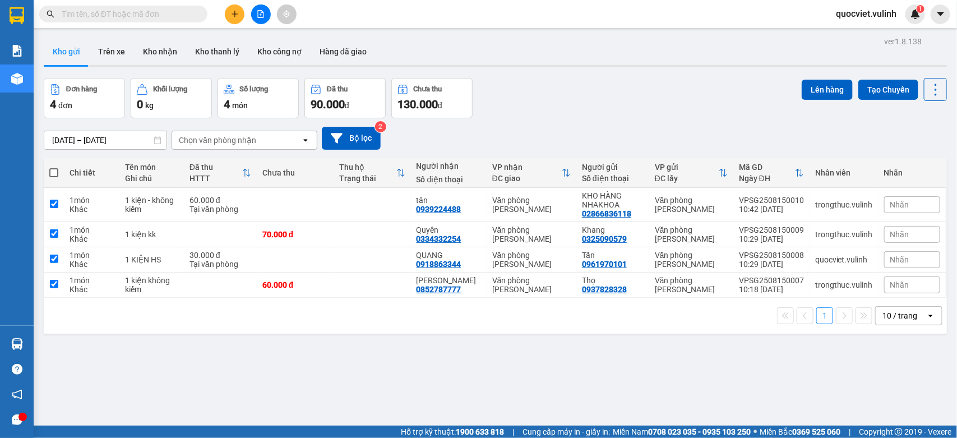
checkbox input "true"
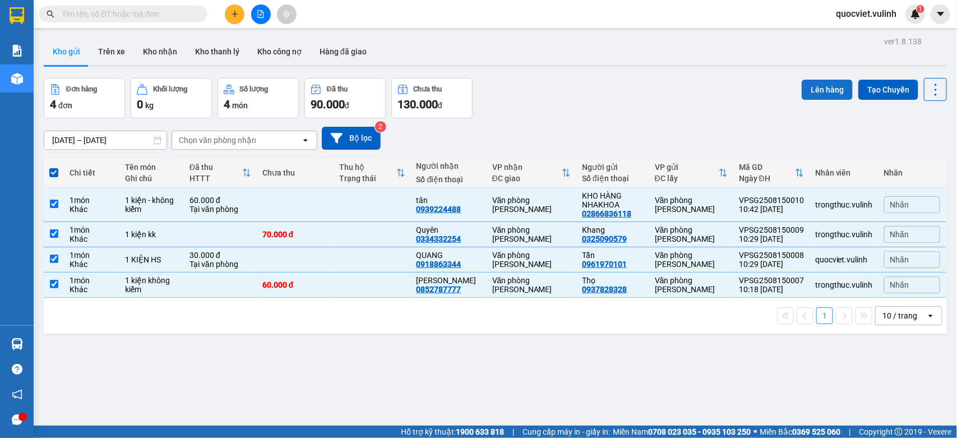
click at [802, 89] on button "Lên hàng" at bounding box center [827, 90] width 51 height 20
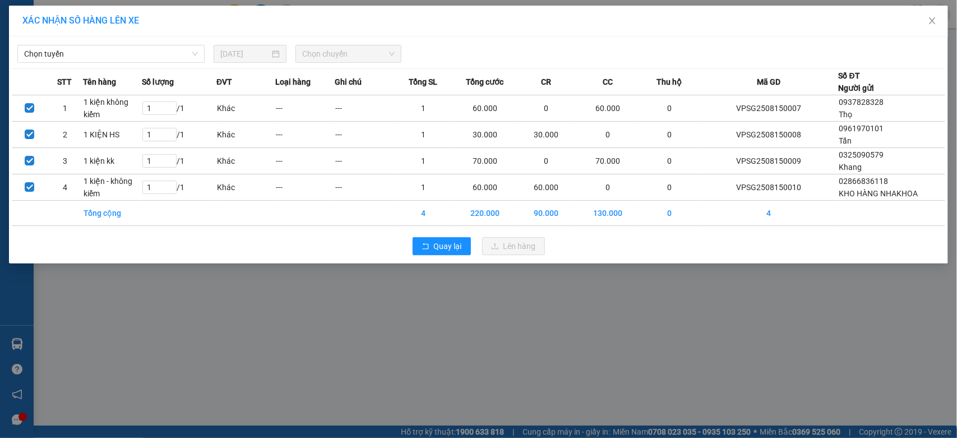
click at [93, 43] on div "Chọn tuyến [DATE] Chọn chuyến" at bounding box center [478, 51] width 933 height 24
click at [102, 49] on span "Chọn tuyến" at bounding box center [111, 53] width 174 height 17
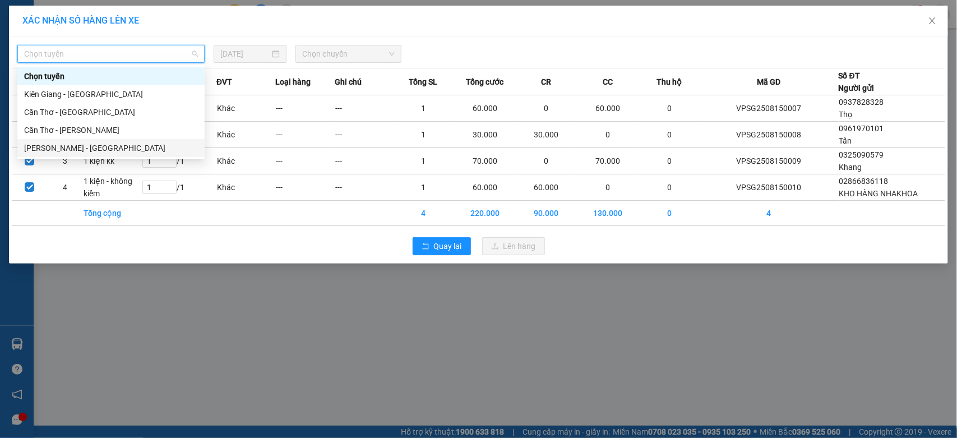
click at [73, 146] on div "[PERSON_NAME] - [GEOGRAPHIC_DATA]" at bounding box center [111, 148] width 174 height 12
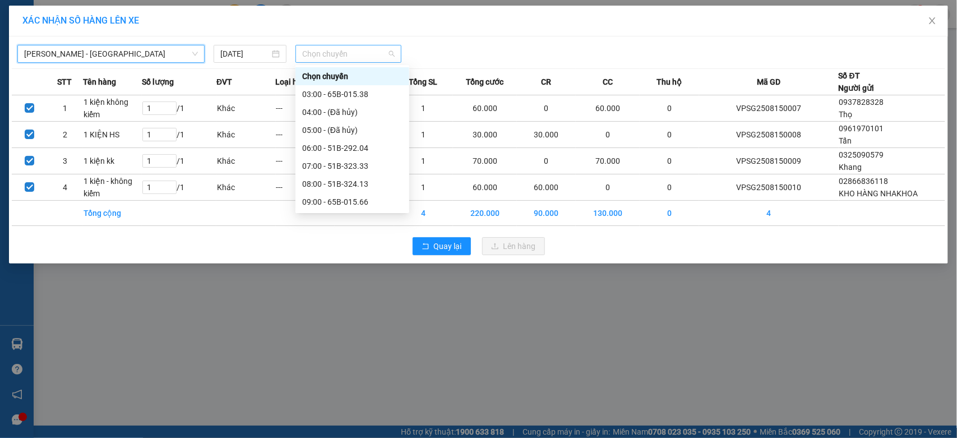
click at [316, 58] on span "Chọn chuyến" at bounding box center [348, 53] width 92 height 17
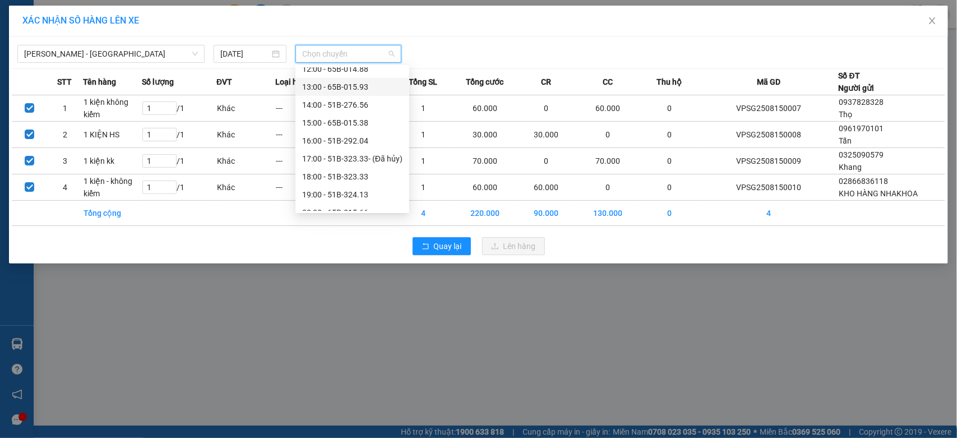
scroll to position [93, 0]
click at [367, 145] on div "11:00 - 51B-275.11" at bounding box center [352, 144] width 100 height 12
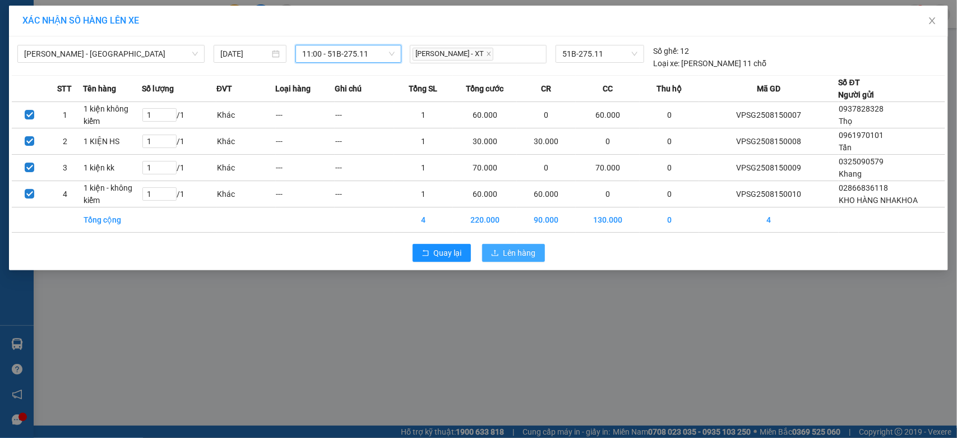
click at [516, 256] on span "Lên hàng" at bounding box center [519, 253] width 33 height 12
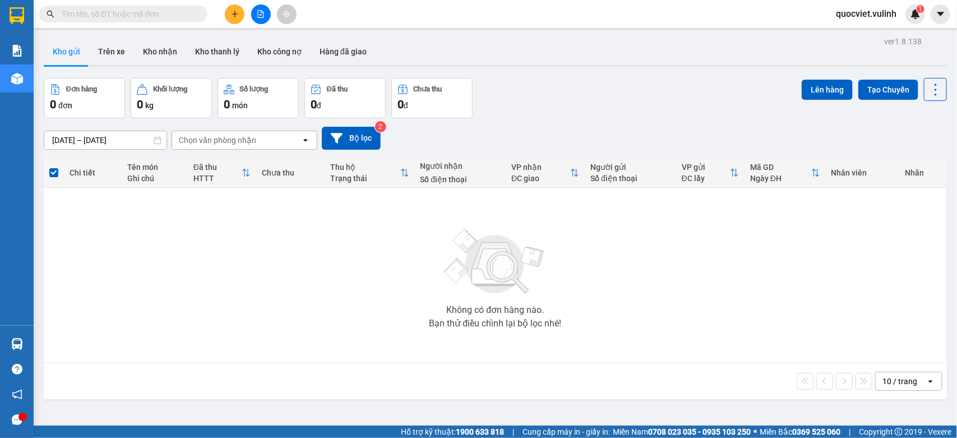
click at [224, 15] on div at bounding box center [261, 14] width 84 height 20
click at [228, 16] on button at bounding box center [235, 14] width 20 height 20
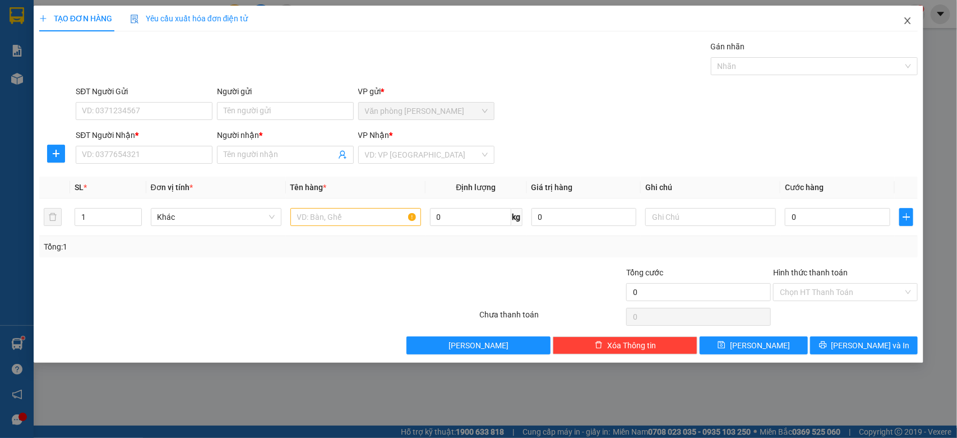
drag, startPoint x: 913, startPoint y: 15, endPoint x: 423, endPoint y: 21, distance: 489.5
click at [912, 17] on span "Close" at bounding box center [907, 21] width 31 height 31
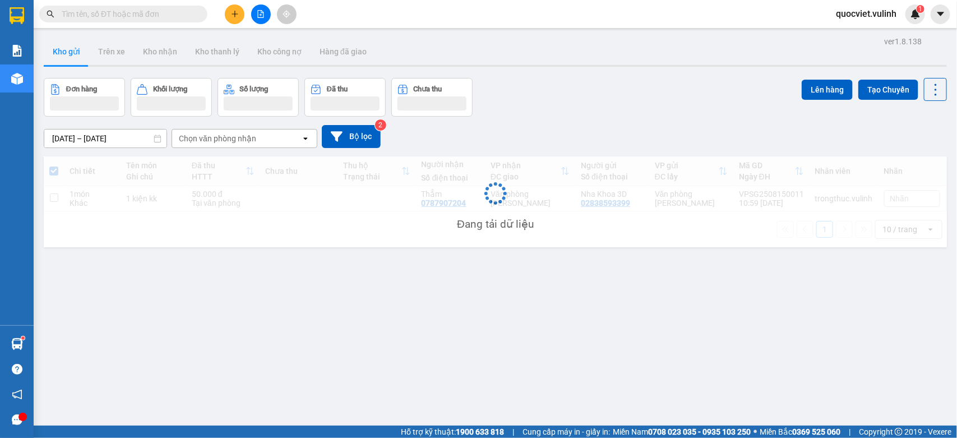
click at [133, 4] on div "Kết quả tìm kiếm ( 0 ) Bộ lọc No Data" at bounding box center [109, 14] width 219 height 20
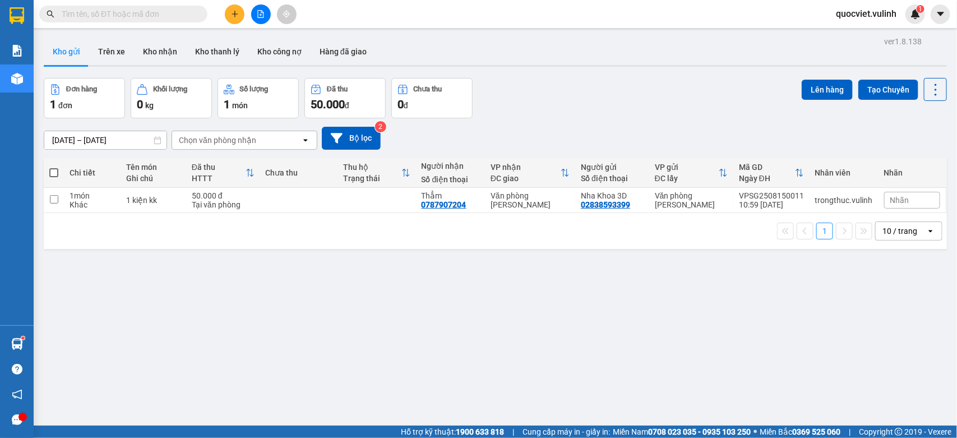
click at [137, 13] on input "text" at bounding box center [128, 14] width 132 height 12
paste input "VPSG2508140011"
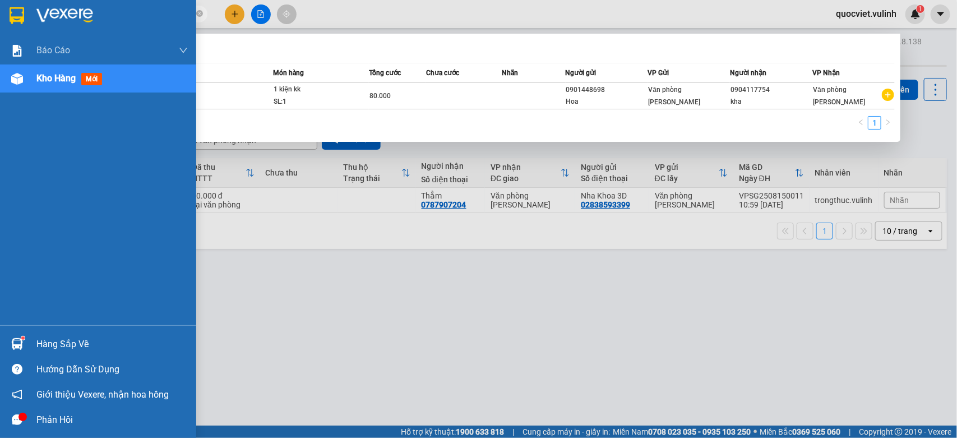
type input "VPSG2508140011"
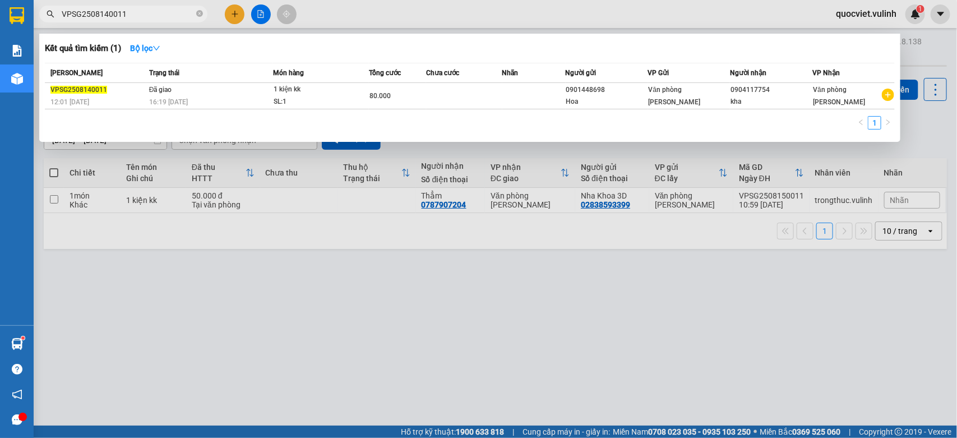
click at [237, 11] on div at bounding box center [478, 219] width 957 height 438
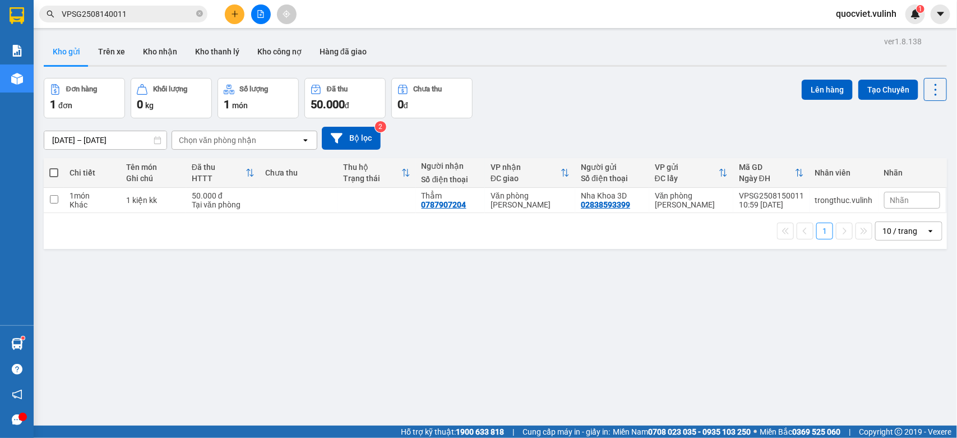
click at [234, 23] on button at bounding box center [235, 14] width 20 height 20
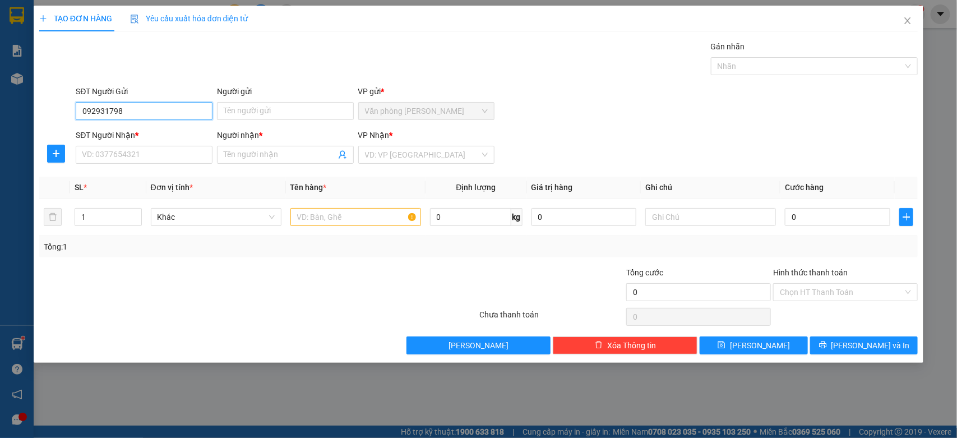
type input "0929317987"
click at [182, 129] on div "0929317987 - Đăng" at bounding box center [143, 134] width 123 height 12
type input "Đăng"
type input "0367549539"
type input "[PERSON_NAME]"
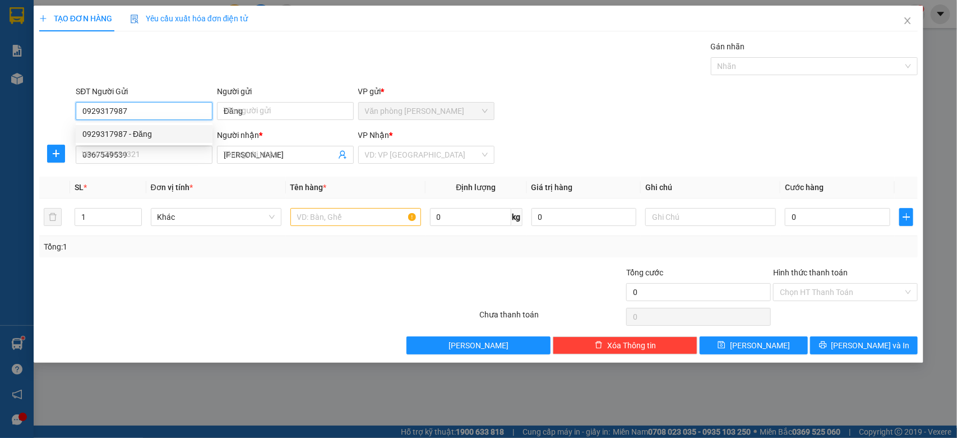
type input "60.000"
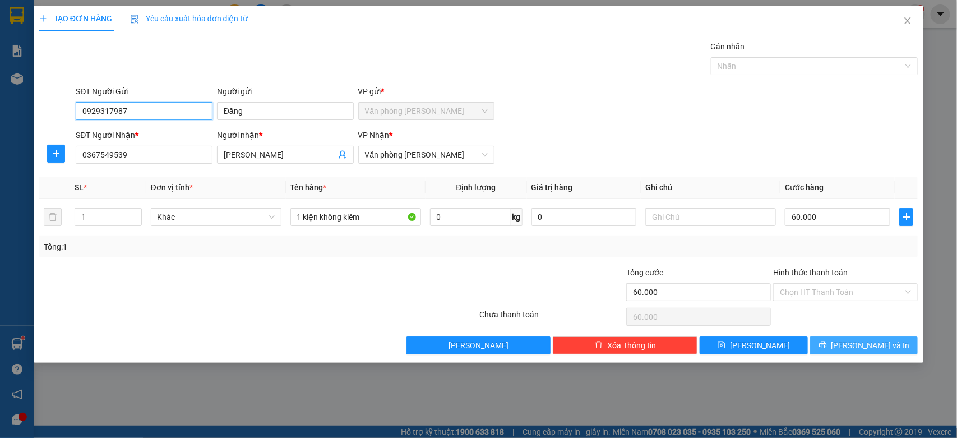
type input "0929317987"
click at [880, 351] on span "[PERSON_NAME] và In" at bounding box center [870, 345] width 78 height 12
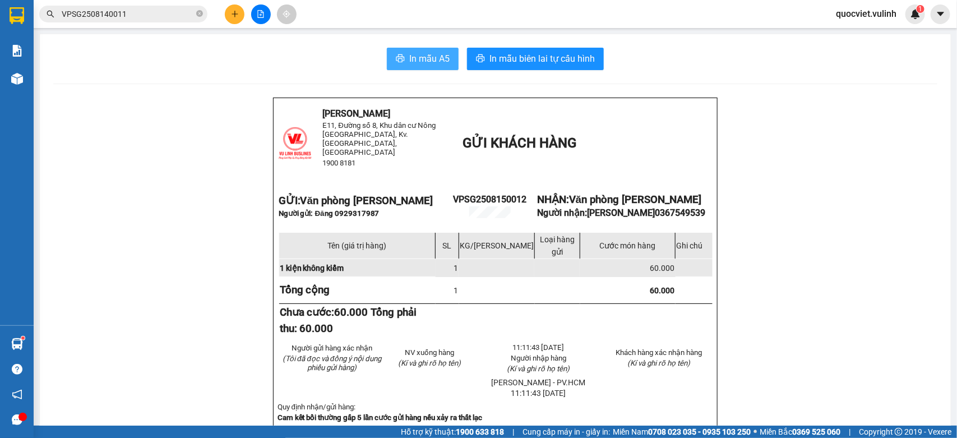
click at [428, 56] on span "In mẫu A5" at bounding box center [429, 59] width 40 height 14
click at [234, 17] on icon "plus" at bounding box center [235, 14] width 8 height 8
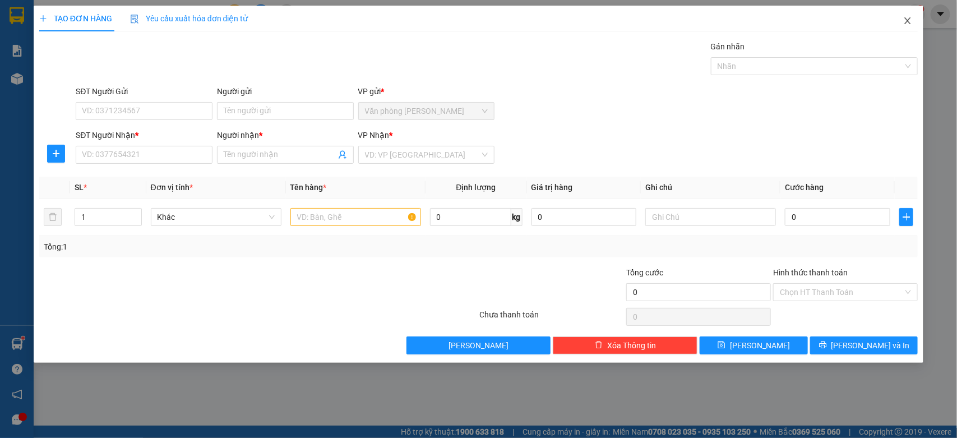
click at [912, 20] on icon "close" at bounding box center [907, 20] width 9 height 9
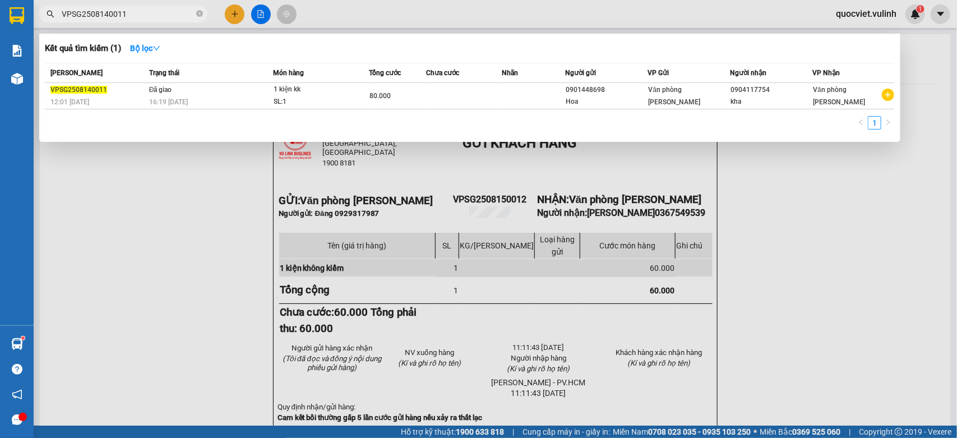
click at [161, 10] on input "VPSG2508140011" at bounding box center [128, 14] width 132 height 12
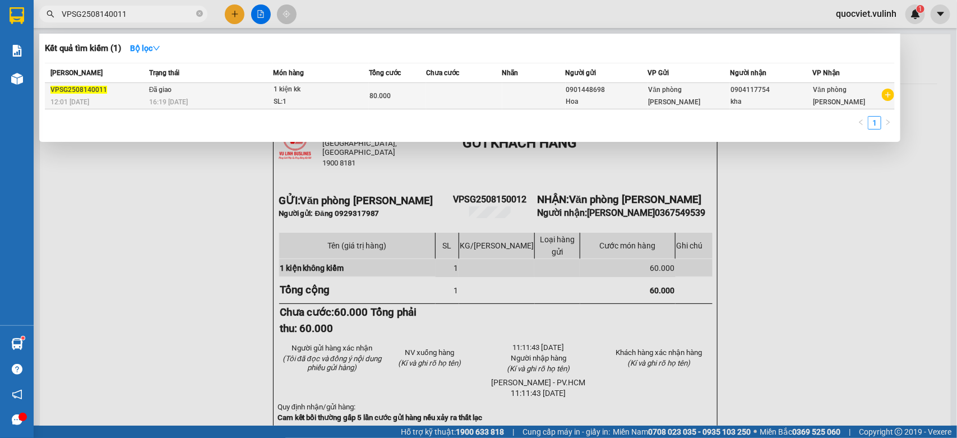
click at [289, 90] on div "1 kiện kk" at bounding box center [316, 90] width 84 height 12
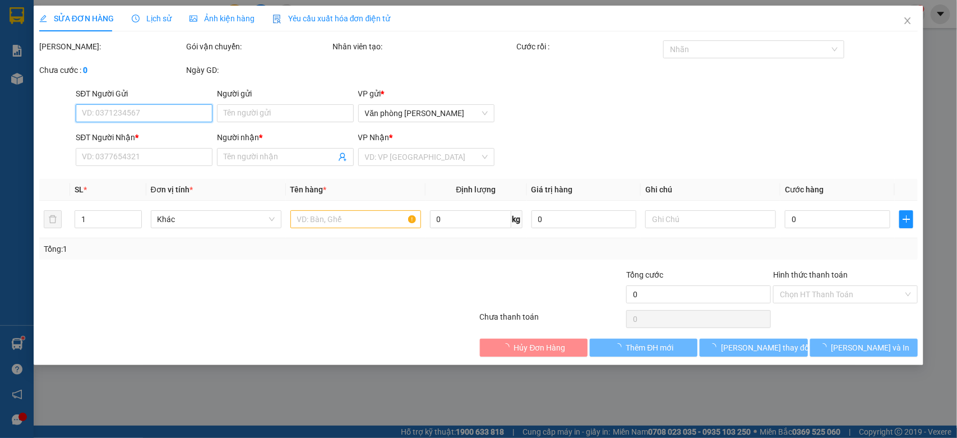
type input "0901448698"
type input "Hoa"
type input "0904117754"
type input "kha"
type input "80.000"
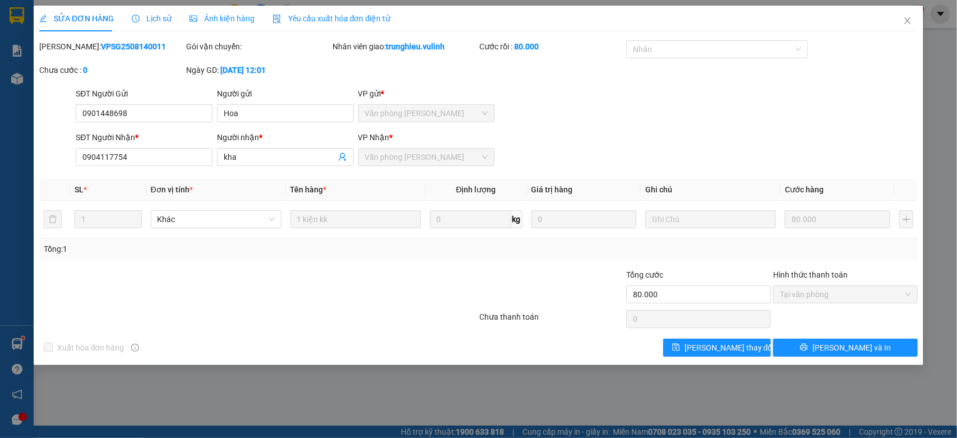
click at [163, 20] on span "Lịch sử" at bounding box center [152, 18] width 40 height 9
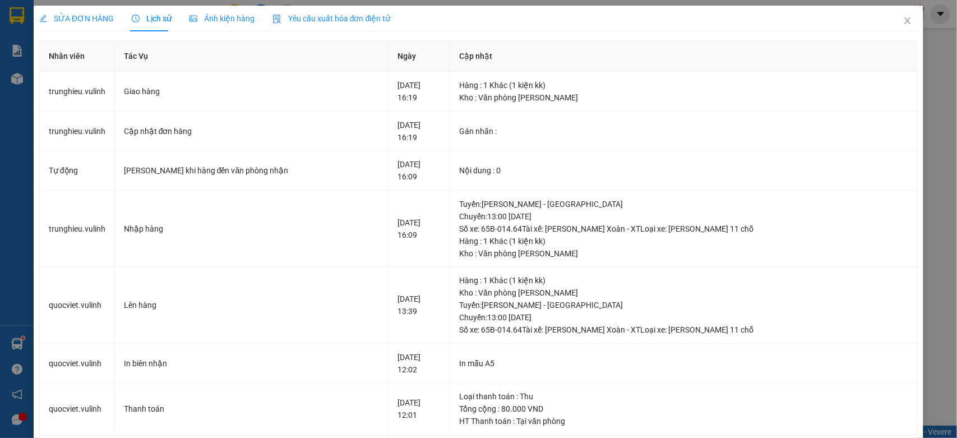
click at [82, 15] on span "SỬA ĐƠN HÀNG" at bounding box center [76, 18] width 75 height 9
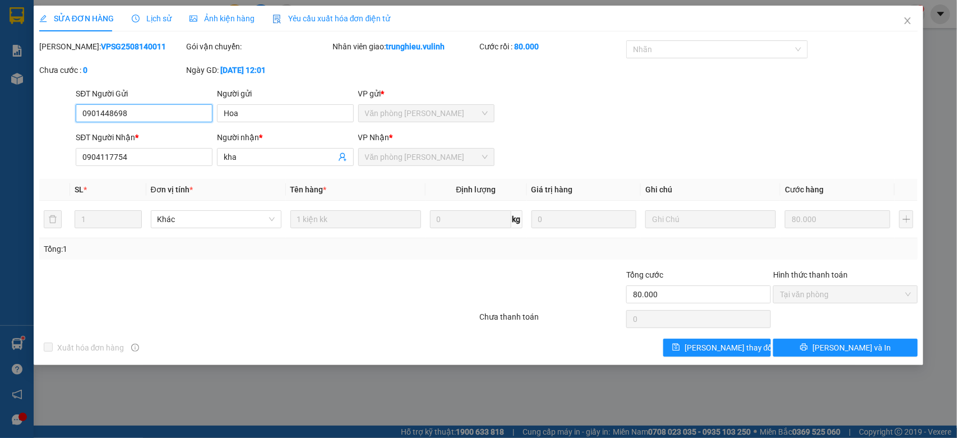
click at [144, 109] on input "0901448698" at bounding box center [144, 113] width 137 height 18
click at [907, 26] on span "Close" at bounding box center [907, 21] width 31 height 31
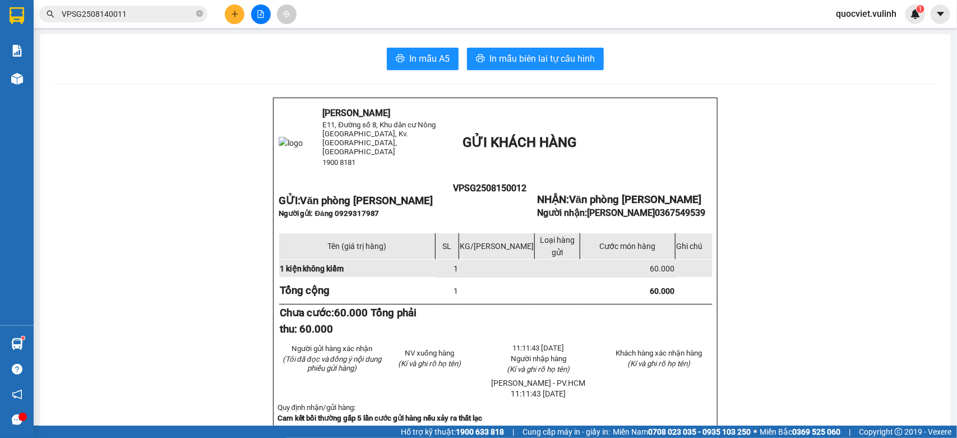
click at [132, 12] on input "VPSG2508140011" at bounding box center [128, 14] width 132 height 12
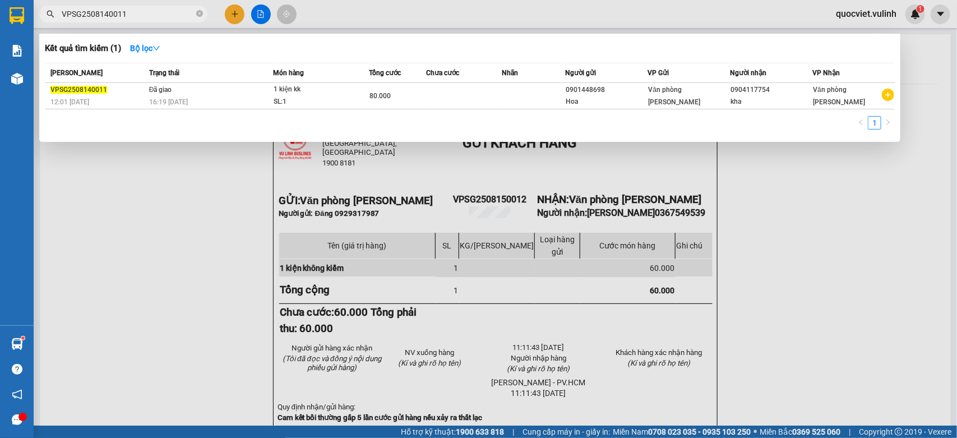
click at [132, 12] on input "VPSG2508140011" at bounding box center [128, 14] width 132 height 12
paste input "0901448698"
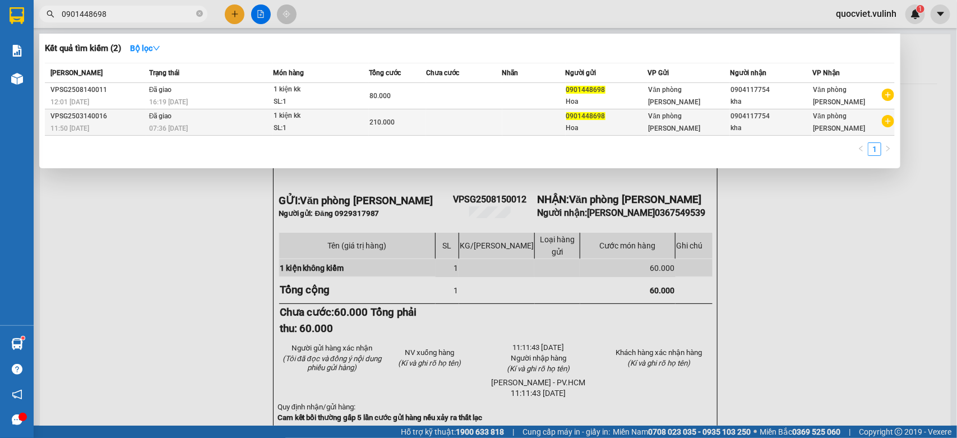
type input "0901448698"
copy tr "Văn phòng Cao Thắng 0904117754"
drag, startPoint x: 725, startPoint y: 119, endPoint x: 769, endPoint y: 116, distance: 43.8
click at [769, 116] on tr "VPSG2503140016 11:50 [DATE] Đã giao 07:36 [DATE] 1 kiện kk SL: 1 210.000 090144…" at bounding box center [470, 122] width 850 height 26
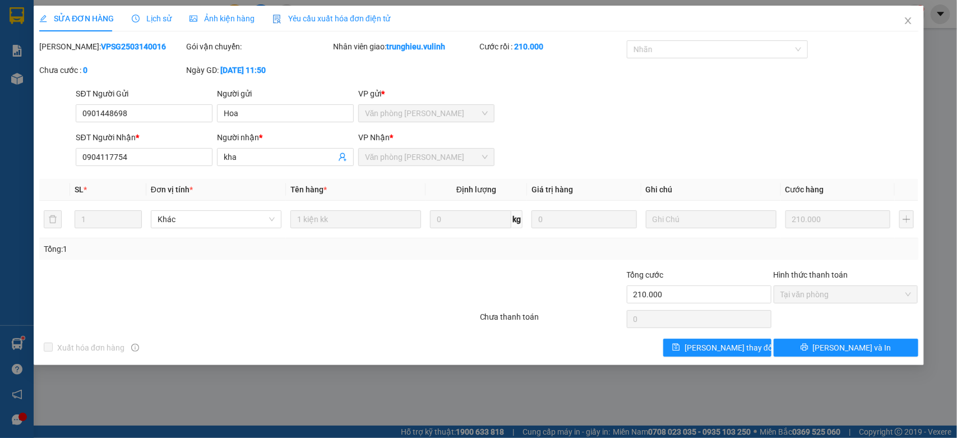
type input "0901448698"
type input "Hoa"
type input "0904117754"
type input "kha"
type input "210.000"
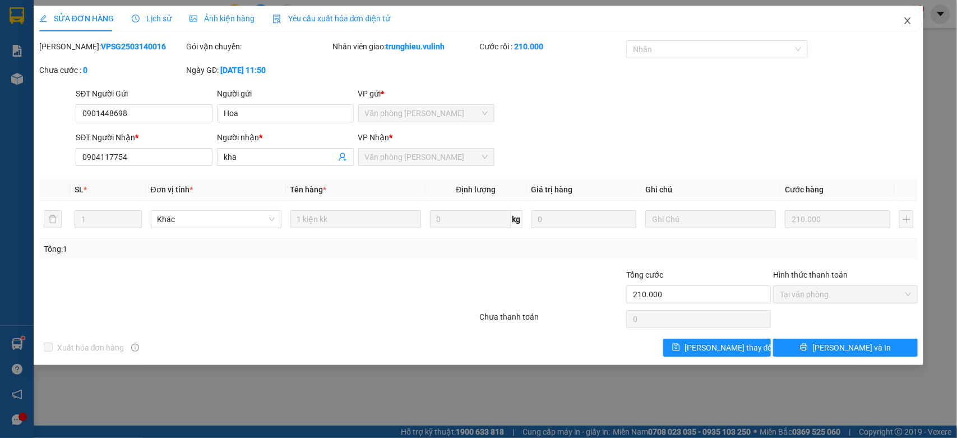
click at [907, 24] on icon "close" at bounding box center [907, 20] width 9 height 9
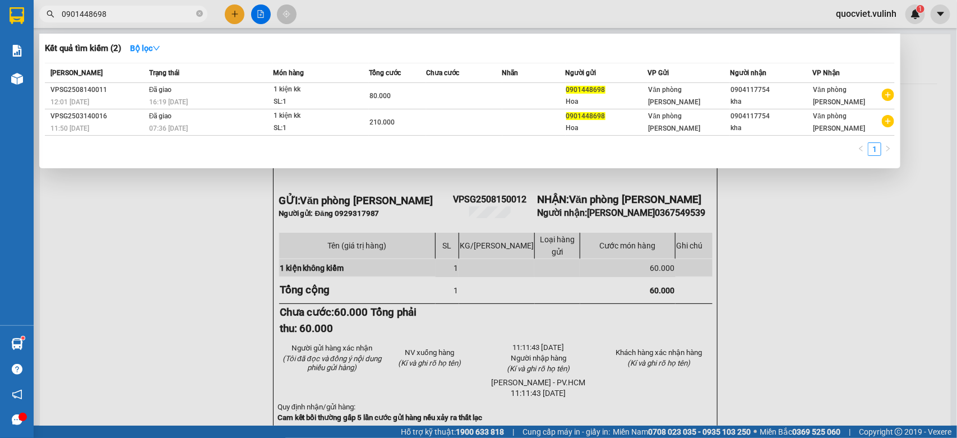
click at [168, 10] on input "0901448698" at bounding box center [128, 14] width 132 height 12
paste input "0904117754"
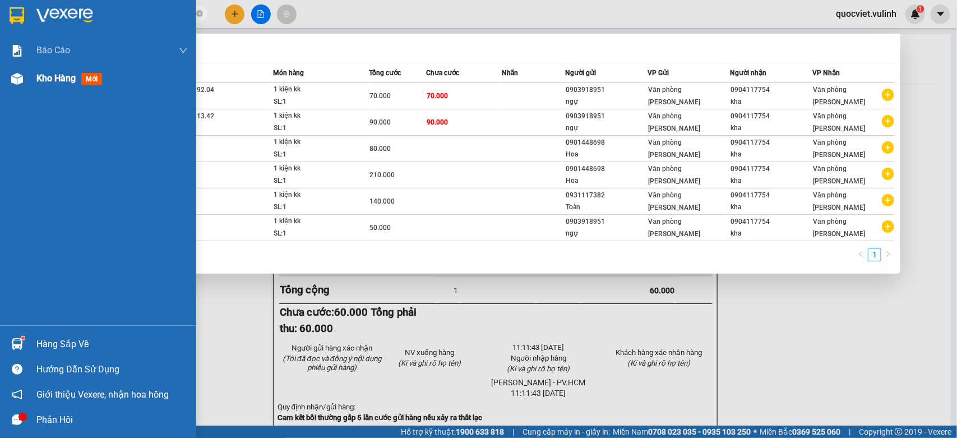
type input "0904117754"
click at [17, 81] on img at bounding box center [17, 79] width 12 height 12
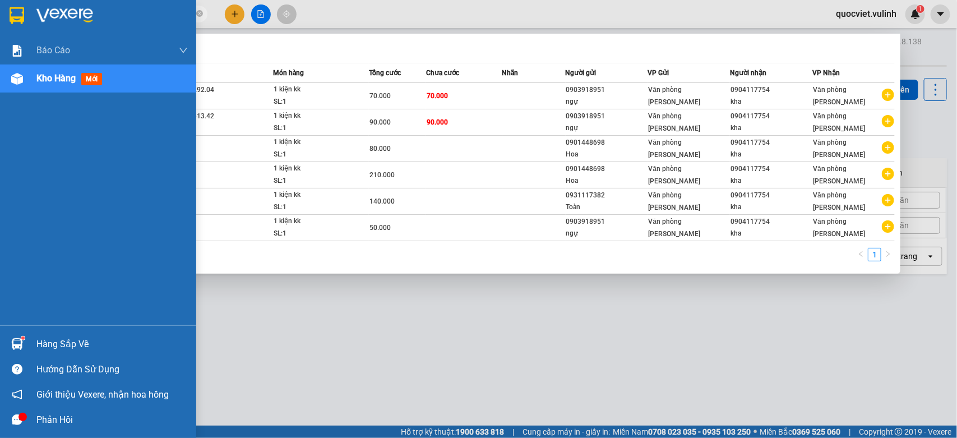
click at [59, 348] on div "Hàng sắp về" at bounding box center [111, 344] width 151 height 17
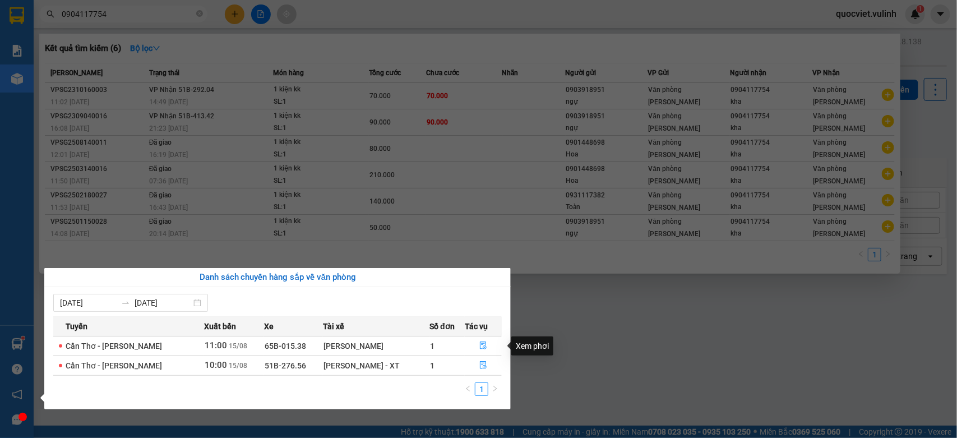
click at [549, 367] on section "Kết quả tìm kiếm ( 6 ) Bộ lọc Mã ĐH Trạng thái Món hàng Tổng cước Chưa cước Nhã…" at bounding box center [478, 219] width 957 height 438
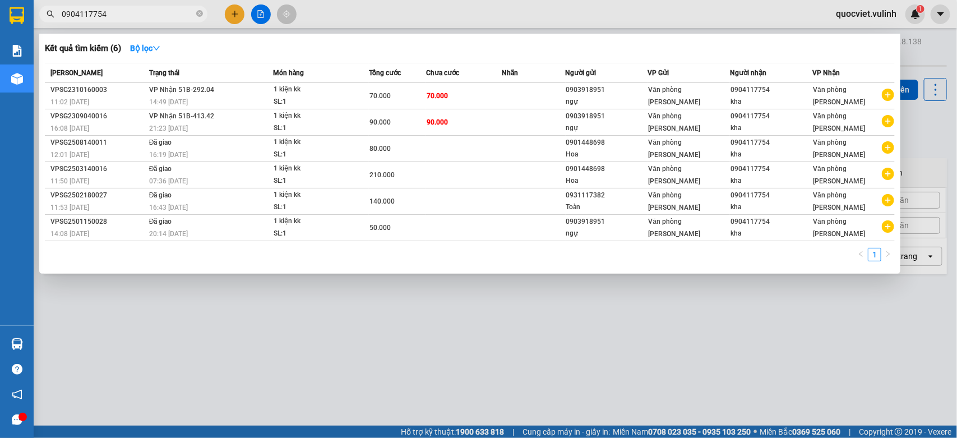
drag, startPoint x: 174, startPoint y: 318, endPoint x: 146, endPoint y: 317, distance: 28.1
click at [172, 318] on div at bounding box center [478, 219] width 957 height 438
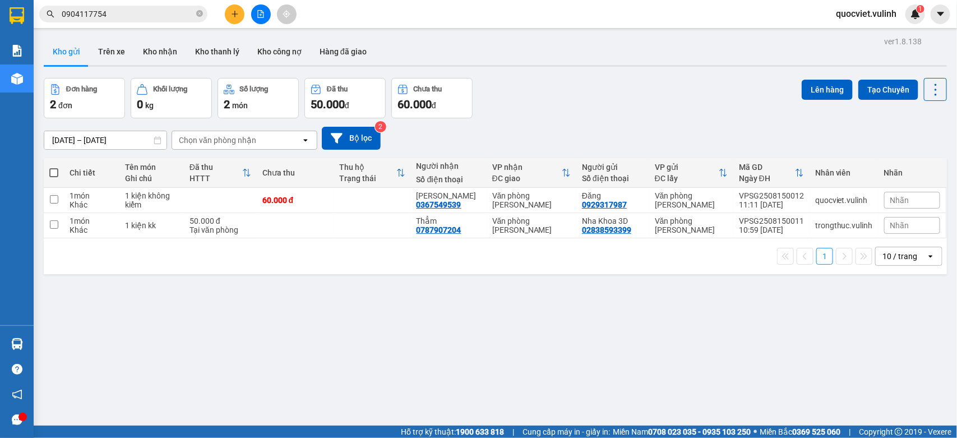
scroll to position [52, 0]
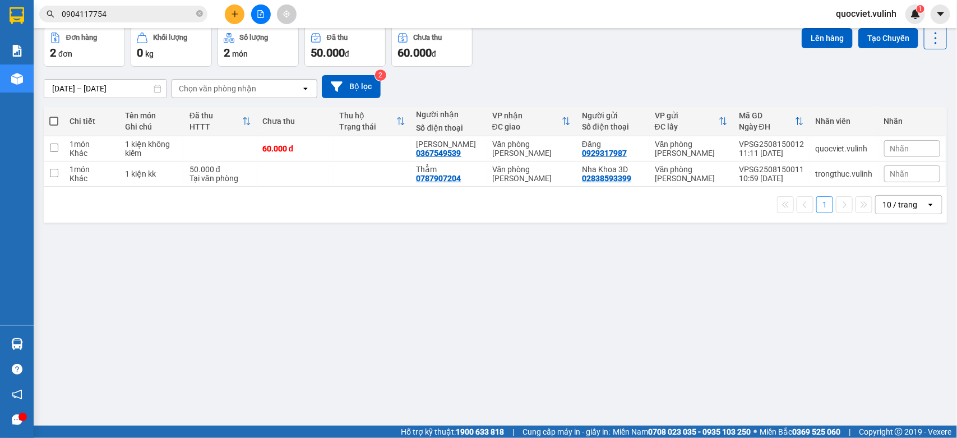
click at [326, 228] on div "ver 1.8.138 Kho gửi Trên xe Kho nhận Kho thanh lý Kho công nợ Hàng đã giao Đơn …" at bounding box center [495, 201] width 912 height 438
click at [739, 174] on div "10:59 [DATE]" at bounding box center [771, 178] width 65 height 9
checkbox input "true"
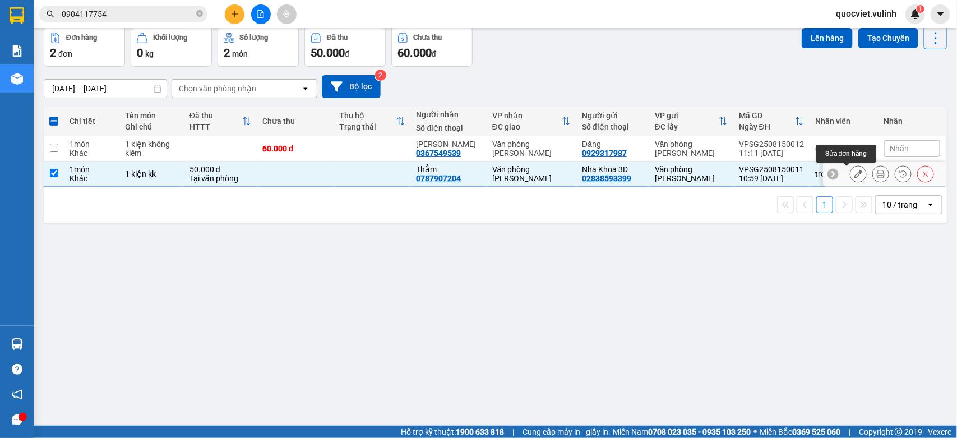
click at [854, 175] on icon at bounding box center [858, 174] width 8 height 8
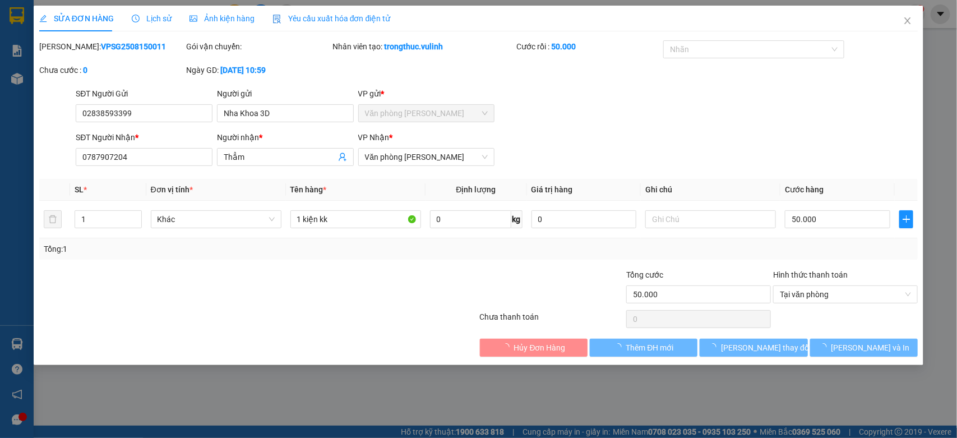
type input "02838593399"
type input "Nha Khoa 3D"
type input "0787907204"
type input "Thẳm"
type input "50.000"
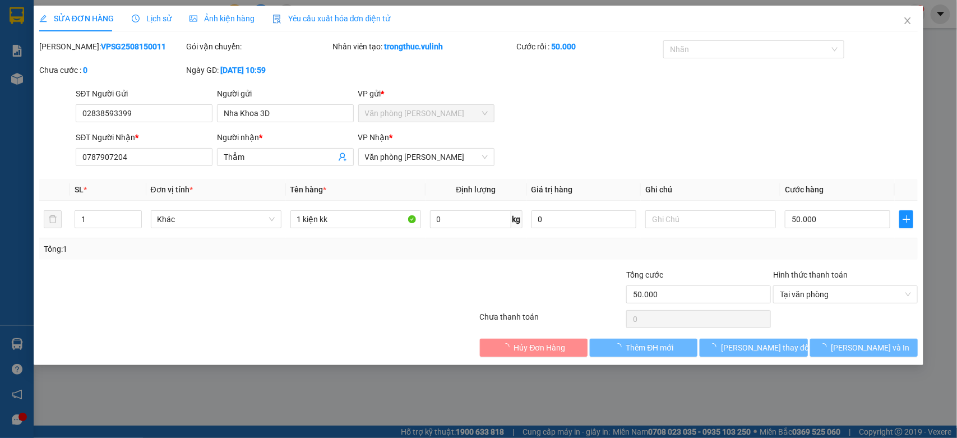
click at [163, 125] on div "SĐT Người Gửi 02838593399" at bounding box center [144, 106] width 137 height 39
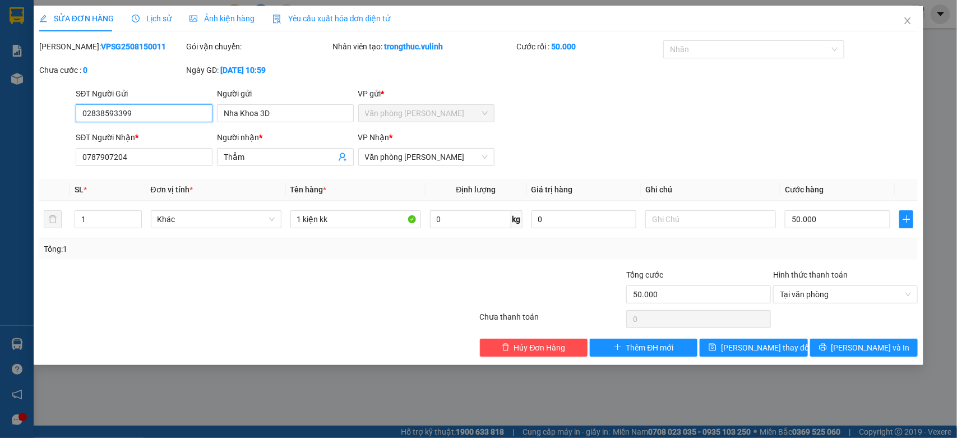
click at [164, 113] on input "02838593399" at bounding box center [144, 113] width 137 height 18
click at [245, 122] on input "Nha Khoa 3D" at bounding box center [285, 113] width 137 height 18
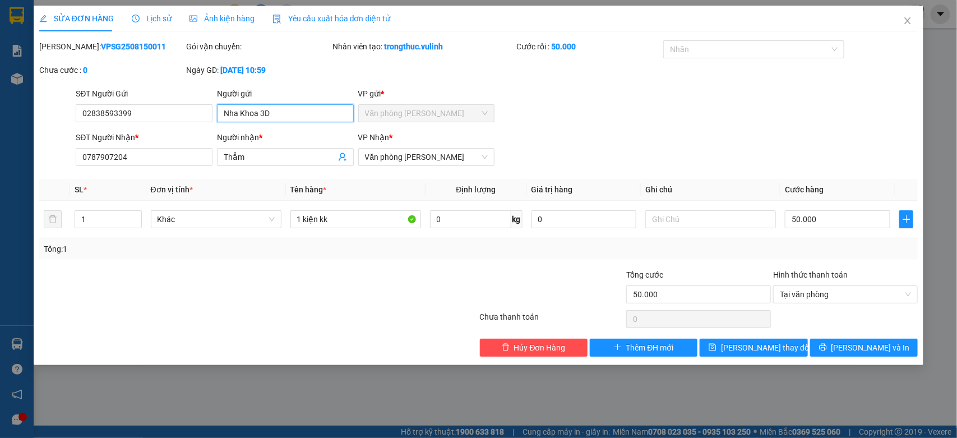
click at [245, 122] on input "Nha Khoa 3D" at bounding box center [285, 113] width 137 height 18
click at [289, 166] on span "Thẳm" at bounding box center [285, 157] width 137 height 18
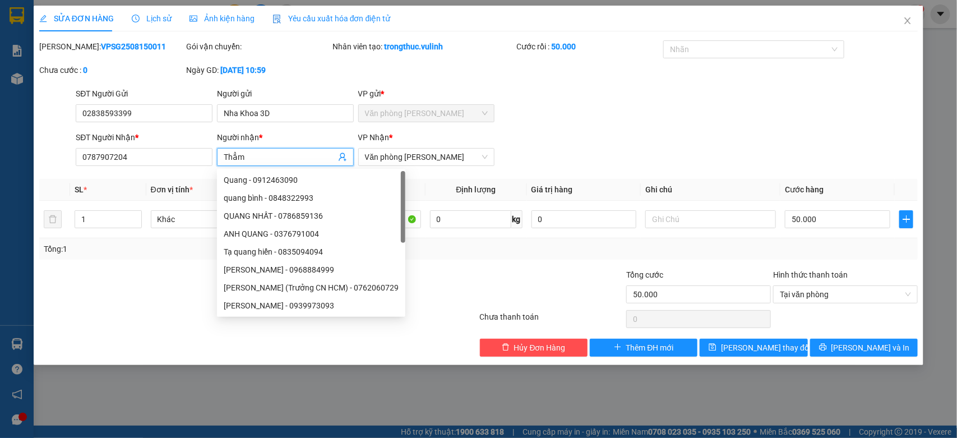
click at [290, 160] on input "Thẳm" at bounding box center [280, 157] width 112 height 12
click at [290, 158] on input "Thẳm" at bounding box center [280, 157] width 112 height 12
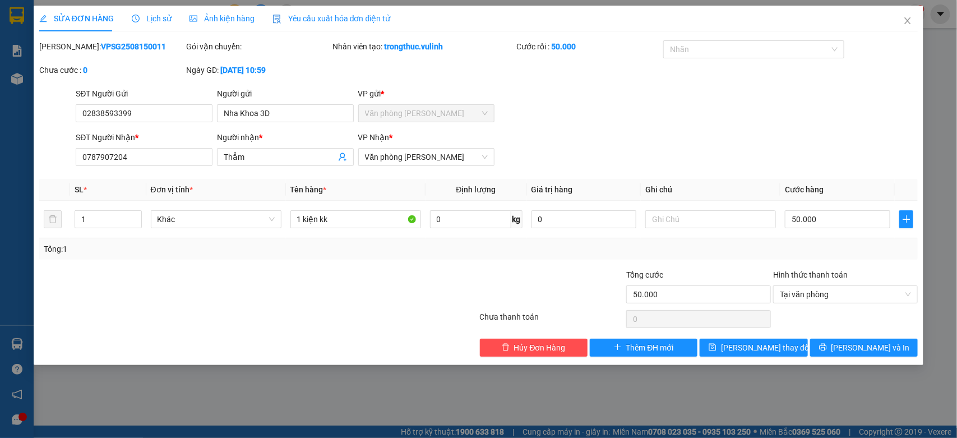
click at [181, 167] on div "SĐT Người Nhận * 0787907204" at bounding box center [144, 150] width 137 height 39
click at [177, 164] on input "0787907204" at bounding box center [144, 157] width 137 height 18
click at [904, 25] on icon "close" at bounding box center [907, 20] width 9 height 9
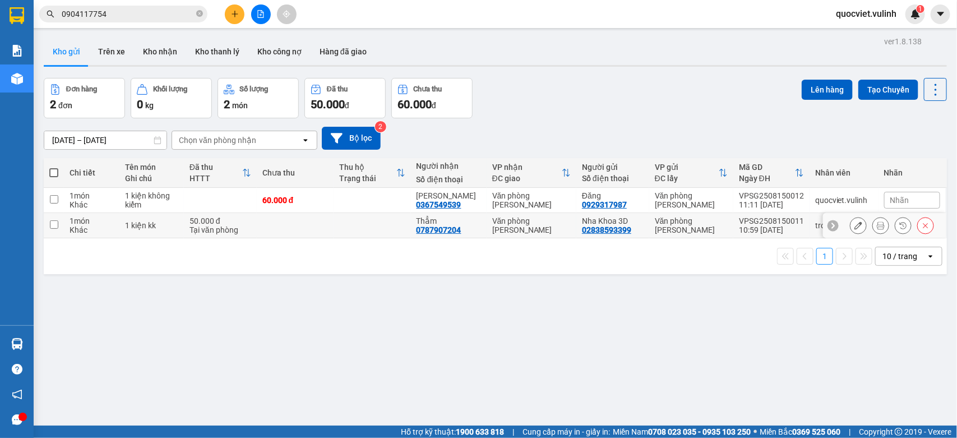
click at [189, 226] on div "Tại văn phòng" at bounding box center [220, 229] width 62 height 9
checkbox input "true"
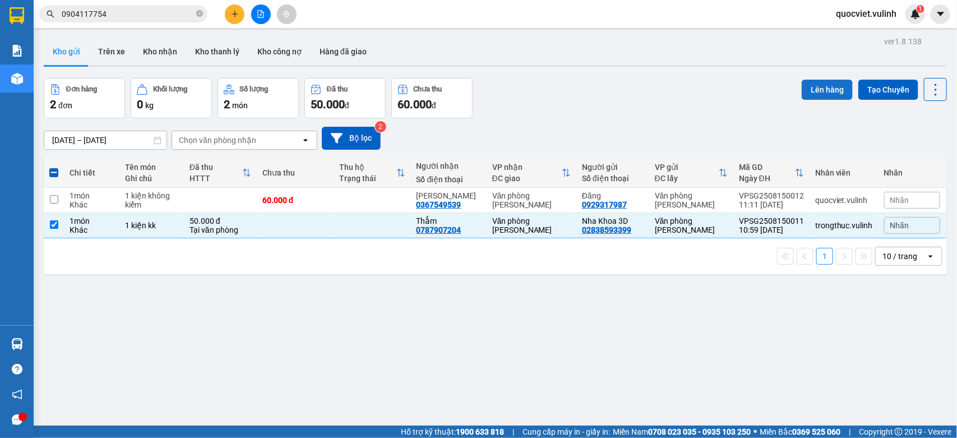
click at [829, 82] on button "Lên hàng" at bounding box center [827, 90] width 51 height 20
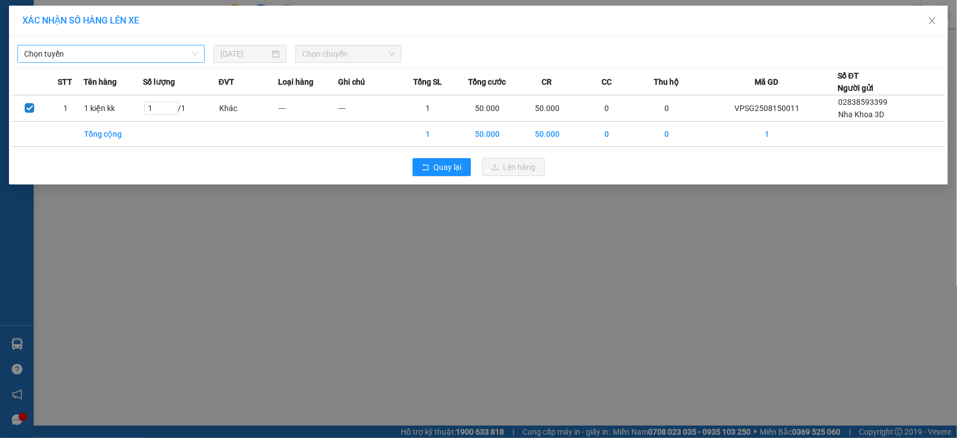
click at [109, 47] on span "Chọn tuyến" at bounding box center [111, 53] width 174 height 17
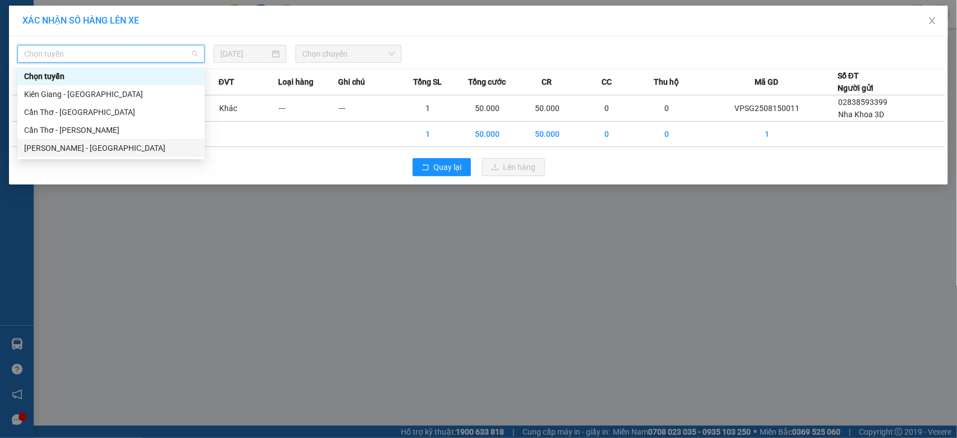
click at [77, 144] on div "[PERSON_NAME] - [GEOGRAPHIC_DATA]" at bounding box center [111, 148] width 174 height 12
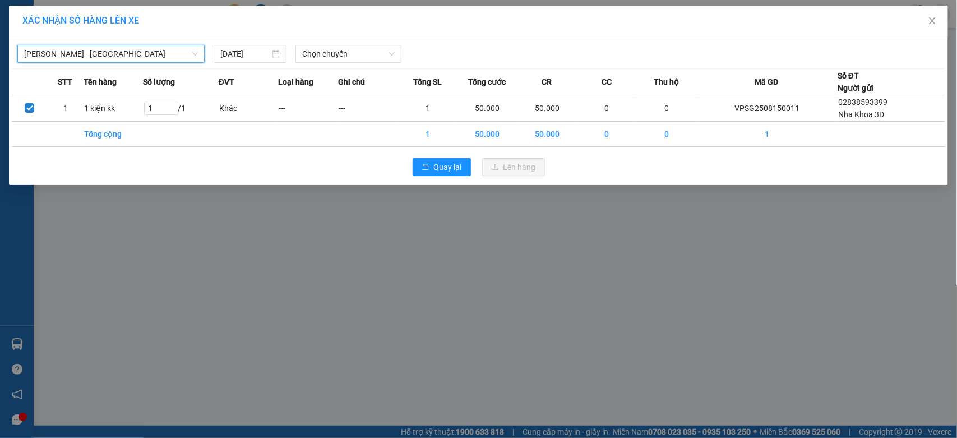
click at [340, 64] on div "[PERSON_NAME] - [GEOGRAPHIC_DATA][PERSON_NAME] - [GEOGRAPHIC_DATA] [DATE] Chọn …" at bounding box center [478, 110] width 939 height 148
click at [341, 58] on span "Chọn chuyến" at bounding box center [348, 53] width 92 height 17
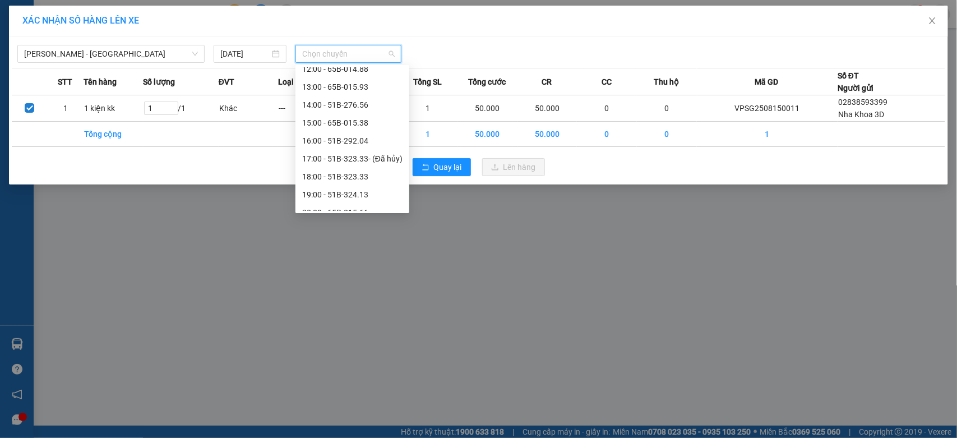
scroll to position [93, 0]
click at [368, 107] on div "09:00 - 65B-015.66" at bounding box center [352, 109] width 100 height 12
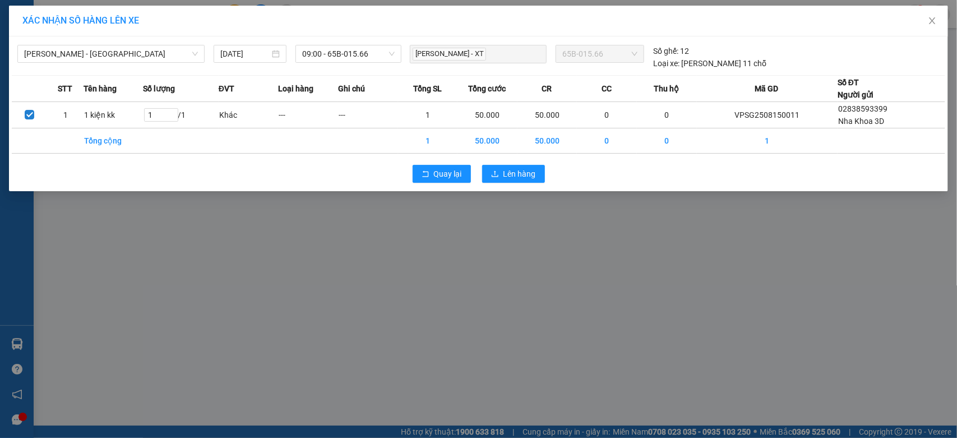
click at [288, 44] on div "[PERSON_NAME] - Cần Thơ [DATE] 09:00 - 65B-015.66 [PERSON_NAME] - XT 65B-015.66…" at bounding box center [478, 54] width 933 height 30
click at [306, 53] on span "09:00 - 65B-015.66" at bounding box center [348, 53] width 92 height 17
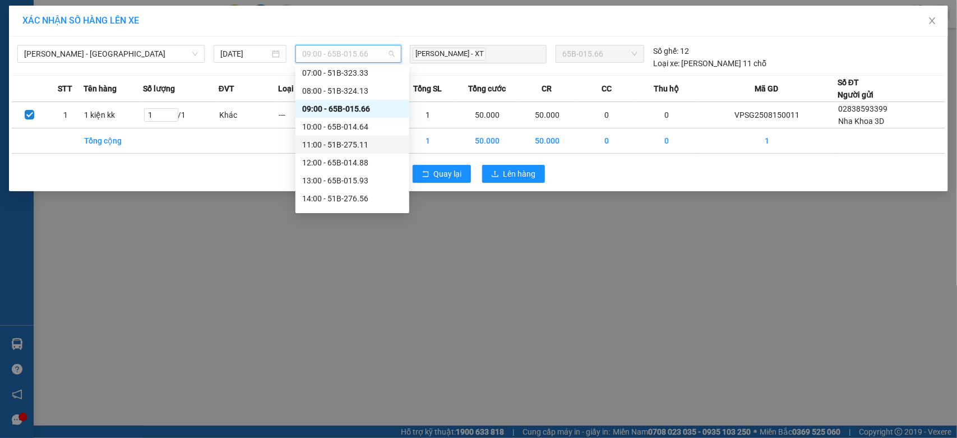
click at [351, 147] on div "11:00 - 51B-275.11" at bounding box center [352, 144] width 100 height 12
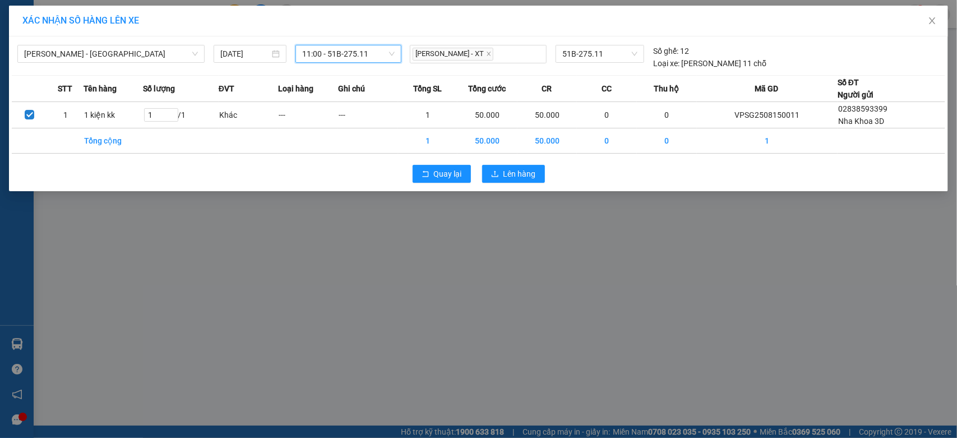
click at [550, 180] on div "Quay lại Lên hàng" at bounding box center [478, 173] width 933 height 29
click at [545, 174] on div "Quay lại Lên hàng" at bounding box center [478, 173] width 933 height 29
click at [533, 167] on button "Lên hàng" at bounding box center [513, 174] width 63 height 18
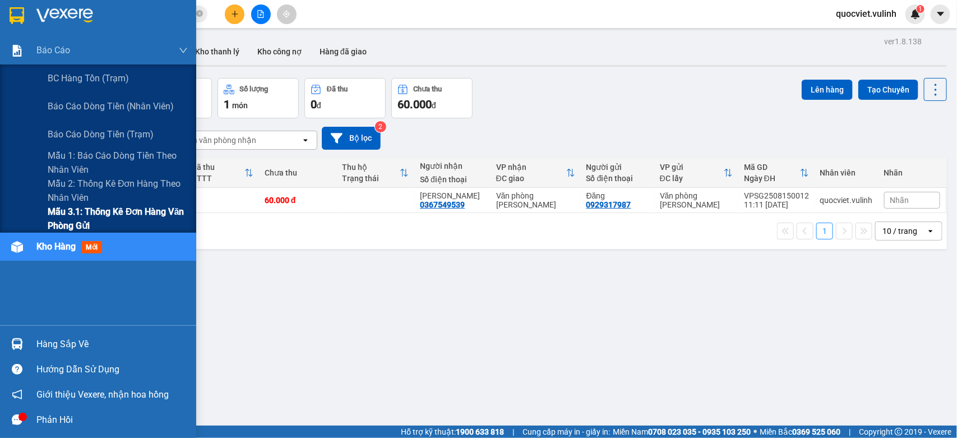
click at [73, 214] on span "Mẫu 3.1: Thống kê đơn hàng văn phòng gửi" at bounding box center [118, 219] width 140 height 28
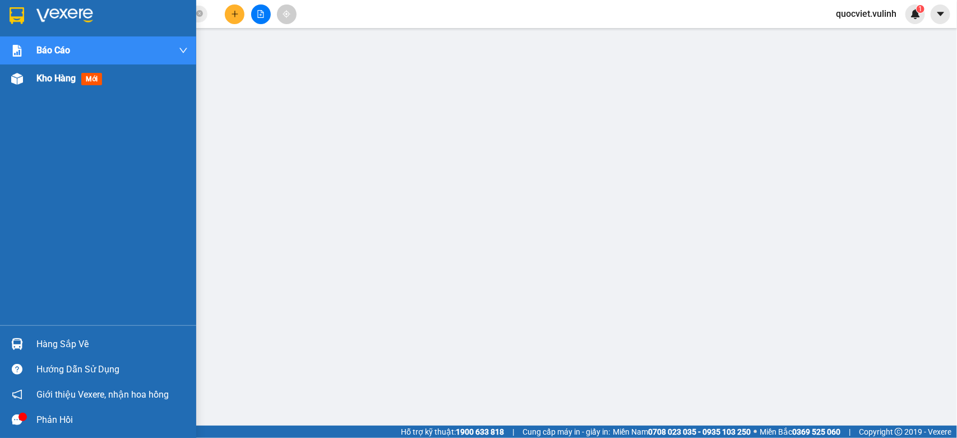
click at [24, 88] on div "Kho hàng mới" at bounding box center [98, 78] width 196 height 28
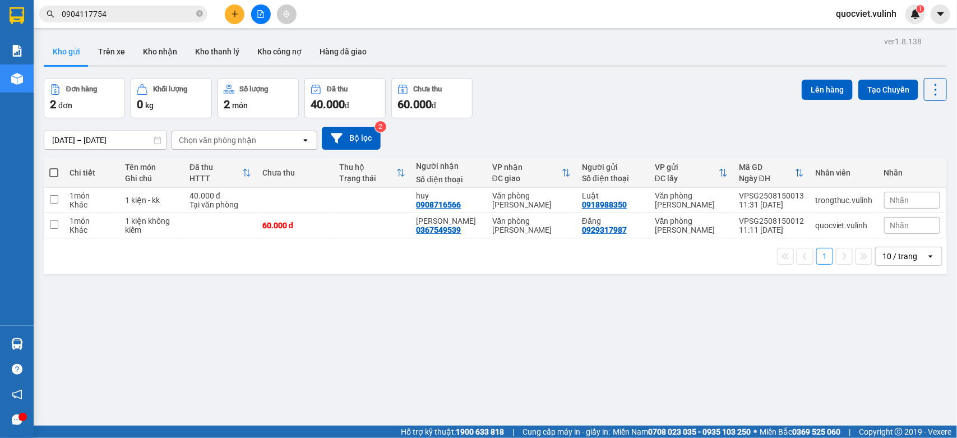
scroll to position [52, 0]
